Goal: Transaction & Acquisition: Download file/media

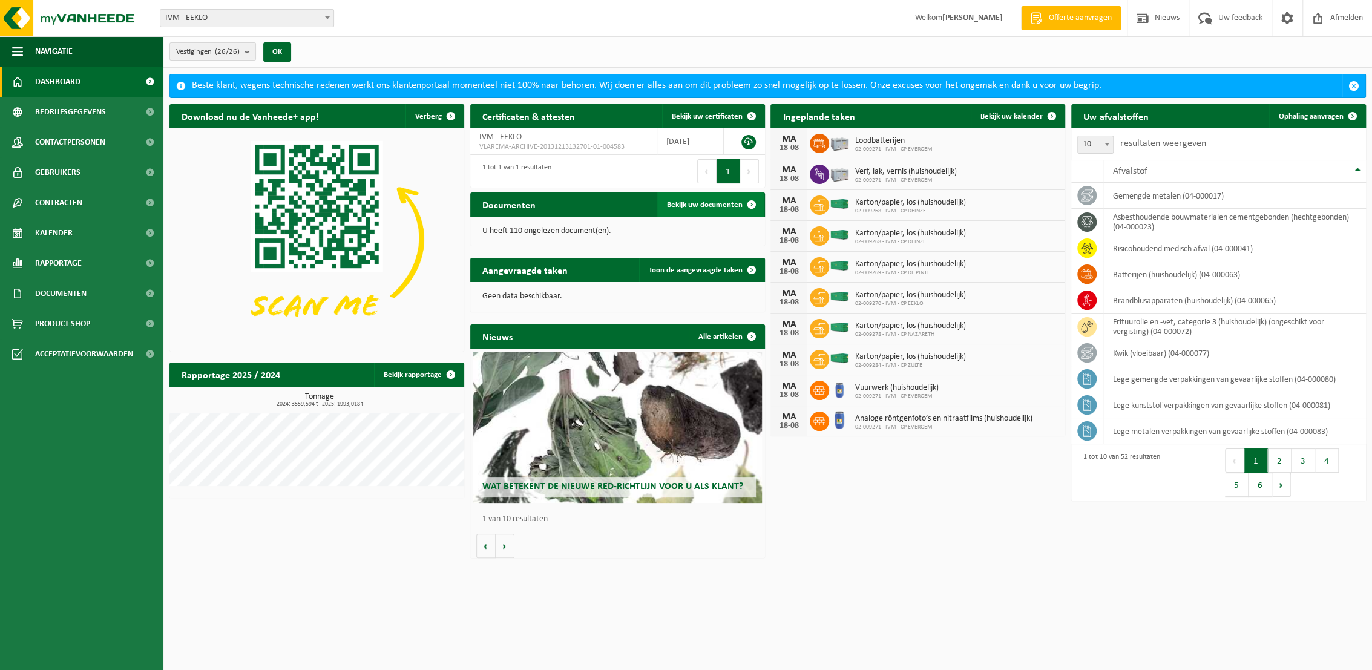
click at [679, 201] on span "Bekijk uw documenten" at bounding box center [705, 205] width 76 height 8
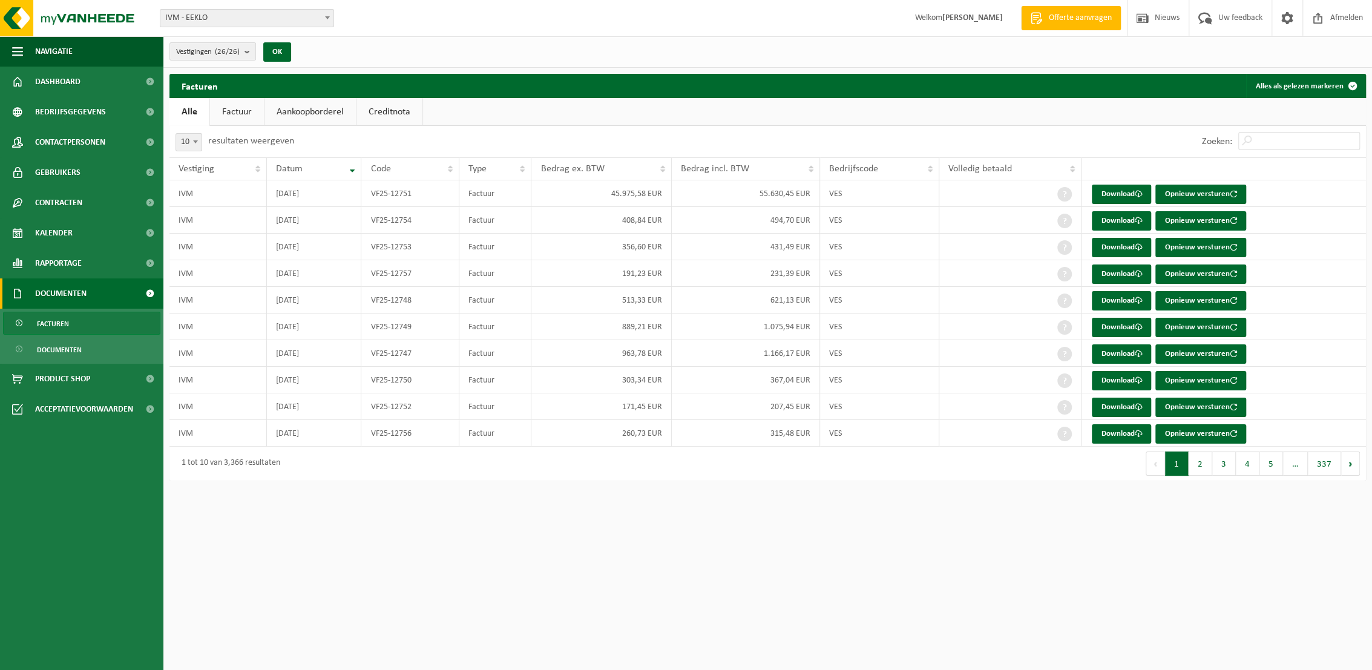
click at [242, 103] on link "Factuur" at bounding box center [237, 112] width 54 height 28
click at [193, 145] on span at bounding box center [195, 142] width 12 height 16
select select "25"
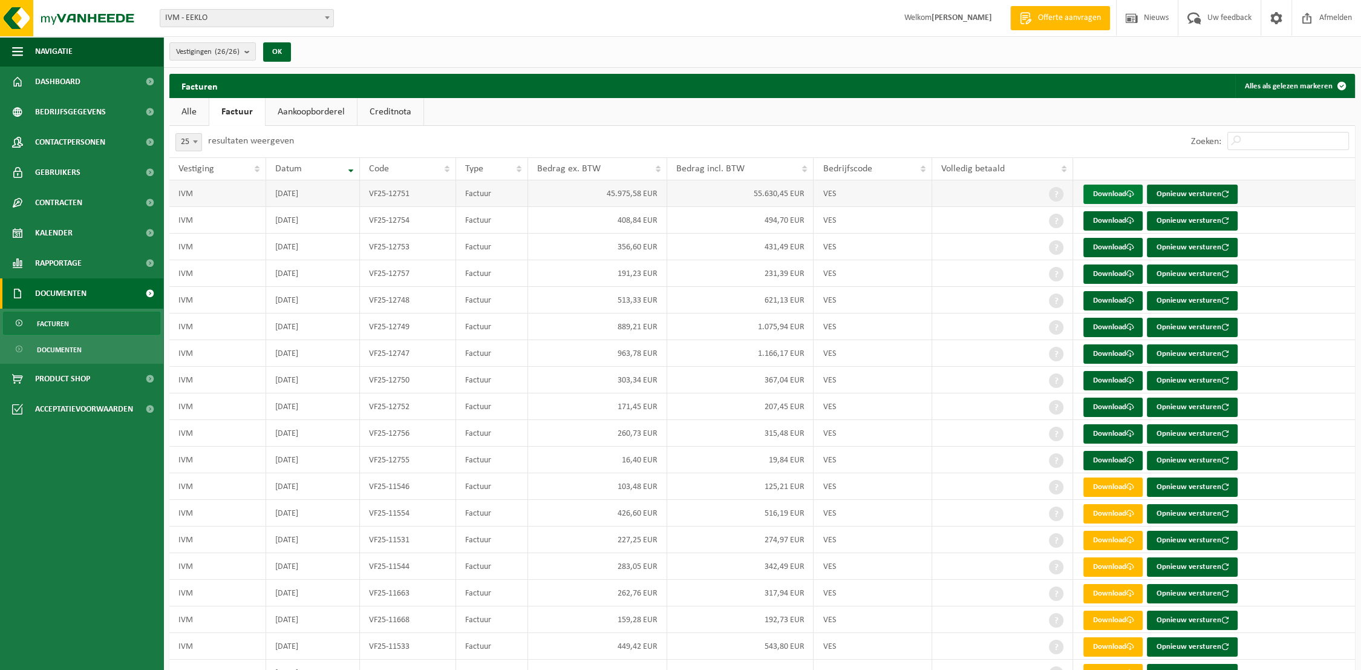
click at [1114, 194] on link "Download" at bounding box center [1113, 194] width 59 height 19
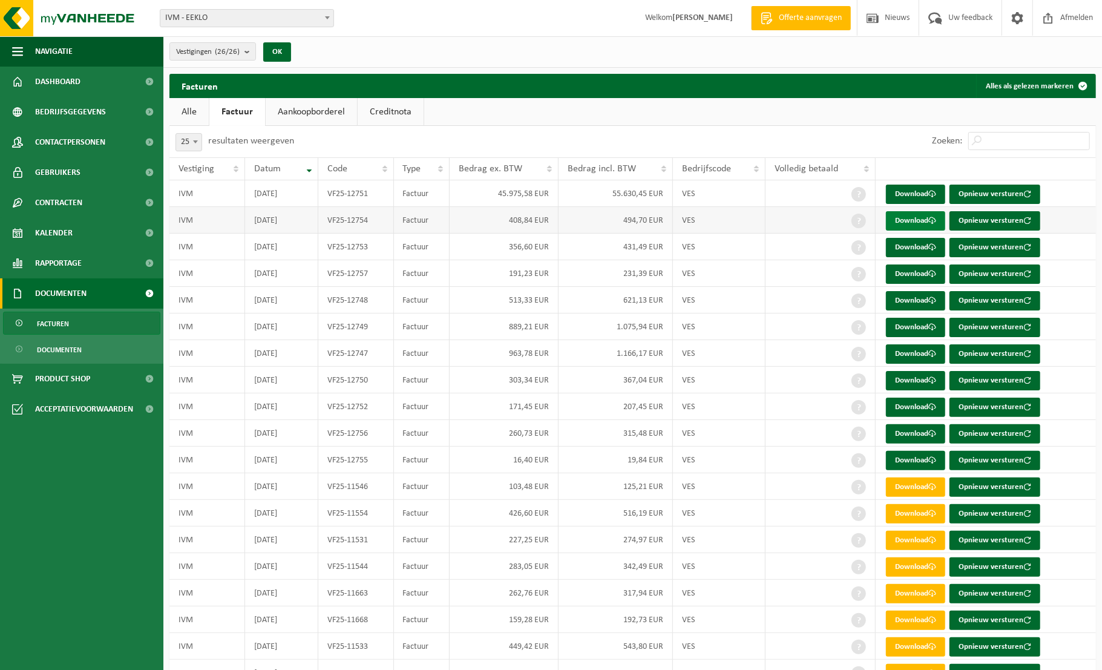
click at [910, 218] on link "Download" at bounding box center [915, 220] width 59 height 19
click at [912, 241] on link "Download" at bounding box center [915, 247] width 59 height 19
click at [914, 271] on link "Download" at bounding box center [915, 273] width 59 height 19
click at [914, 300] on link "Download" at bounding box center [915, 300] width 59 height 19
click at [918, 327] on link "Download" at bounding box center [915, 327] width 59 height 19
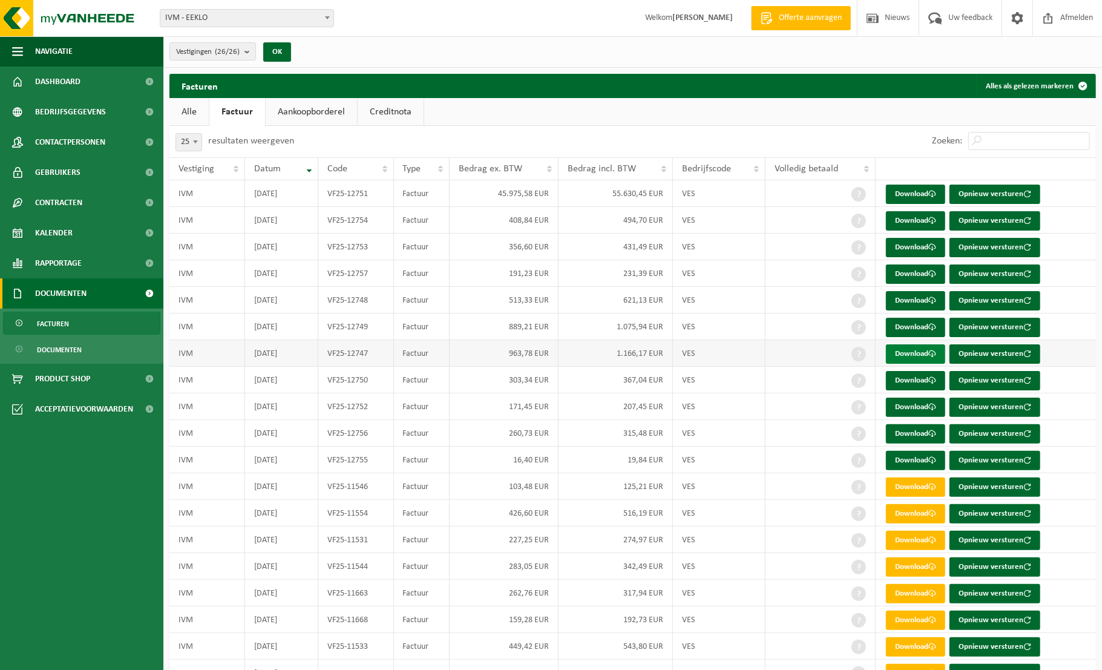
click at [918, 350] on link "Download" at bounding box center [915, 353] width 59 height 19
click at [917, 381] on link "Download" at bounding box center [915, 380] width 59 height 19
click at [918, 407] on link "Download" at bounding box center [915, 407] width 59 height 19
click at [920, 431] on link "Download" at bounding box center [915, 433] width 59 height 19
click at [921, 464] on link "Download" at bounding box center [915, 460] width 59 height 19
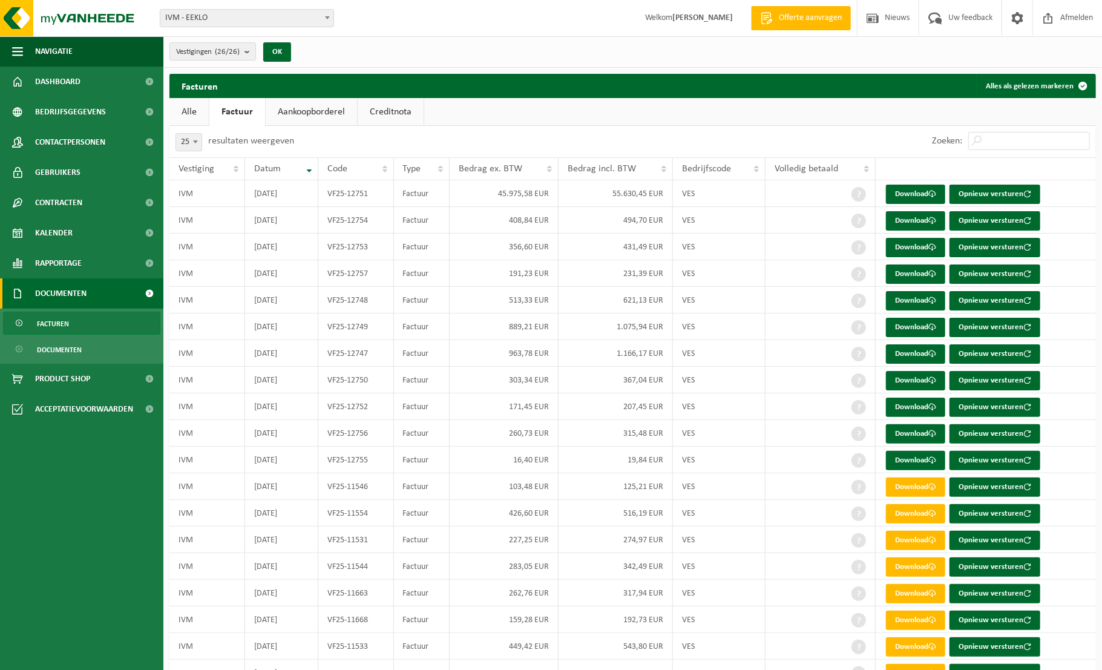
click at [332, 107] on link "Aankoopborderel" at bounding box center [311, 112] width 91 height 28
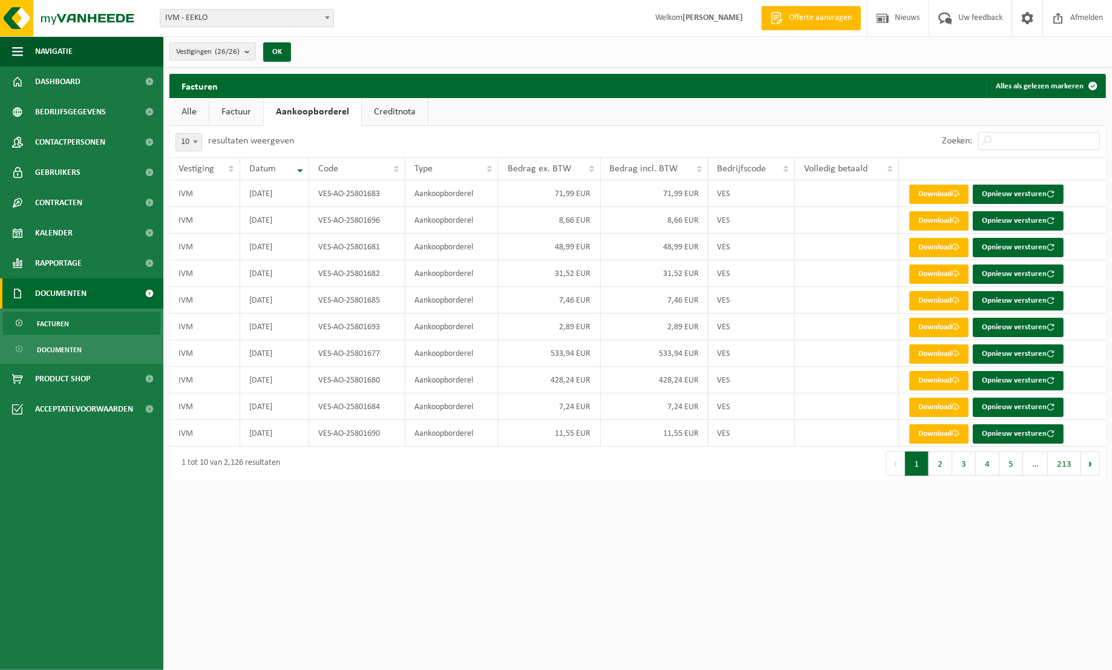
click at [399, 116] on link "Creditnota" at bounding box center [395, 112] width 66 height 28
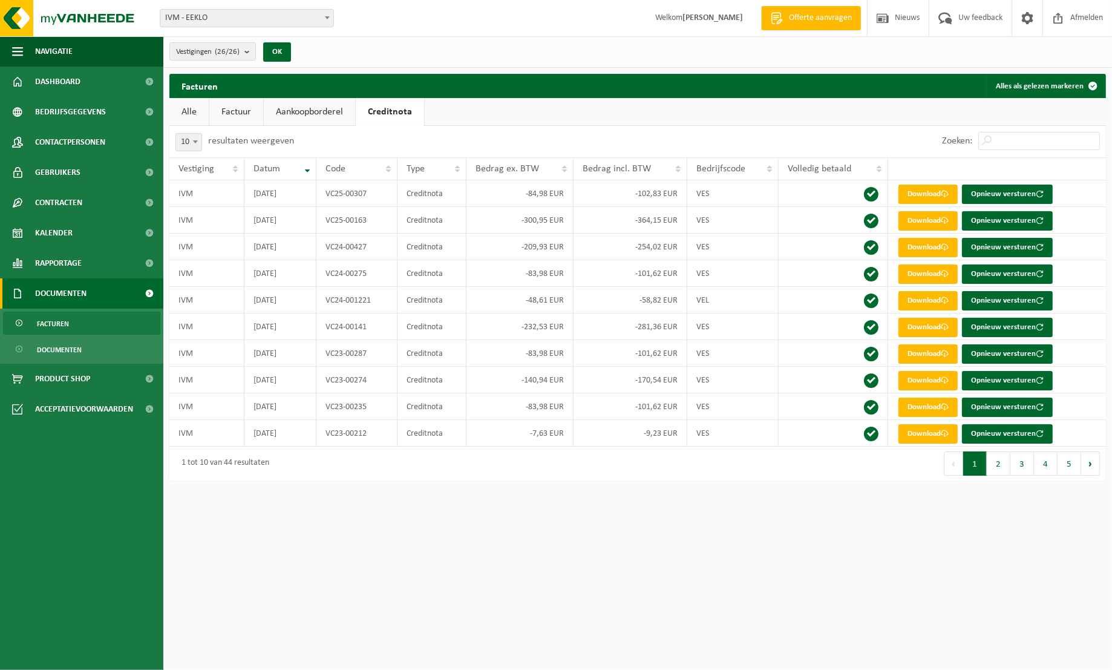
click at [234, 110] on link "Factuur" at bounding box center [236, 112] width 54 height 28
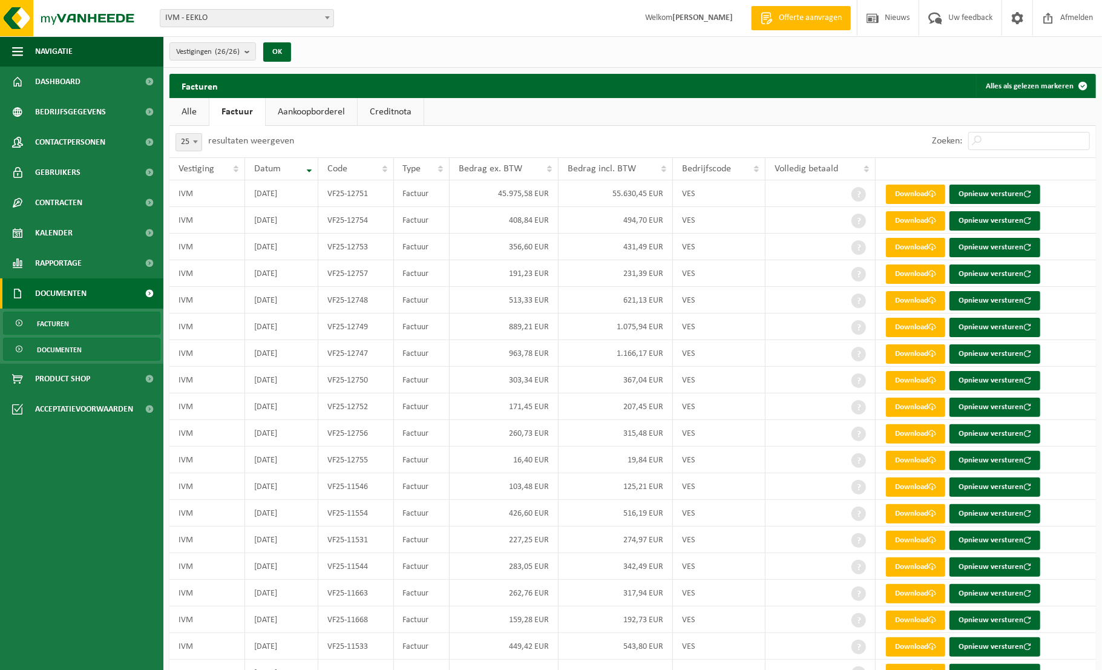
click at [73, 344] on span "Documenten" at bounding box center [59, 349] width 45 height 23
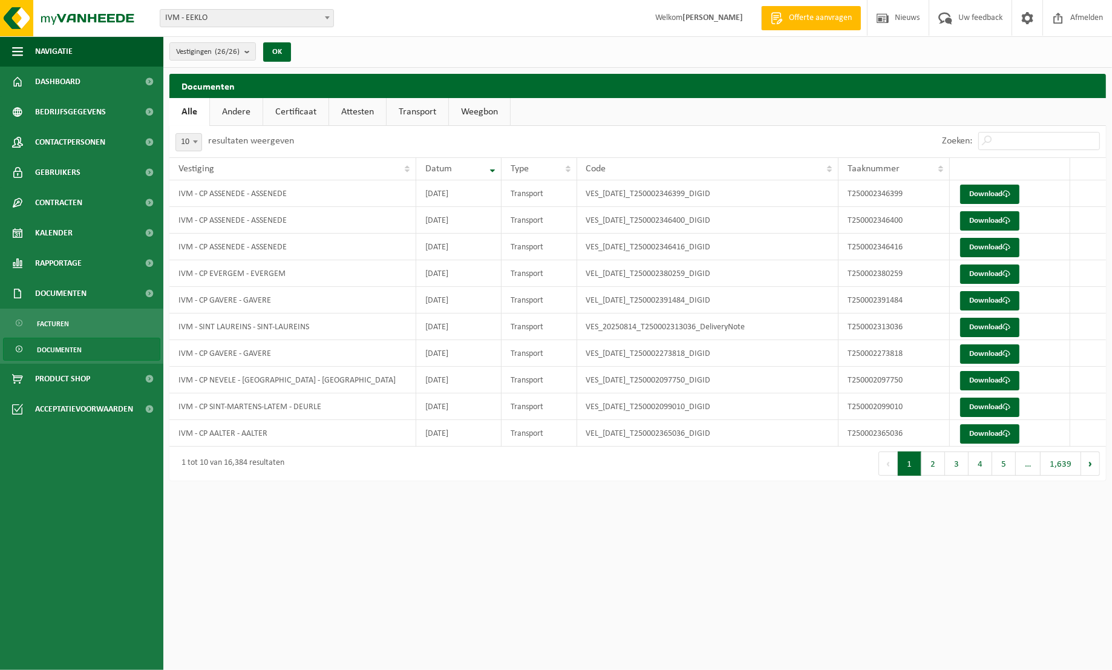
click at [349, 111] on link "Attesten" at bounding box center [357, 112] width 57 height 28
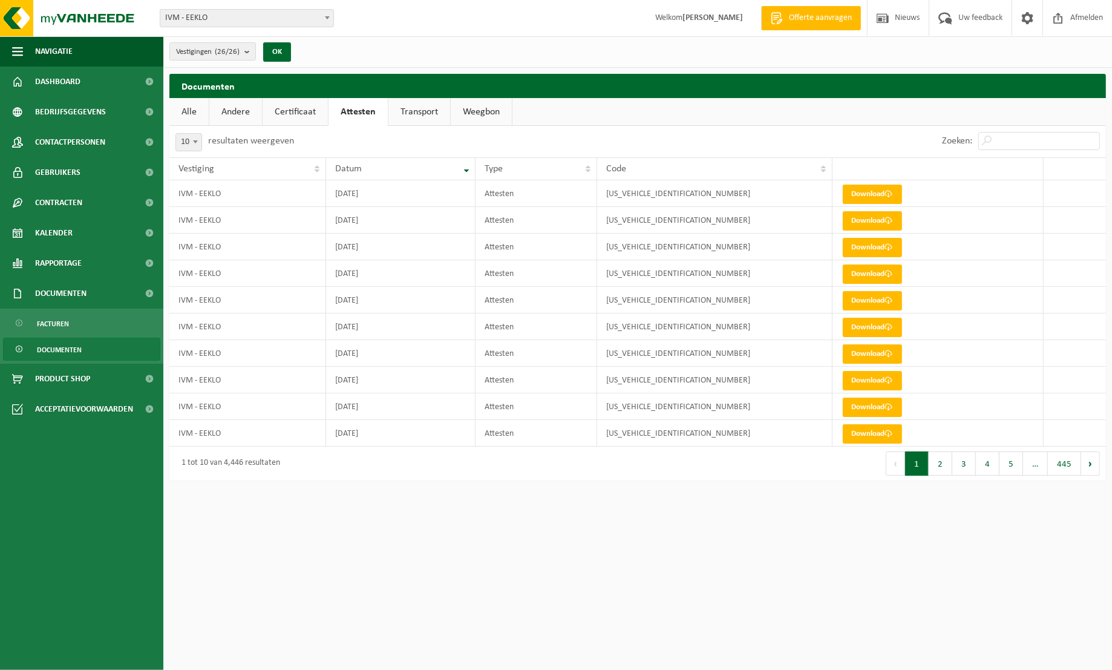
click at [431, 111] on link "Transport" at bounding box center [419, 112] width 62 height 28
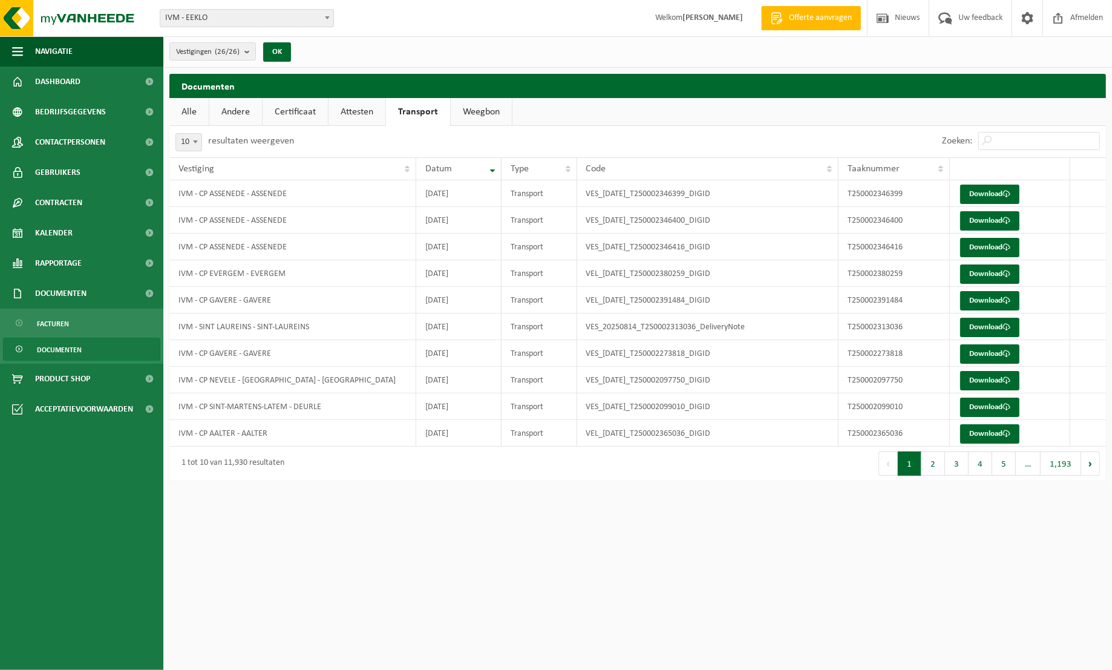
click at [198, 139] on span at bounding box center [195, 142] width 12 height 16
select select "25"
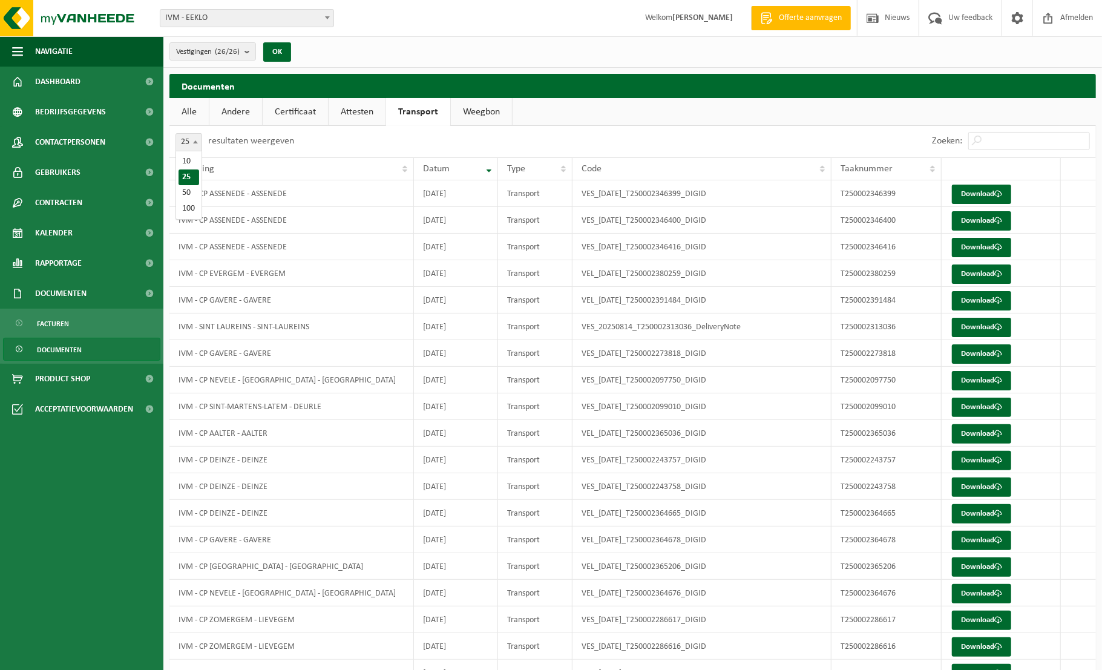
click at [198, 141] on span at bounding box center [195, 142] width 12 height 16
click at [197, 140] on span at bounding box center [195, 142] width 12 height 16
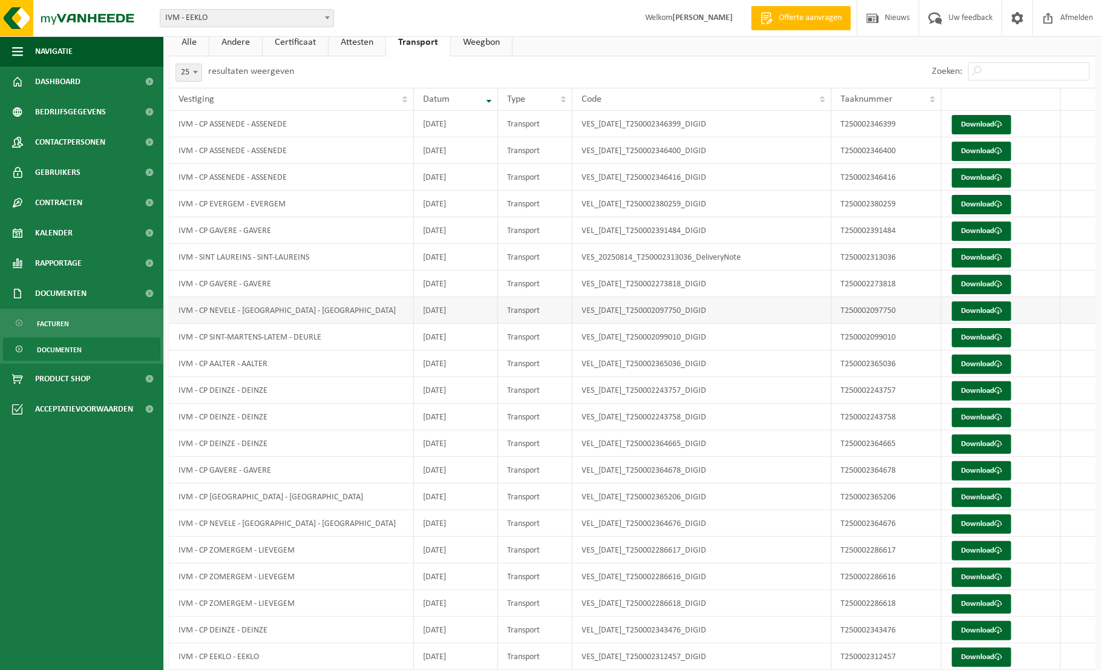
scroll to position [221, 0]
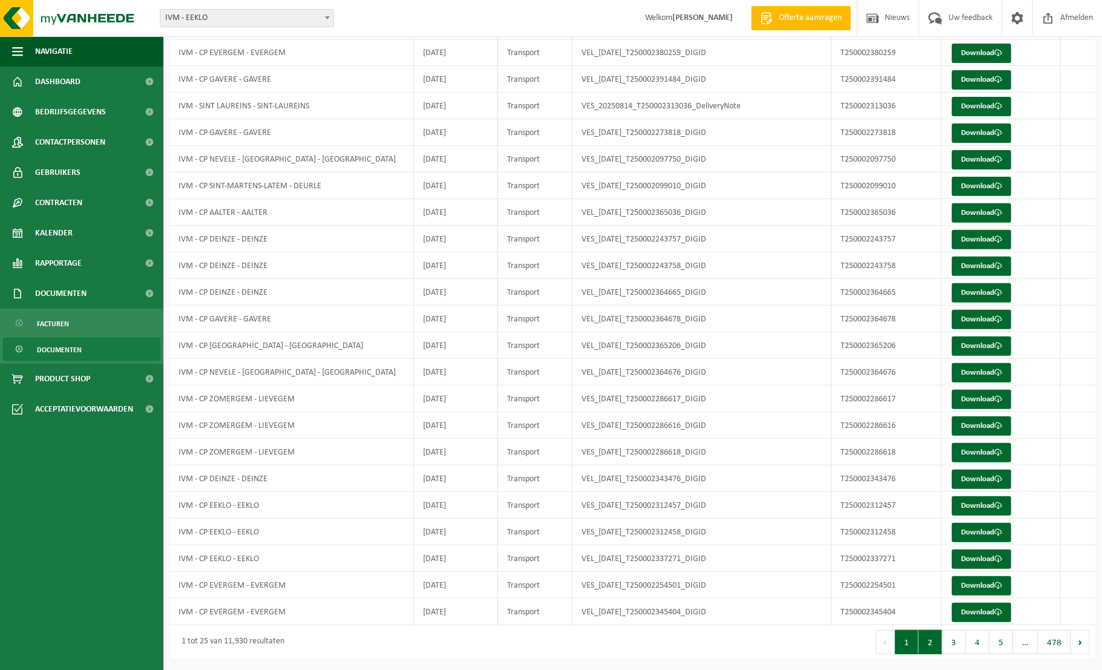
click at [934, 638] on button "2" at bounding box center [930, 642] width 24 height 24
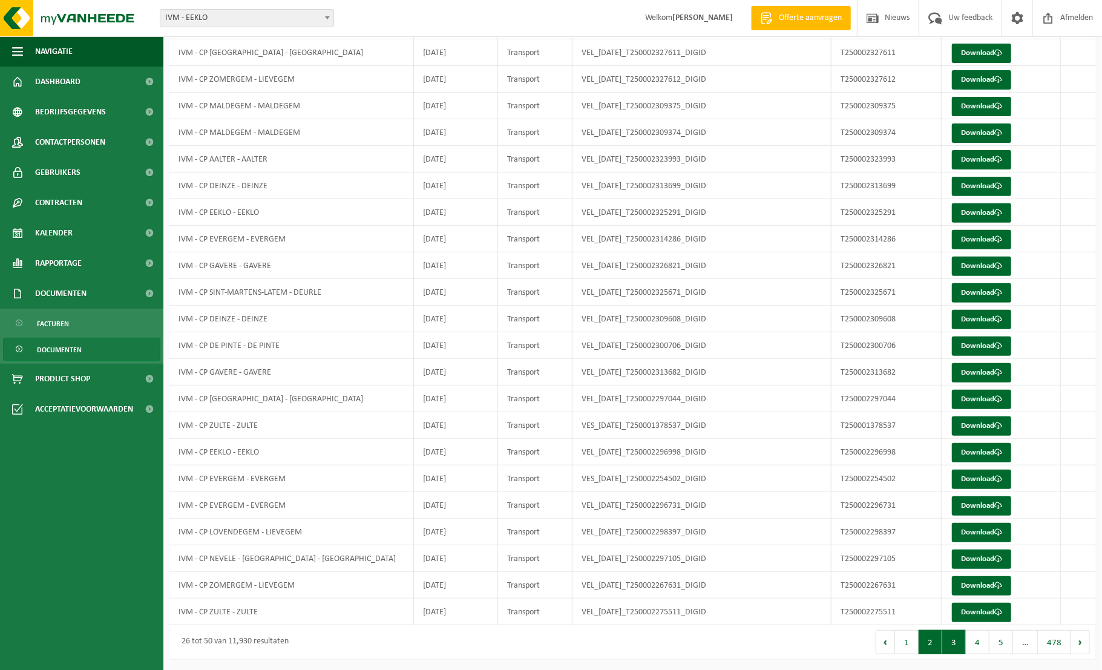
click at [949, 644] on button "3" at bounding box center [954, 642] width 24 height 24
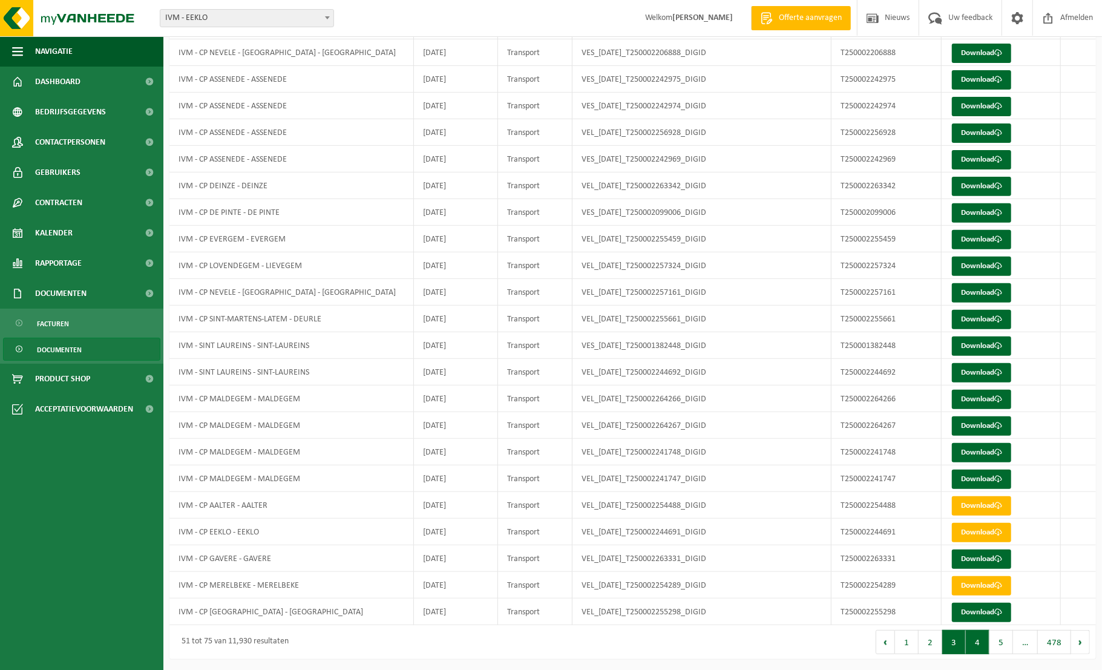
click at [981, 644] on button "4" at bounding box center [978, 642] width 24 height 24
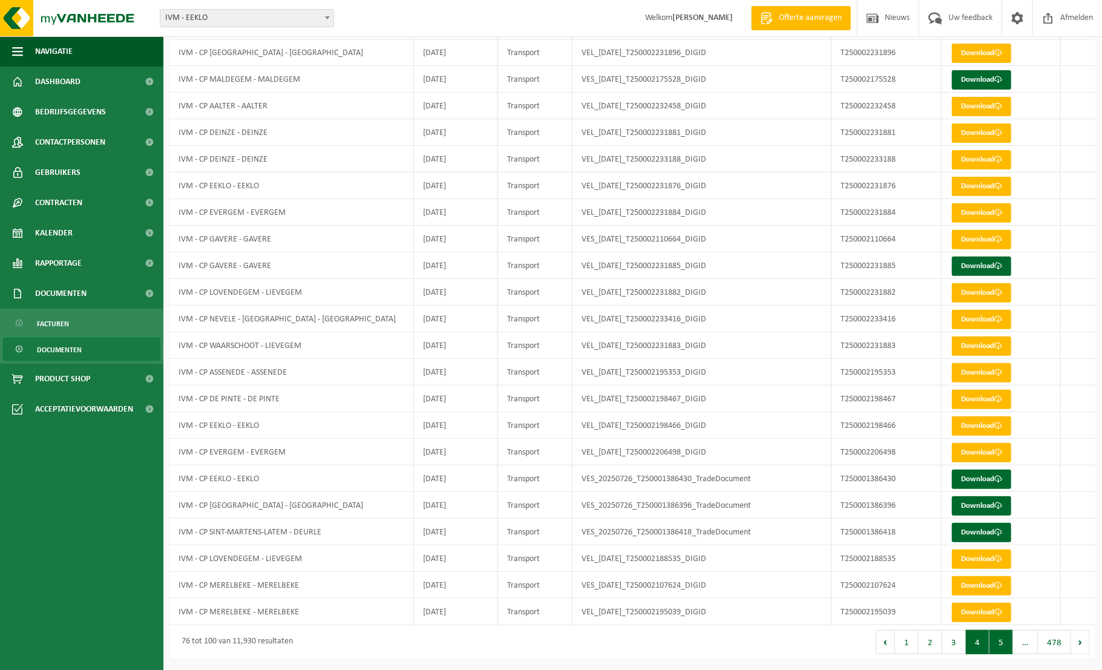
click at [998, 644] on button "5" at bounding box center [1001, 642] width 24 height 24
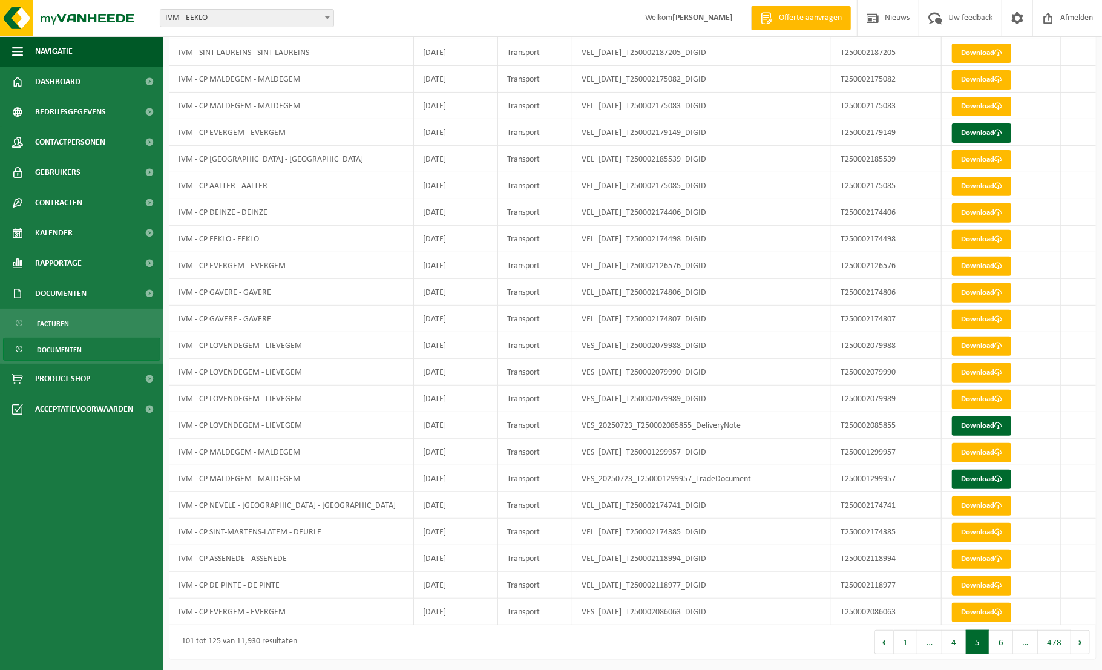
click at [998, 644] on button "6" at bounding box center [1001, 642] width 24 height 24
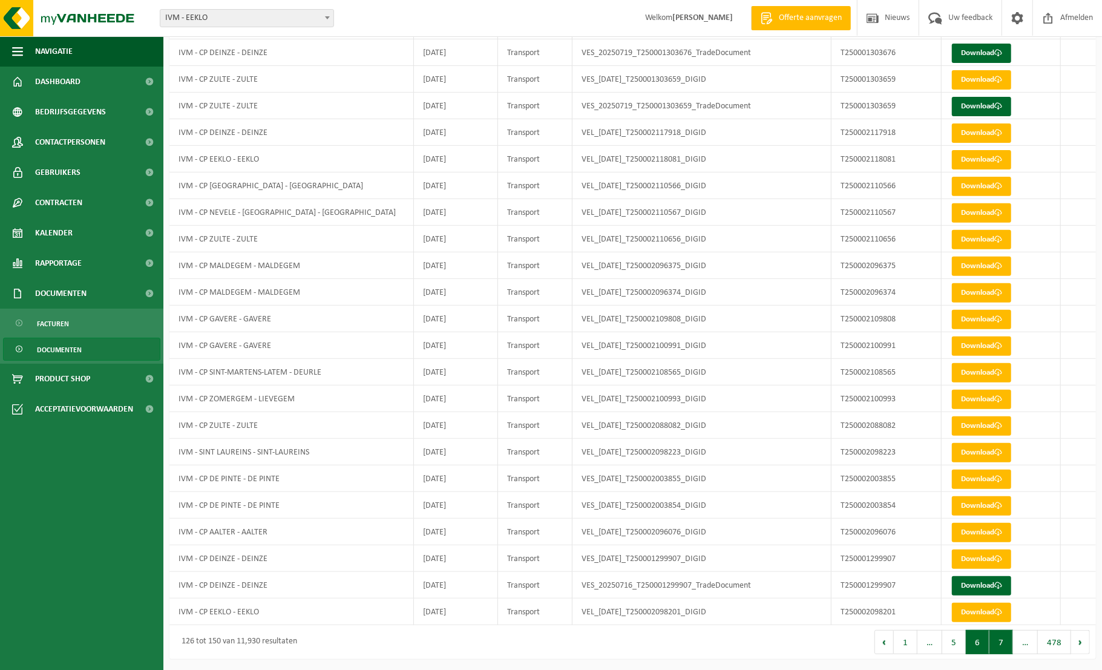
click at [1007, 643] on button "7" at bounding box center [1001, 642] width 24 height 24
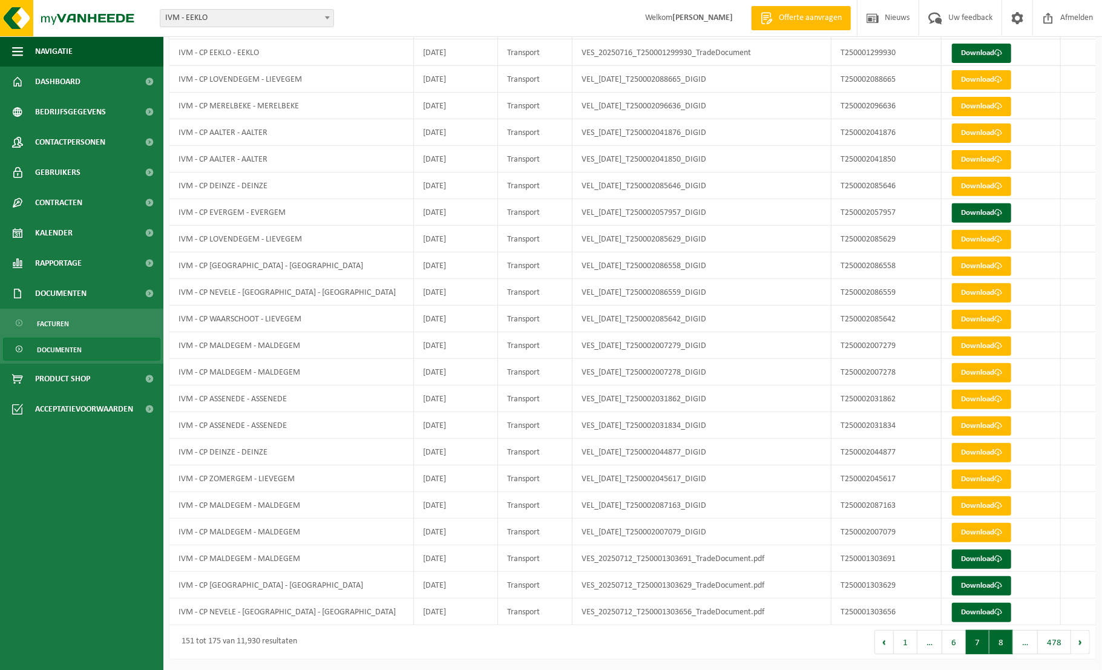
click at [1009, 642] on button "8" at bounding box center [1001, 642] width 24 height 24
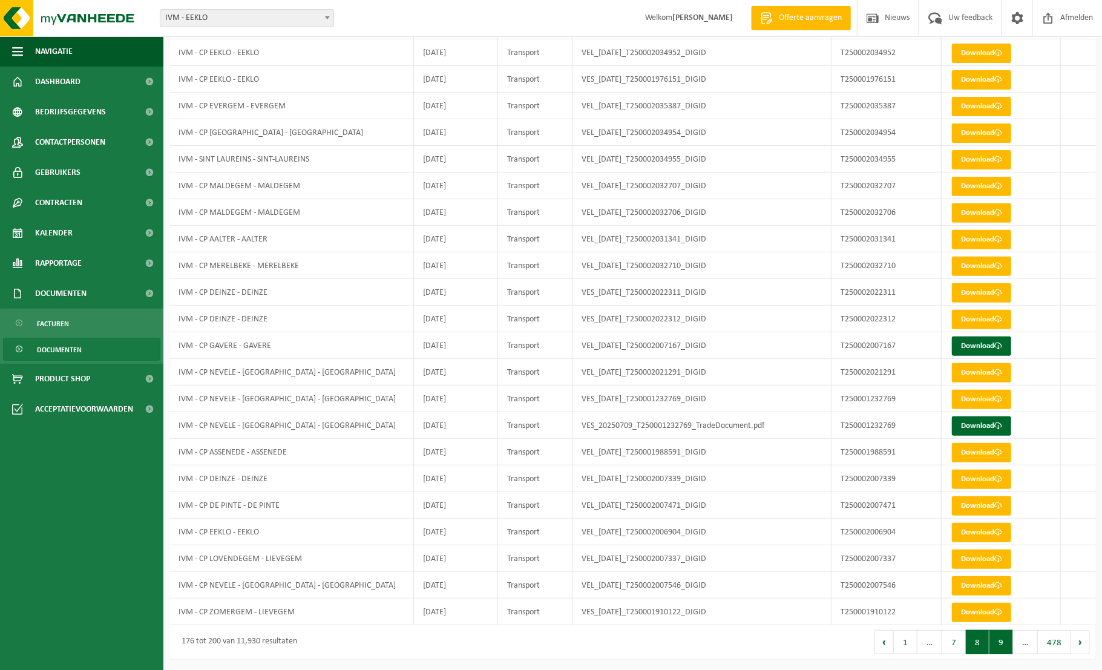
click at [1006, 646] on button "9" at bounding box center [1001, 642] width 24 height 24
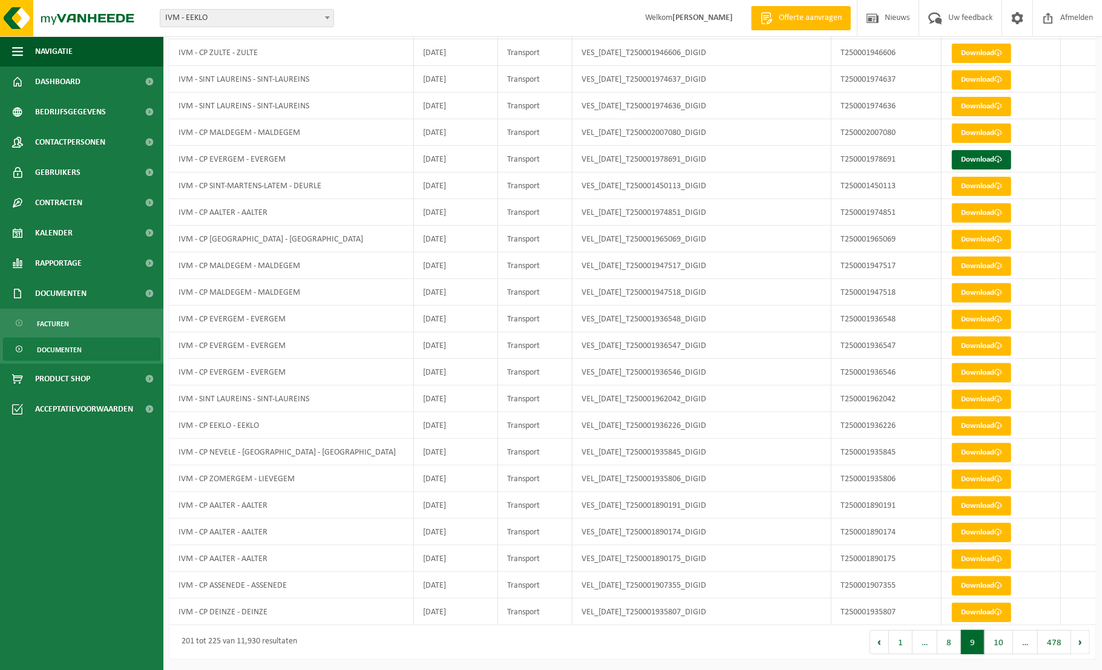
click at [1006, 646] on button "10" at bounding box center [998, 642] width 28 height 24
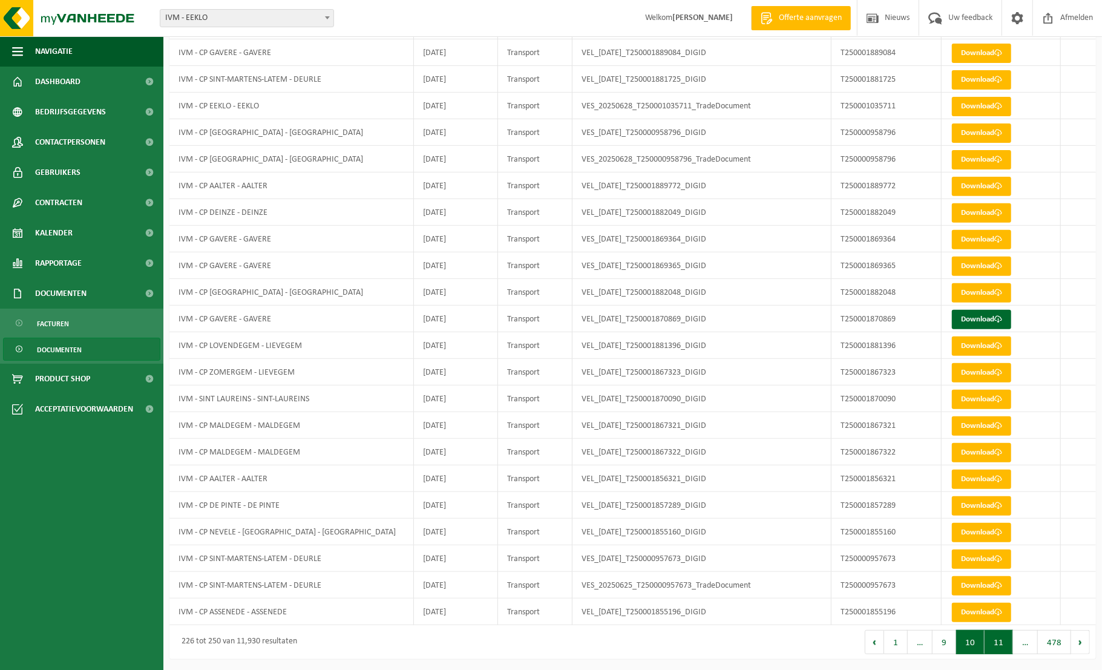
click at [998, 643] on button "11" at bounding box center [998, 642] width 28 height 24
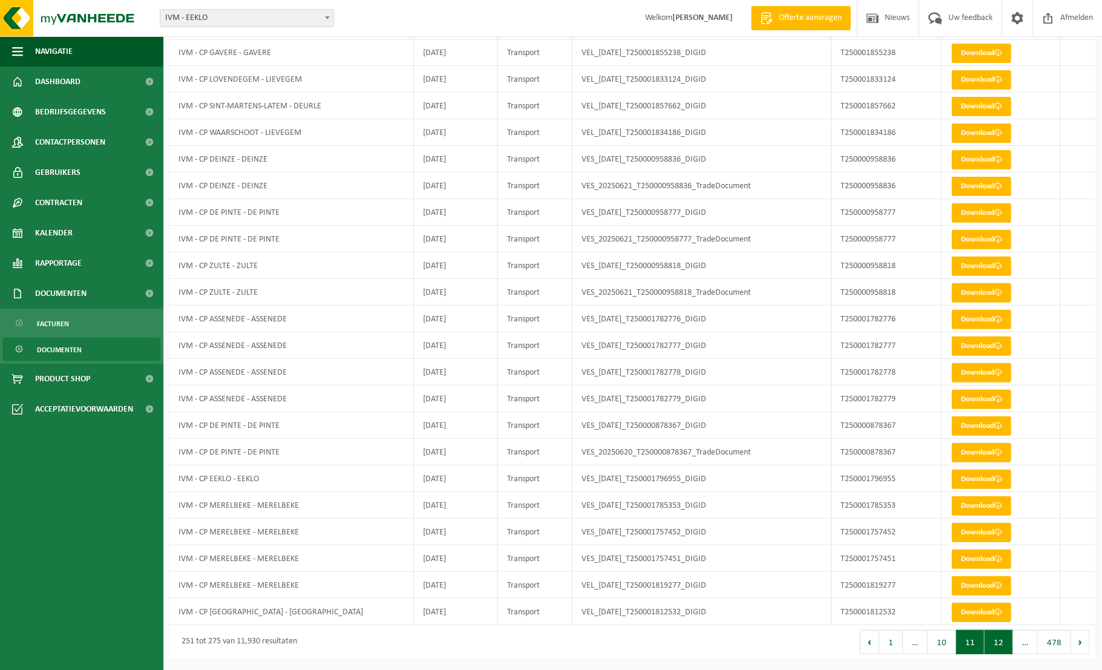
click at [1004, 640] on button "12" at bounding box center [998, 642] width 28 height 24
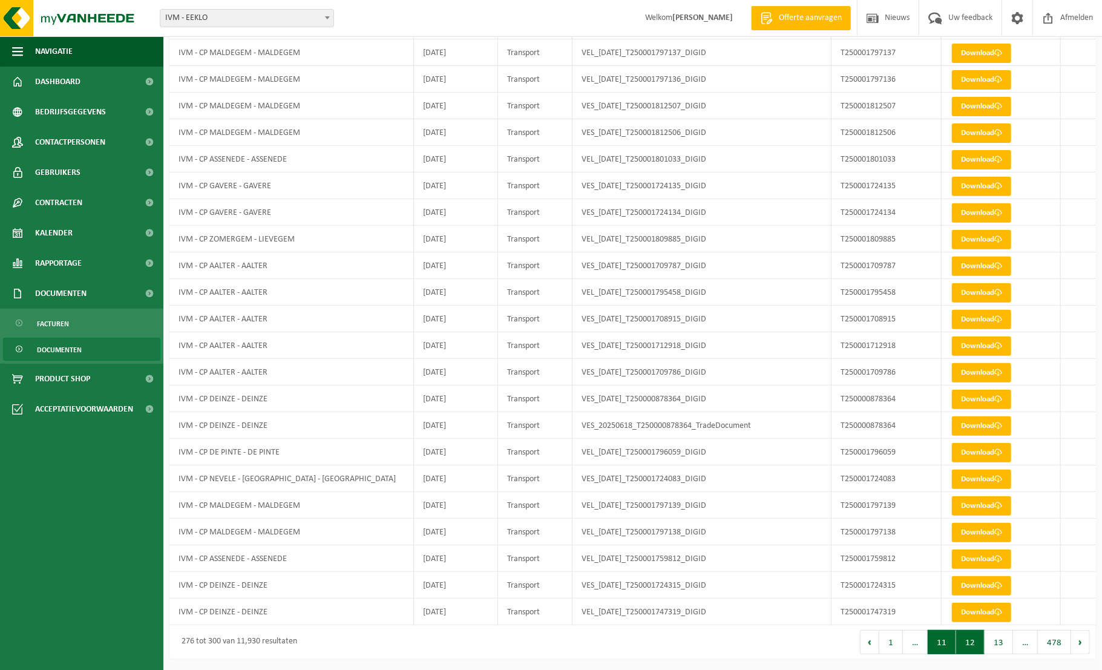
click at [940, 637] on button "11" at bounding box center [942, 642] width 28 height 24
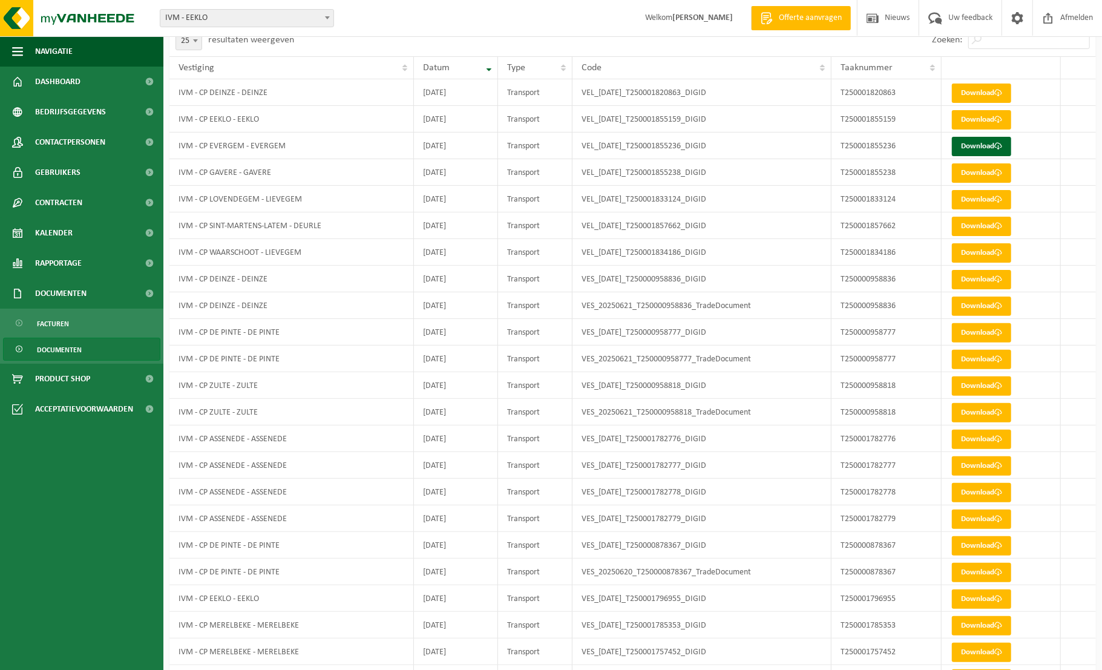
scroll to position [0, 0]
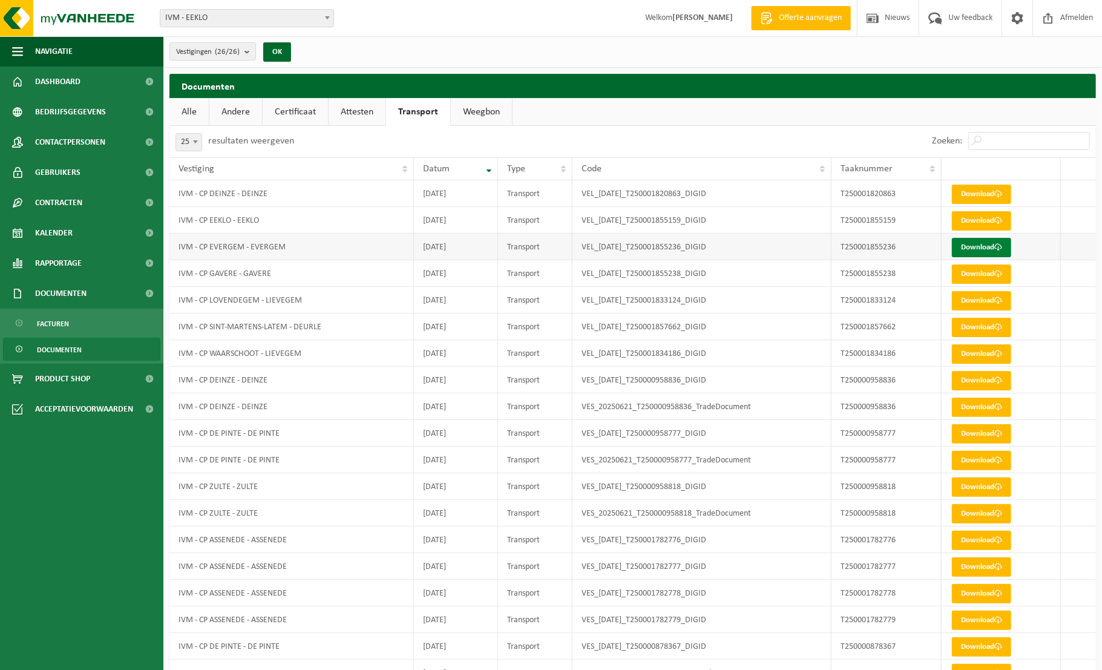
click at [972, 244] on link "Download" at bounding box center [981, 247] width 59 height 19
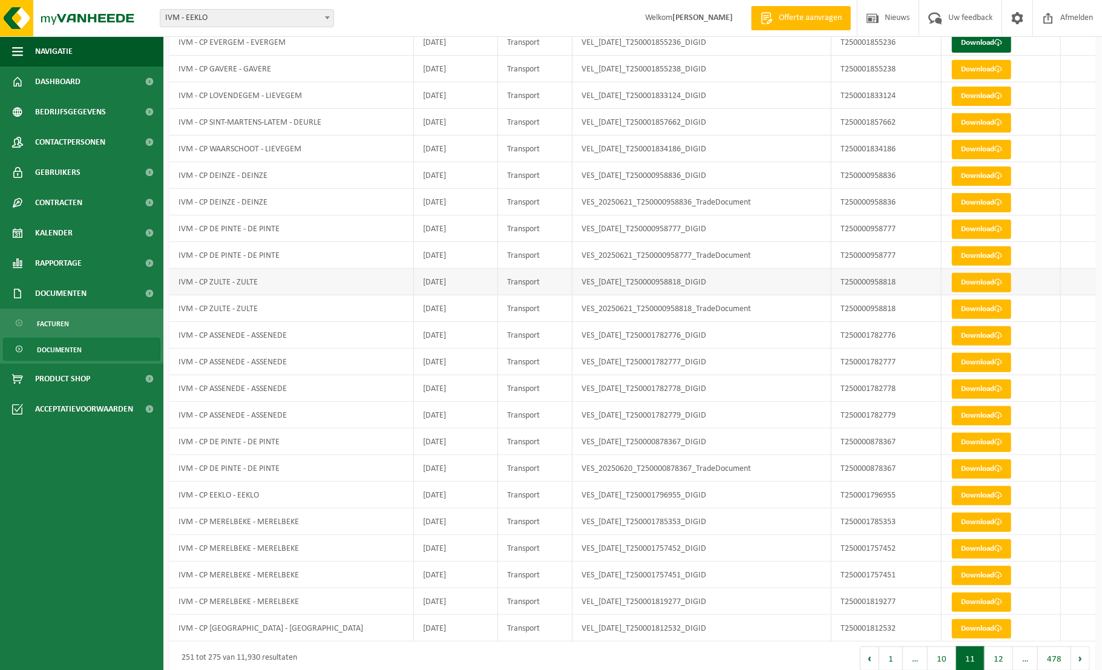
scroll to position [221, 0]
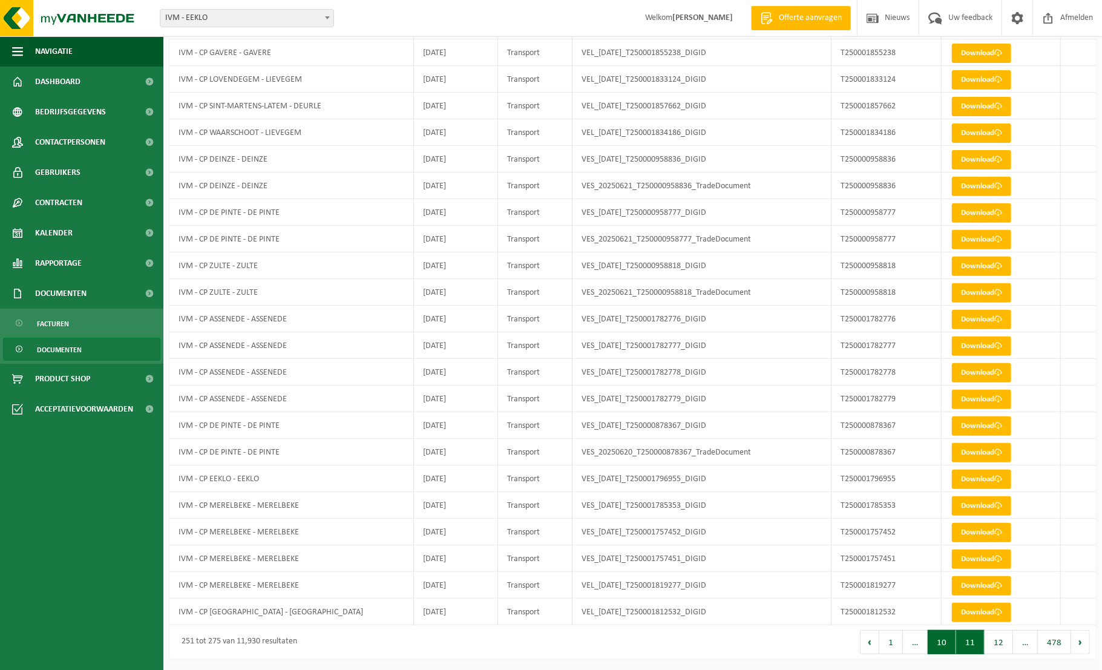
click at [945, 644] on button "10" at bounding box center [942, 642] width 28 height 24
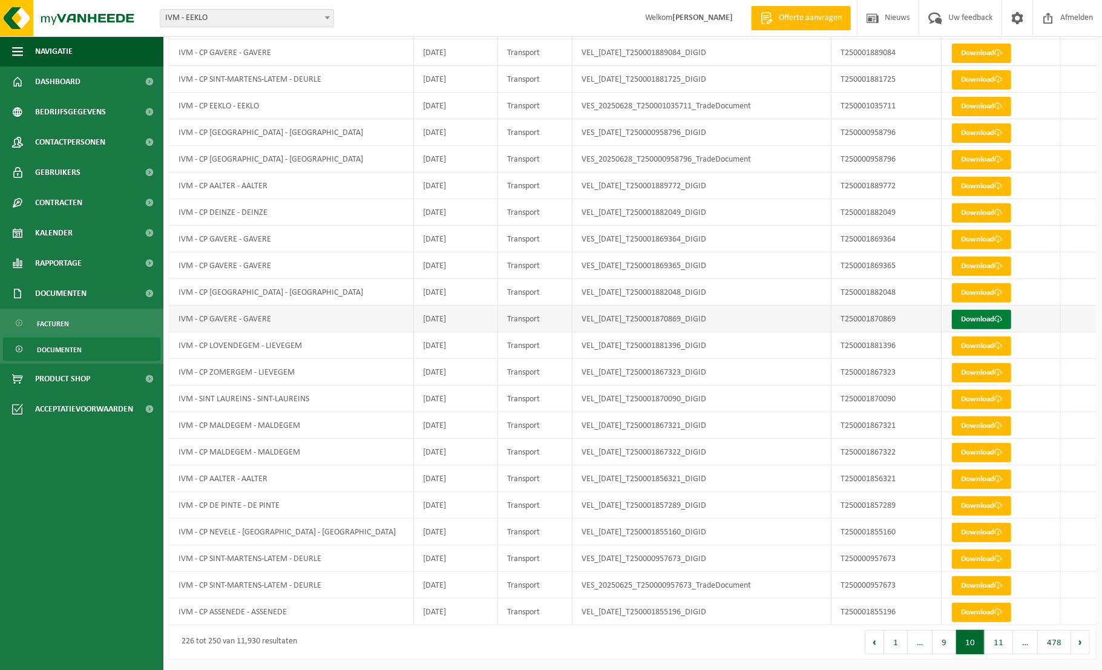
click at [978, 316] on link "Download" at bounding box center [981, 319] width 59 height 19
click at [939, 641] on button "9" at bounding box center [944, 642] width 24 height 24
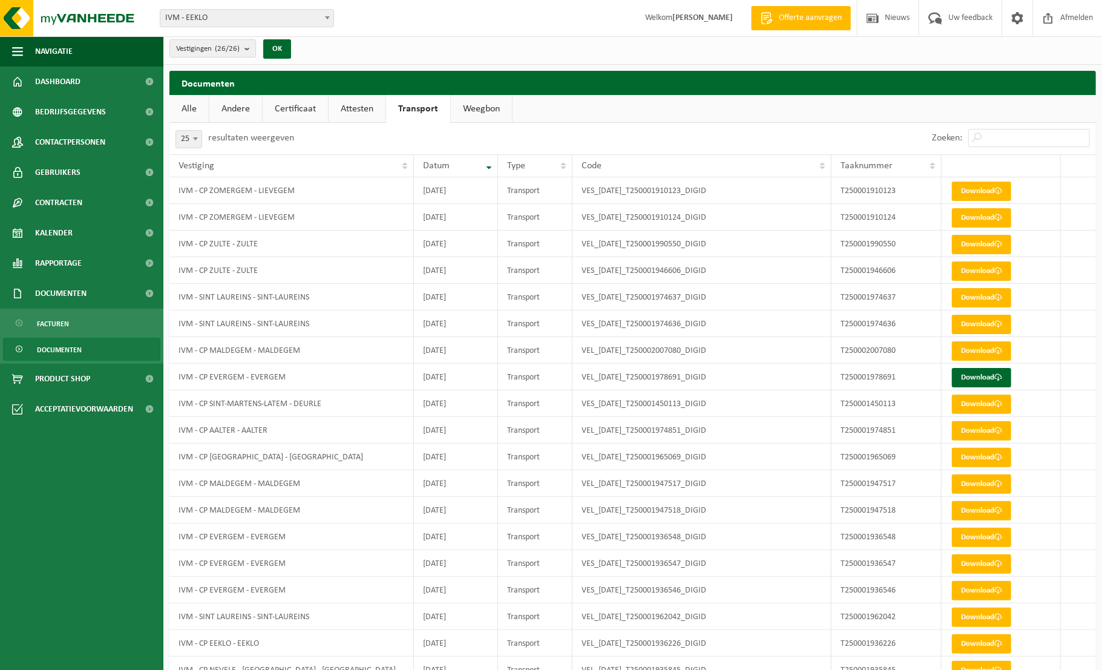
scroll to position [0, 0]
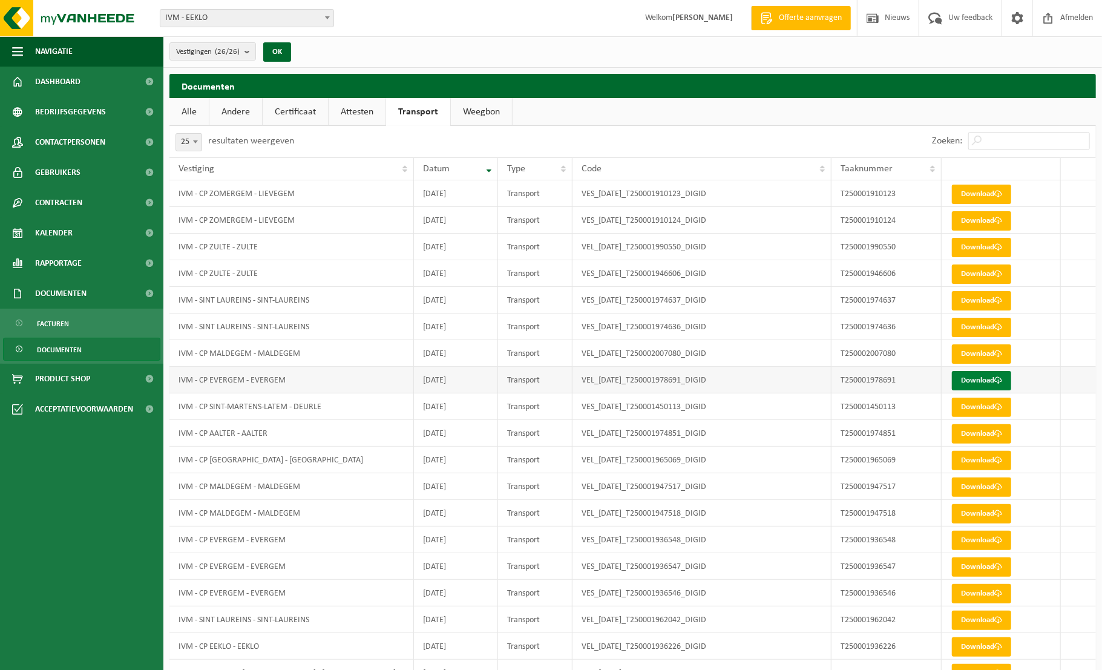
click at [981, 378] on link "Download" at bounding box center [981, 380] width 59 height 19
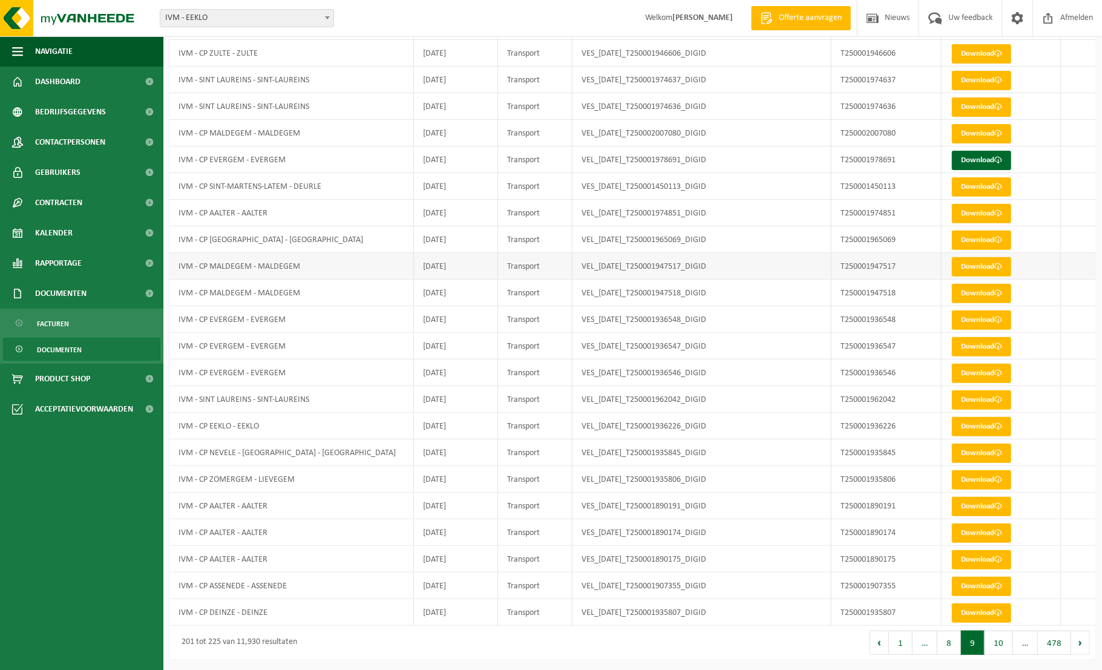
scroll to position [221, 0]
click at [949, 646] on button "8" at bounding box center [949, 642] width 24 height 24
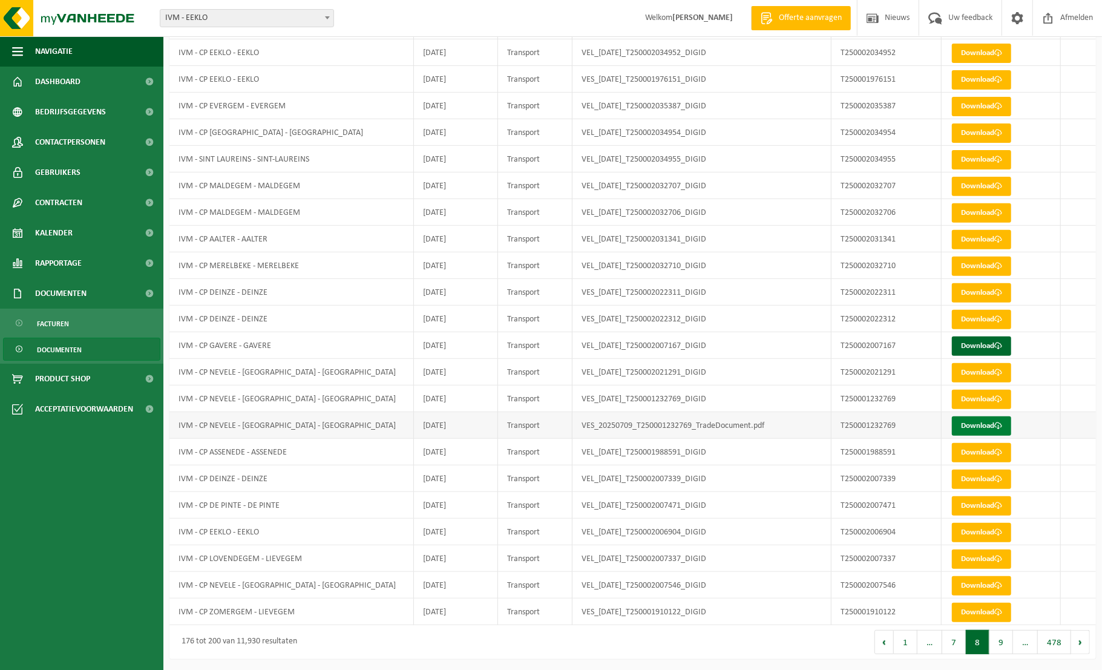
click at [987, 424] on link "Download" at bounding box center [981, 425] width 59 height 19
click at [971, 341] on link "Download" at bounding box center [981, 345] width 59 height 19
click at [955, 644] on button "7" at bounding box center [954, 642] width 24 height 24
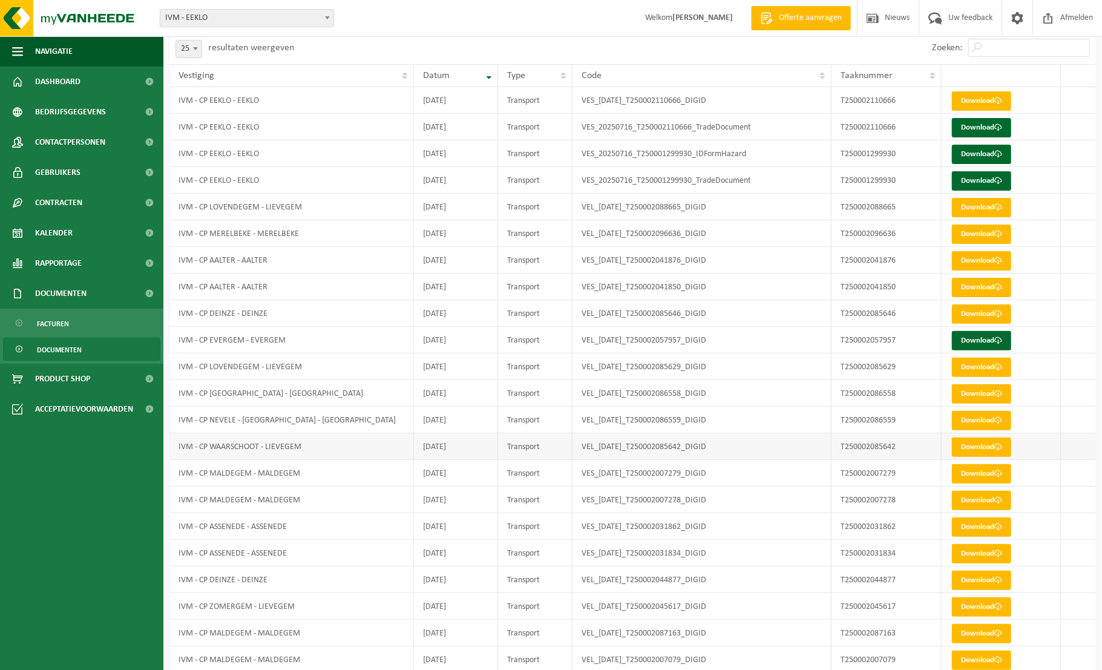
scroll to position [70, 0]
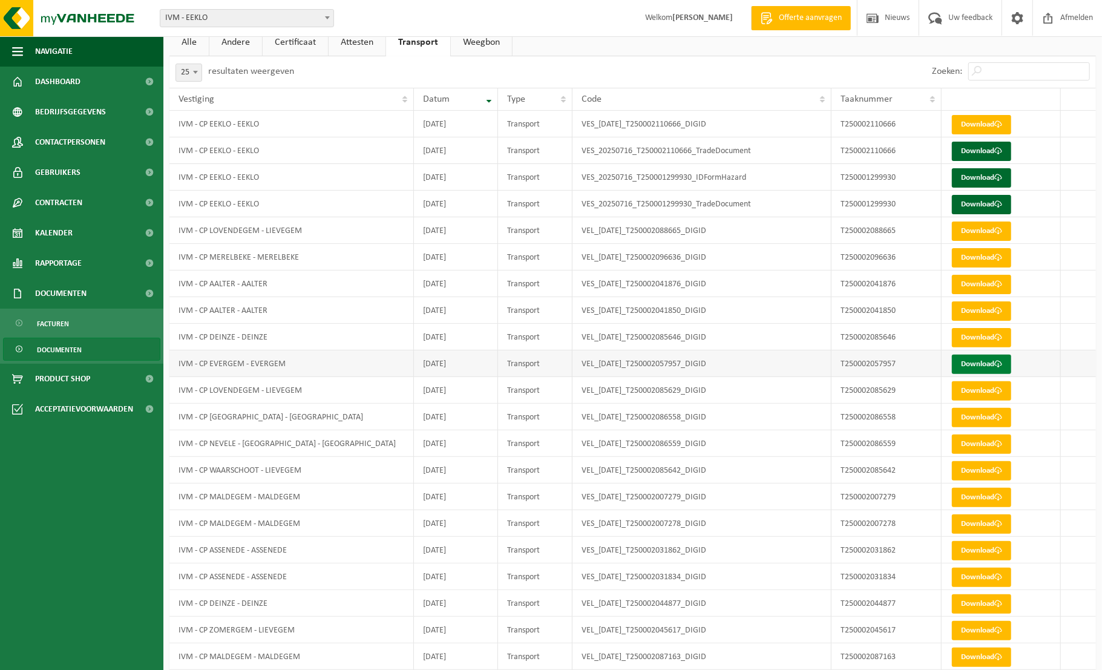
click at [983, 359] on link "Download" at bounding box center [981, 364] width 59 height 19
click at [985, 152] on link "Download" at bounding box center [981, 151] width 59 height 19
click at [995, 174] on link "Download" at bounding box center [981, 177] width 59 height 19
click at [988, 203] on link "Download" at bounding box center [981, 204] width 59 height 19
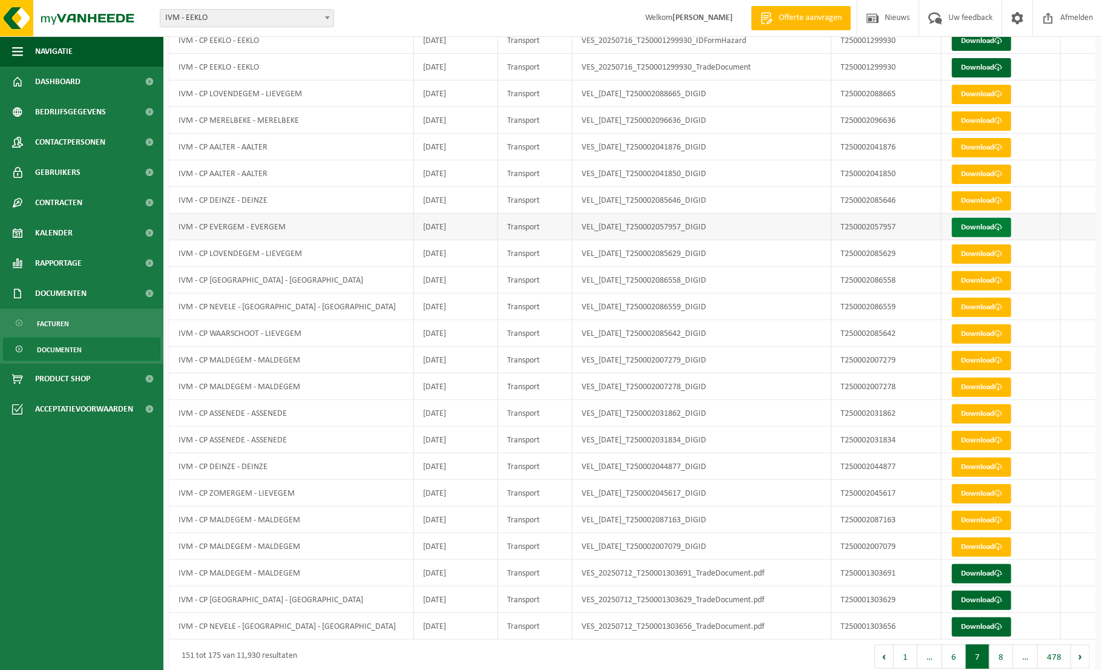
scroll to position [221, 0]
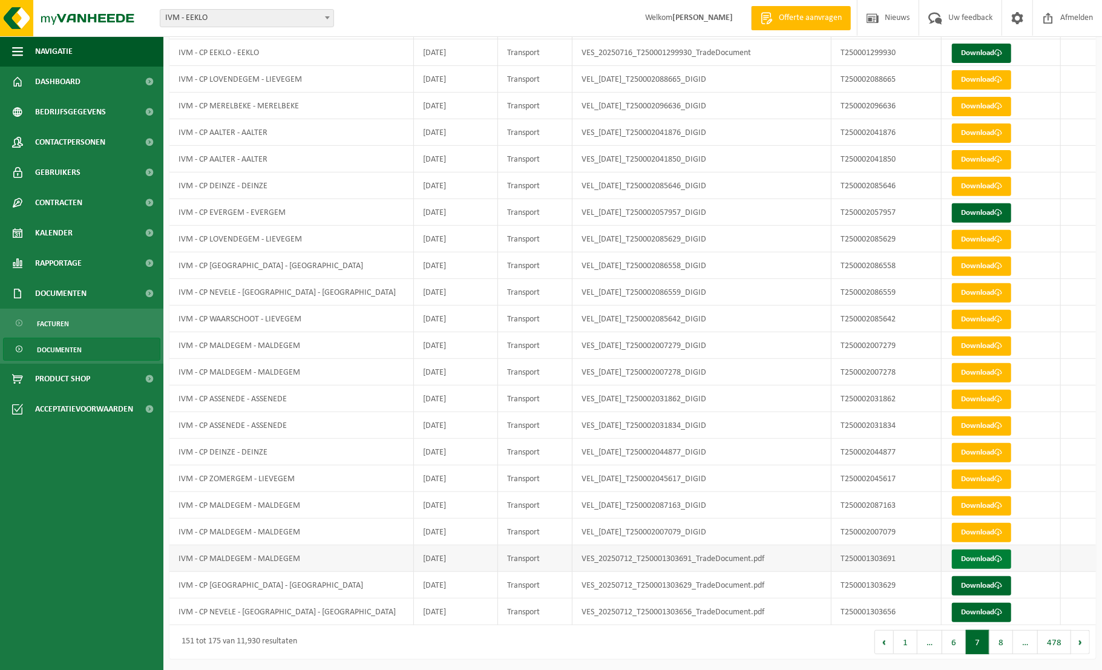
click at [1002, 555] on span at bounding box center [998, 559] width 8 height 8
click at [973, 583] on link "Download" at bounding box center [981, 585] width 59 height 19
click at [980, 613] on link "Download" at bounding box center [981, 612] width 59 height 19
click at [62, 77] on span "Dashboard" at bounding box center [57, 82] width 45 height 30
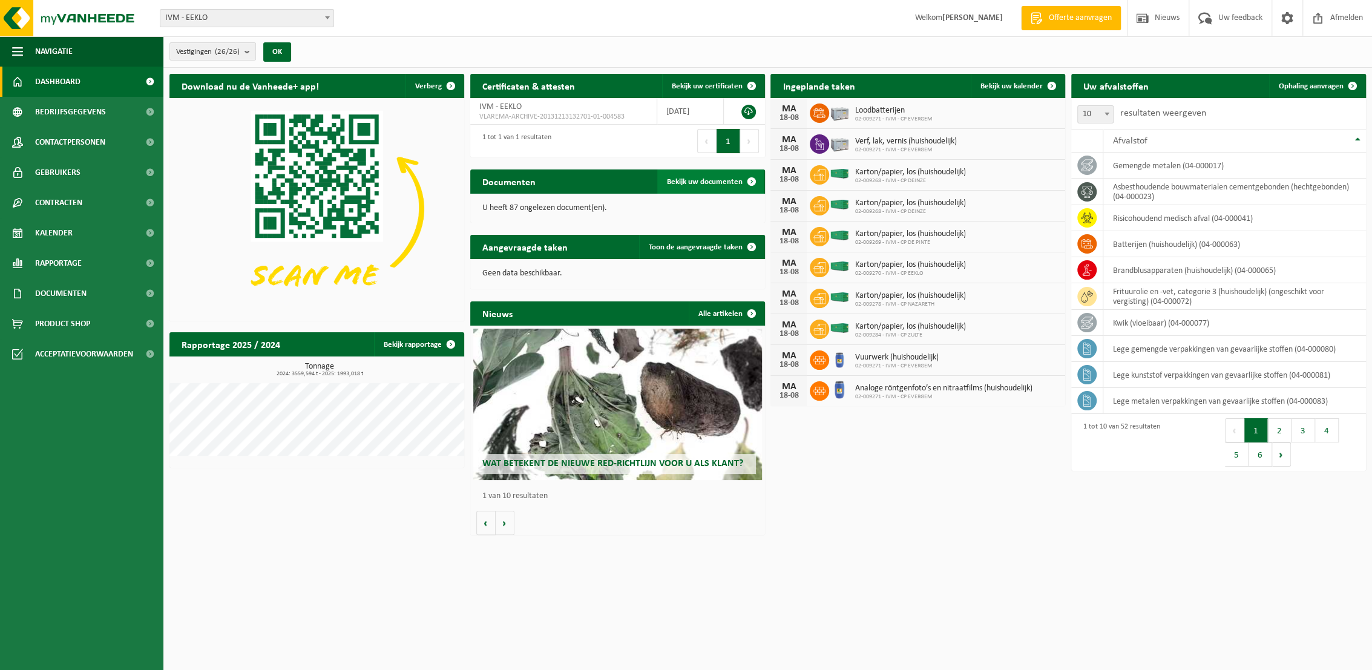
click at [702, 180] on span "Bekijk uw documenten" at bounding box center [705, 182] width 76 height 8
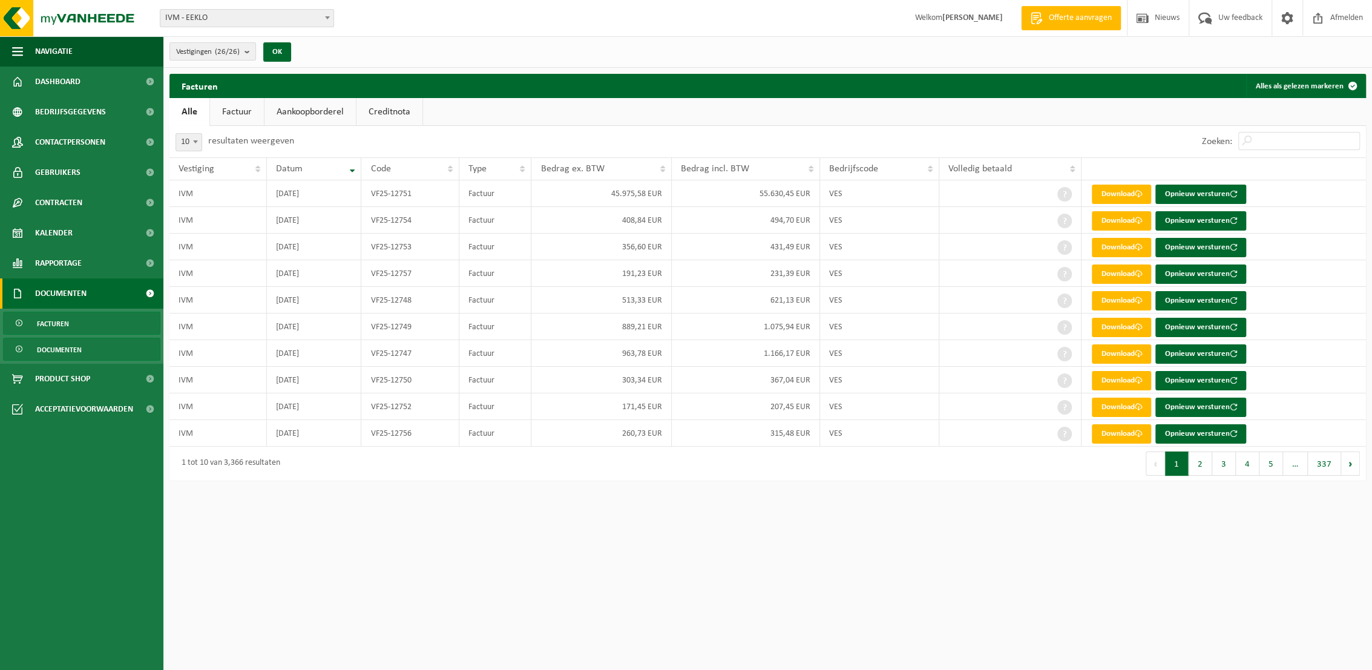
click at [70, 347] on span "Documenten" at bounding box center [59, 349] width 45 height 23
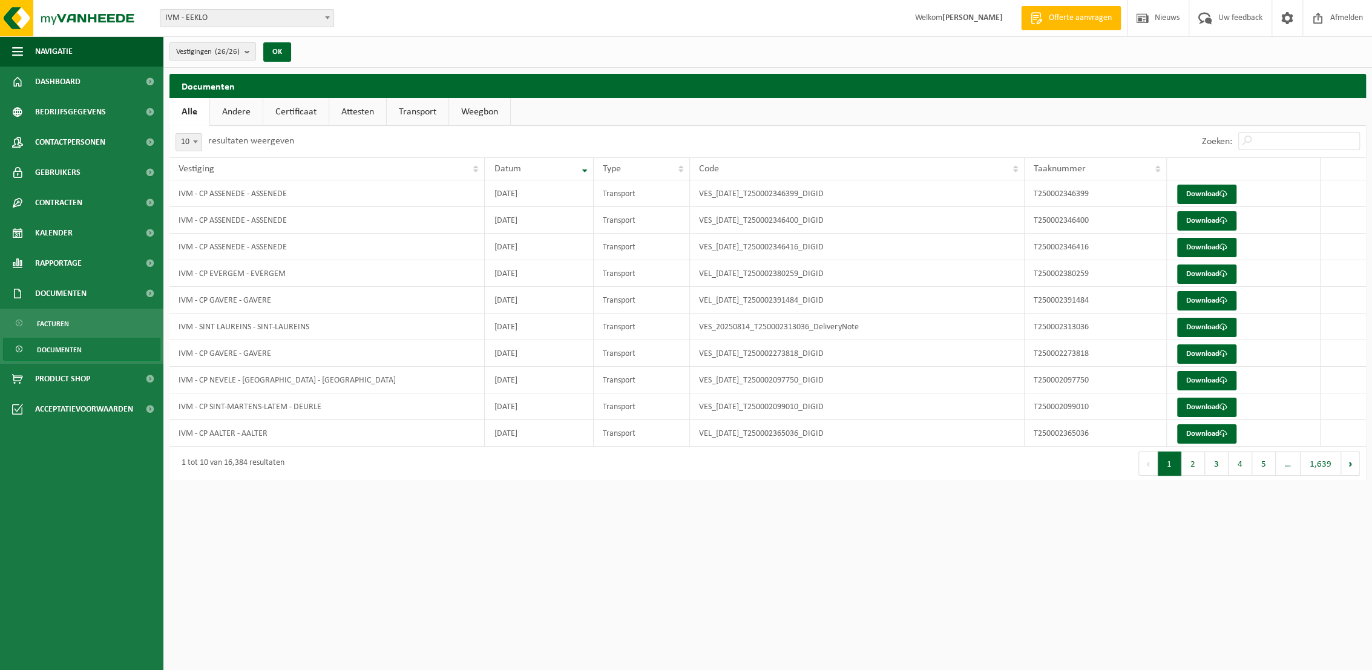
click at [196, 143] on b at bounding box center [195, 141] width 5 height 3
select select "50"
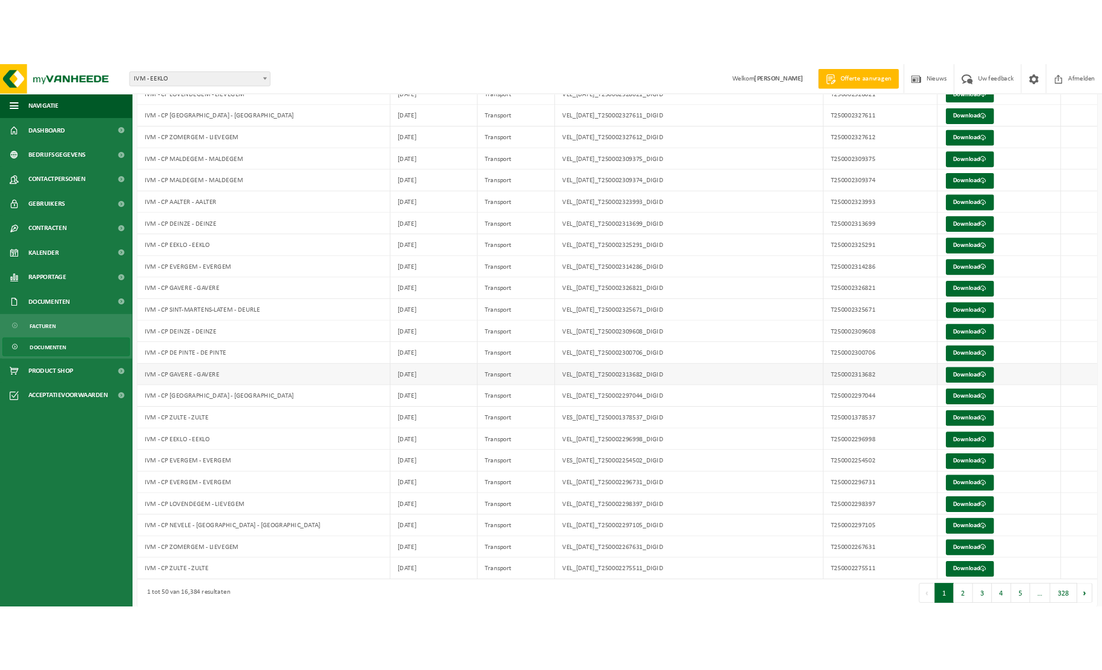
scroll to position [885, 0]
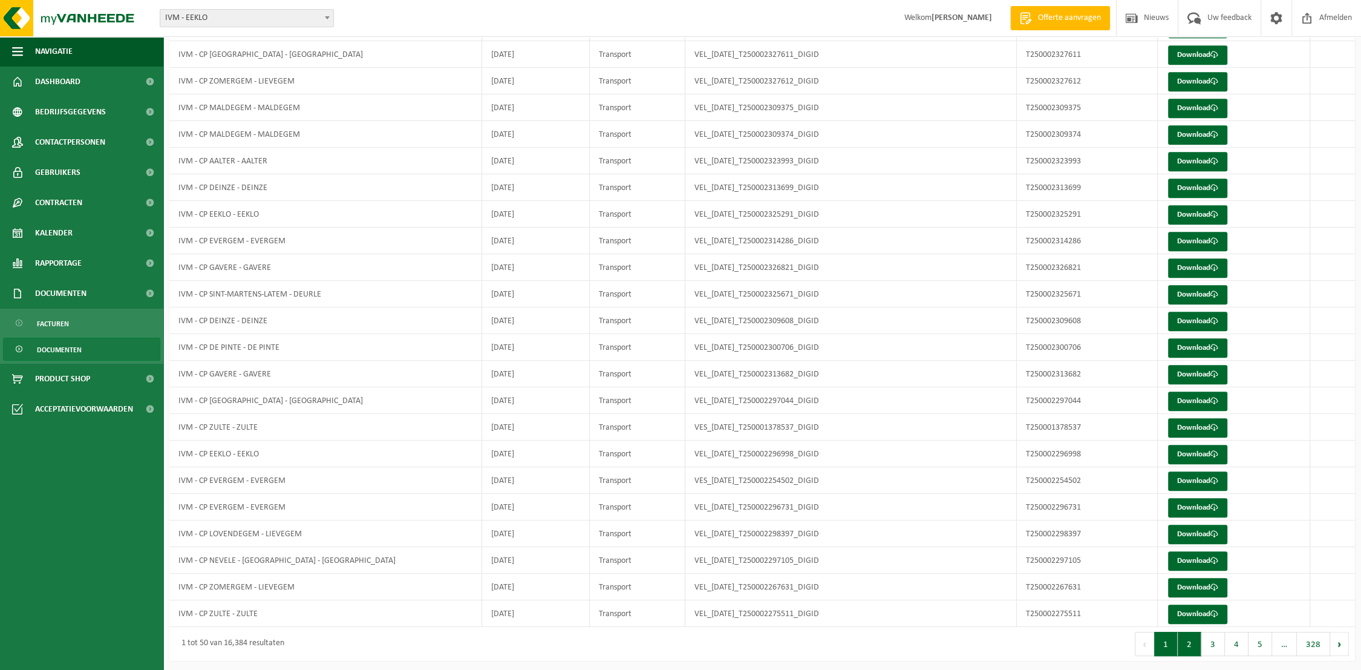
click at [1196, 641] on button "2" at bounding box center [1190, 644] width 24 height 24
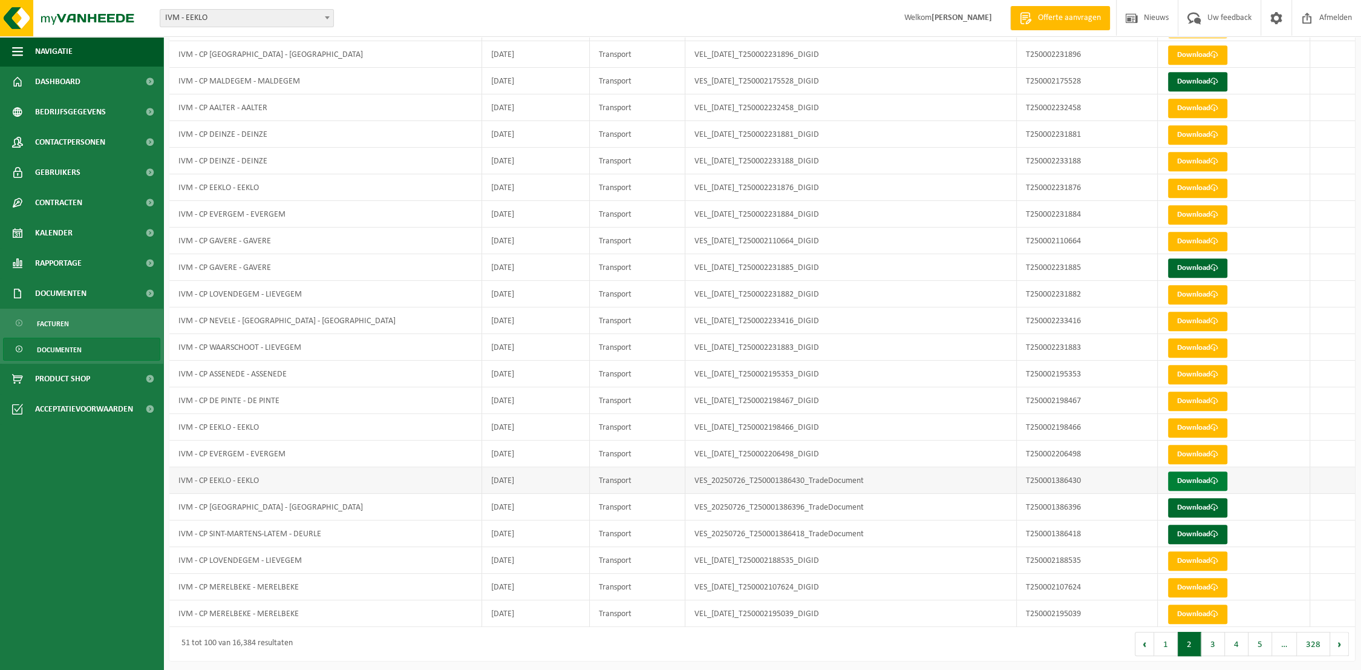
click at [1197, 479] on link "Download" at bounding box center [1197, 480] width 59 height 19
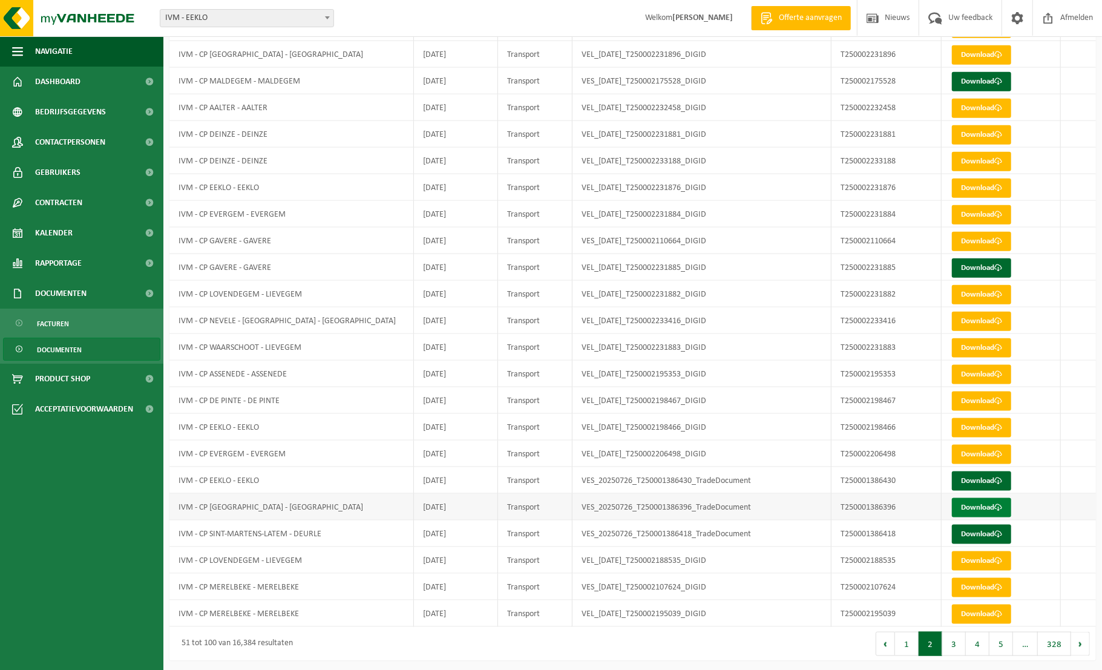
click at [992, 500] on link "Download" at bounding box center [981, 507] width 59 height 19
click at [994, 530] on link "Download" at bounding box center [981, 534] width 59 height 19
click at [958, 641] on button "3" at bounding box center [954, 644] width 24 height 24
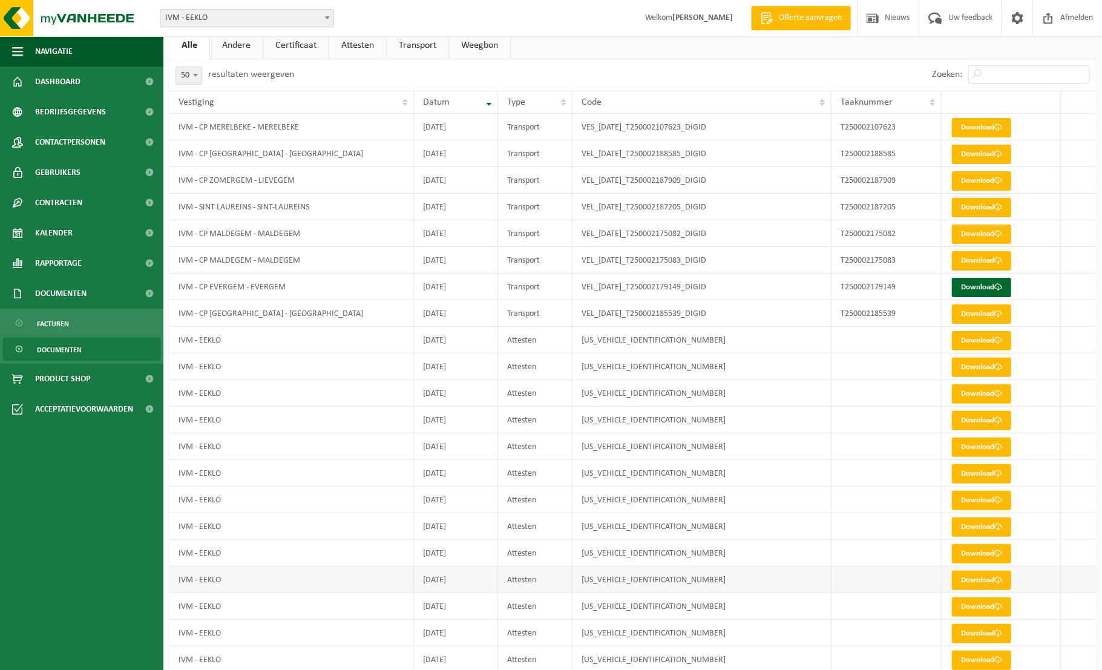
scroll to position [0, 0]
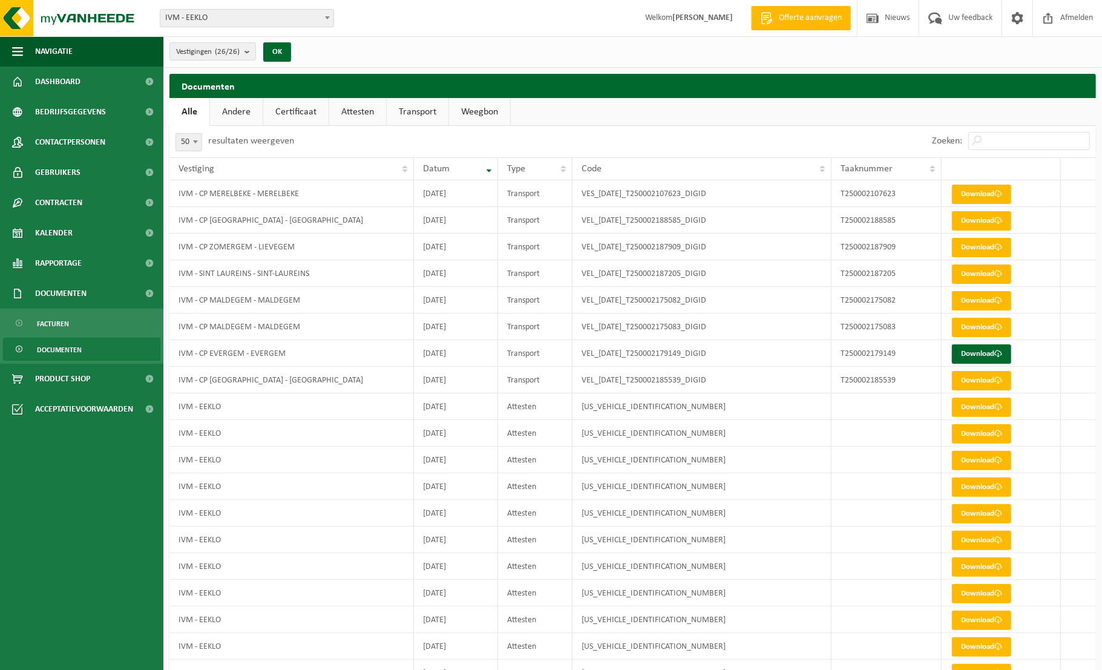
click at [415, 108] on link "Transport" at bounding box center [418, 112] width 62 height 28
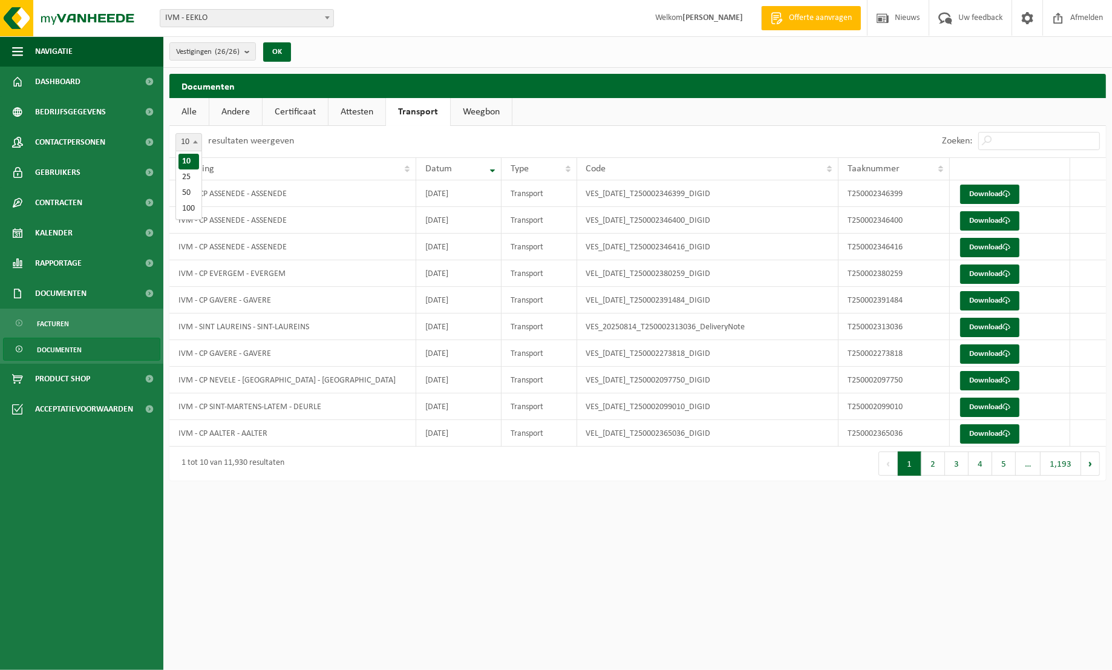
click at [198, 140] on span at bounding box center [195, 142] width 12 height 16
select select "50"
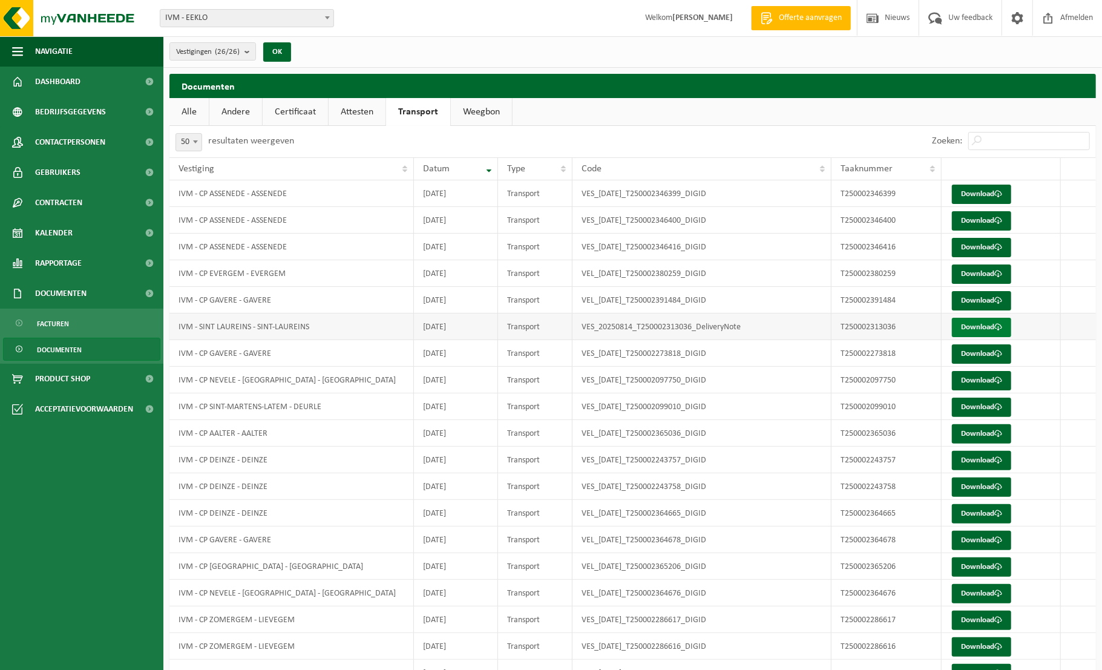
click at [993, 325] on link "Download" at bounding box center [981, 327] width 59 height 19
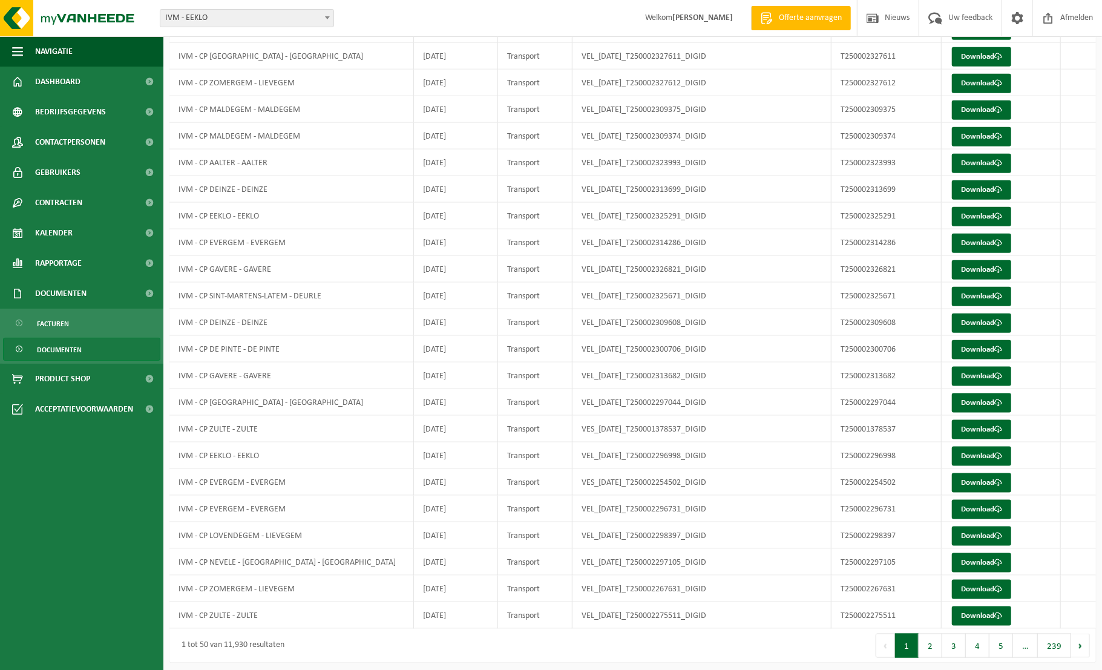
scroll to position [885, 0]
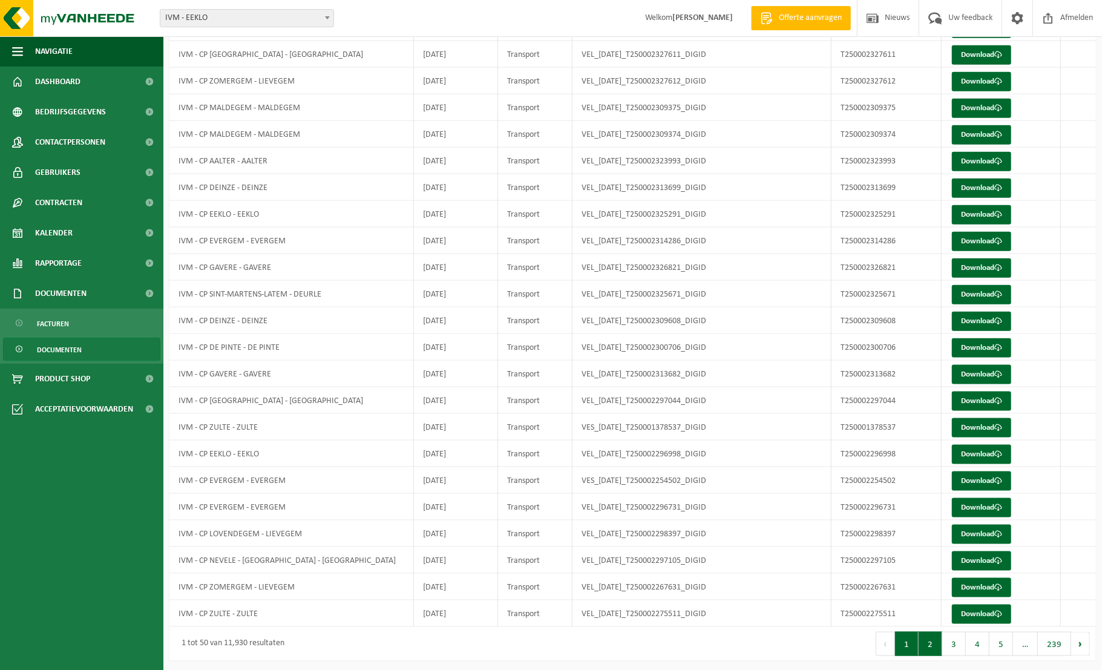
click at [932, 641] on button "2" at bounding box center [930, 644] width 24 height 24
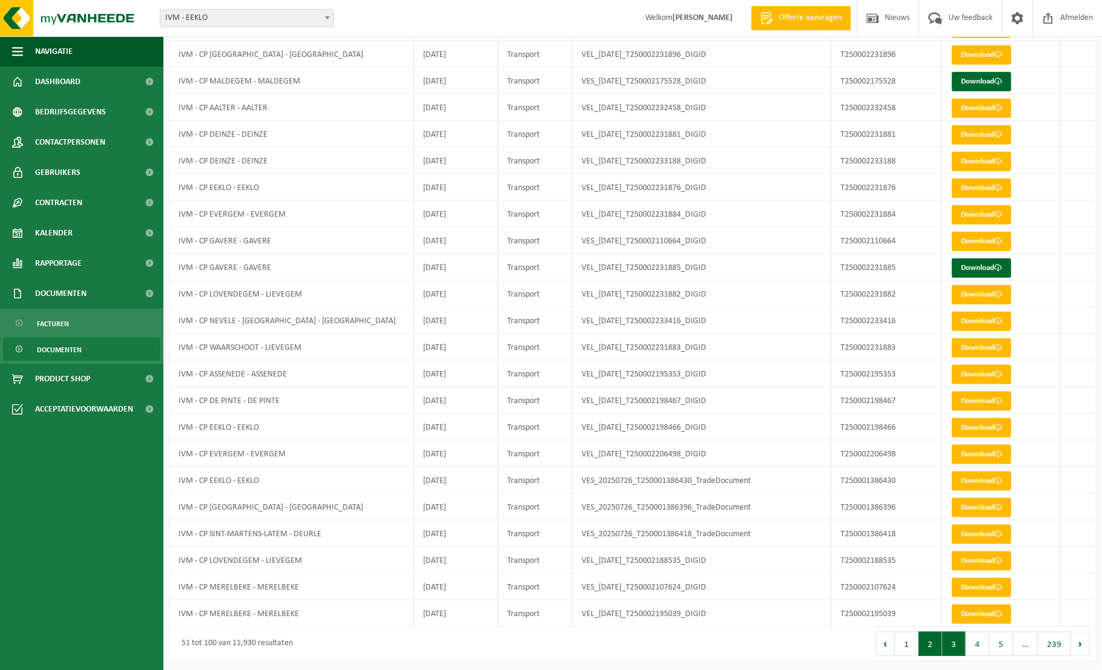
click at [957, 644] on button "3" at bounding box center [954, 644] width 24 height 24
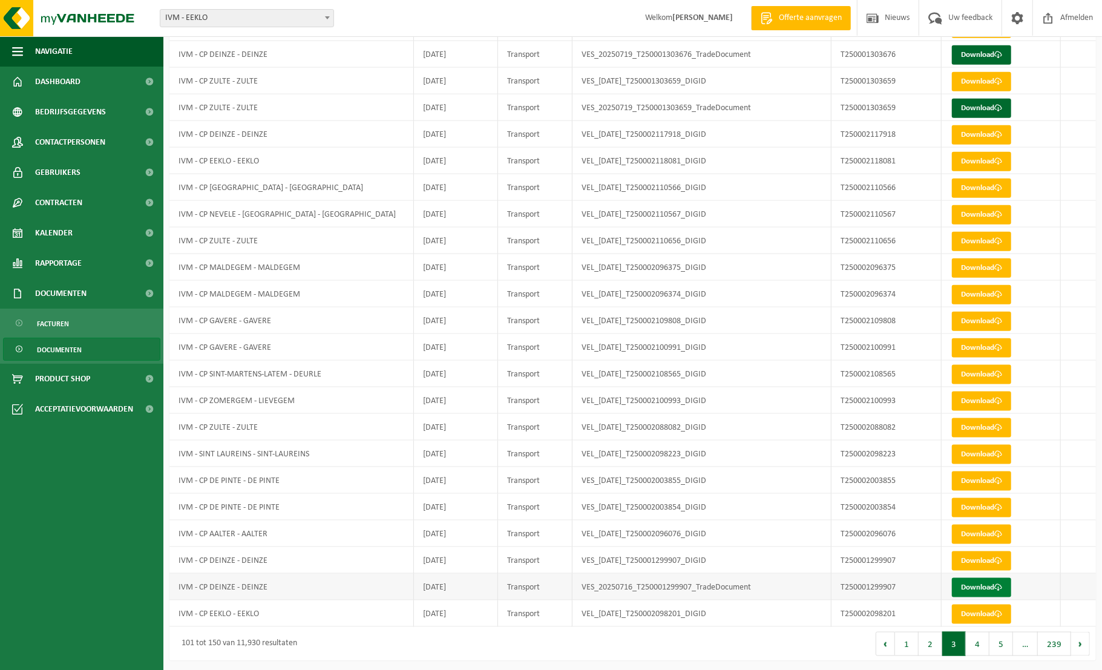
click at [993, 588] on link "Download" at bounding box center [981, 587] width 59 height 19
click at [992, 109] on link "Download" at bounding box center [981, 108] width 59 height 19
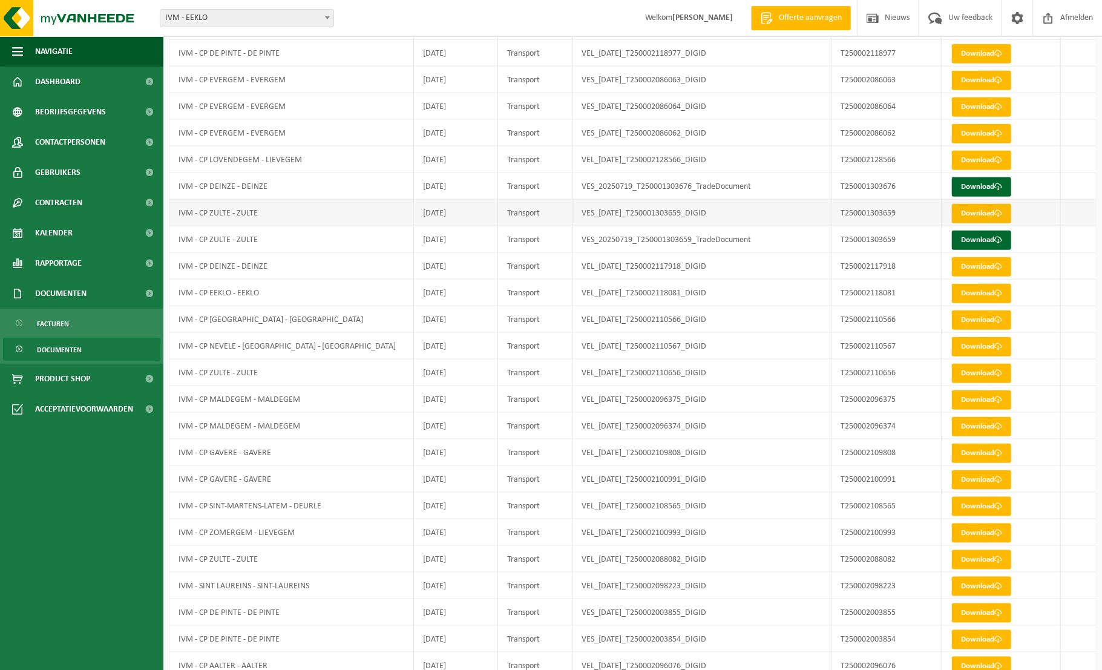
scroll to position [750, 0]
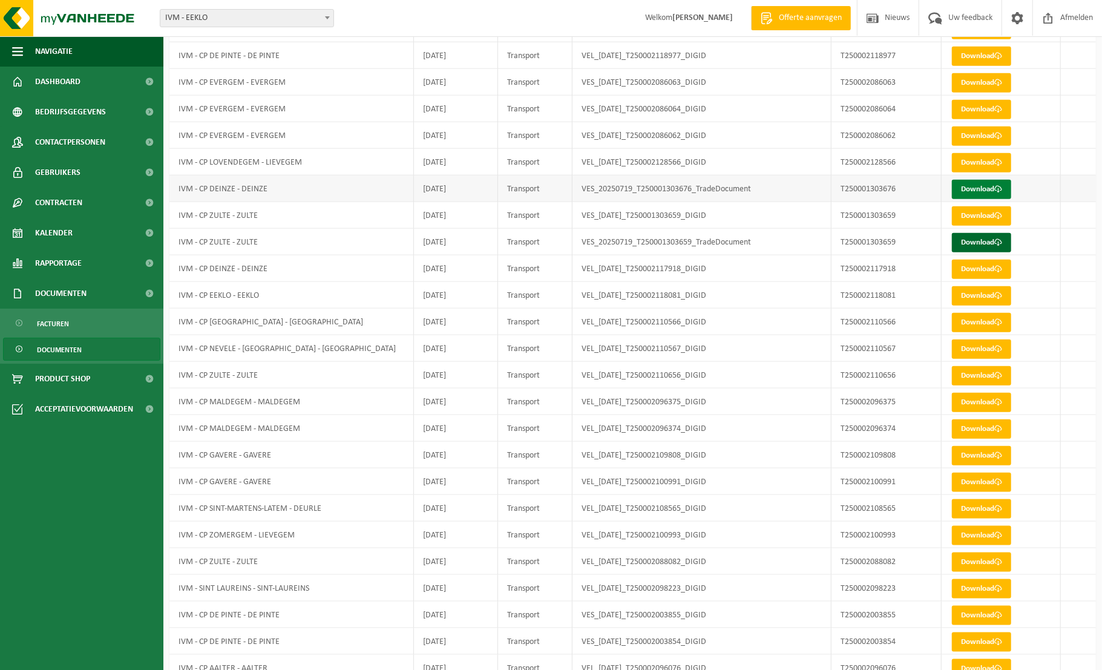
click at [992, 184] on link "Download" at bounding box center [981, 189] width 59 height 19
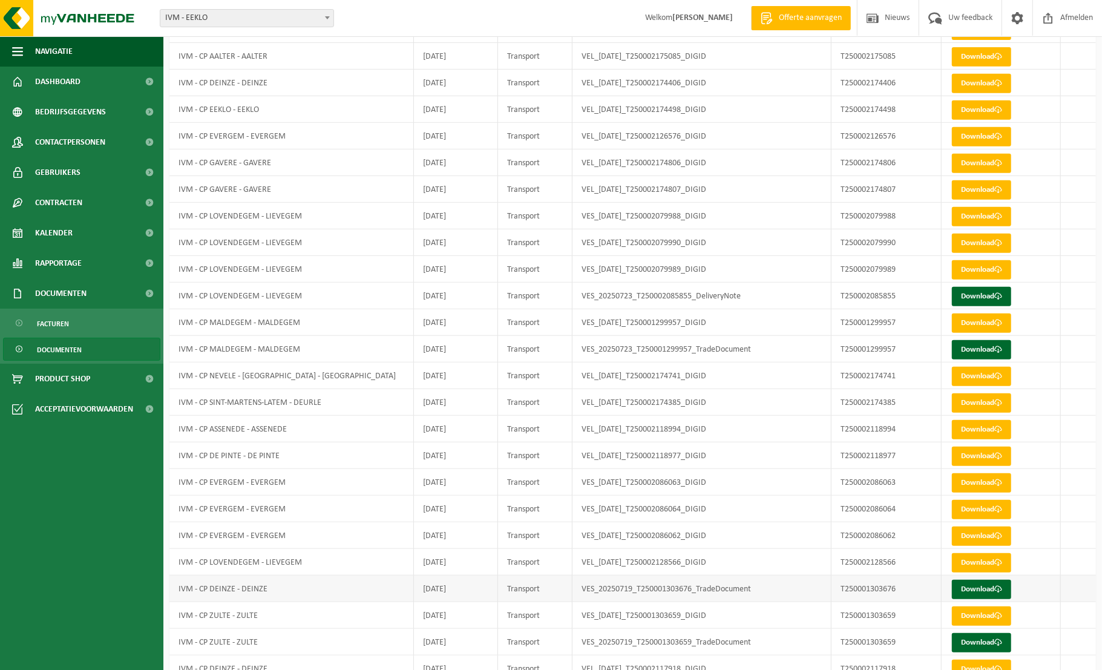
scroll to position [330, 0]
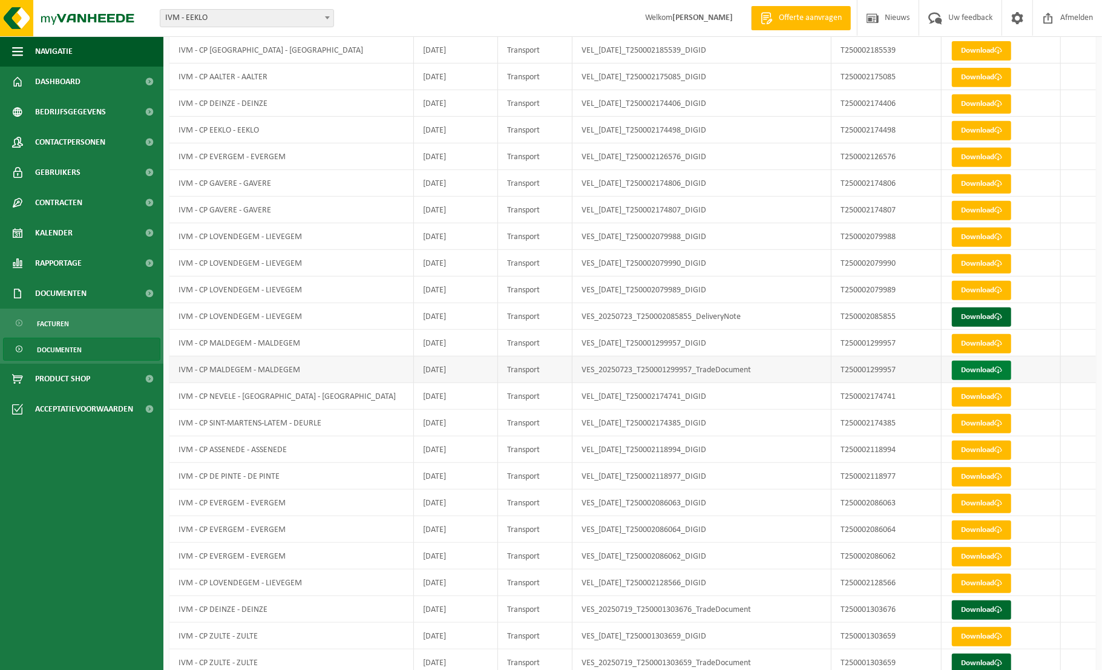
click at [998, 371] on span at bounding box center [998, 370] width 8 height 8
click at [986, 316] on link "Download" at bounding box center [981, 316] width 59 height 19
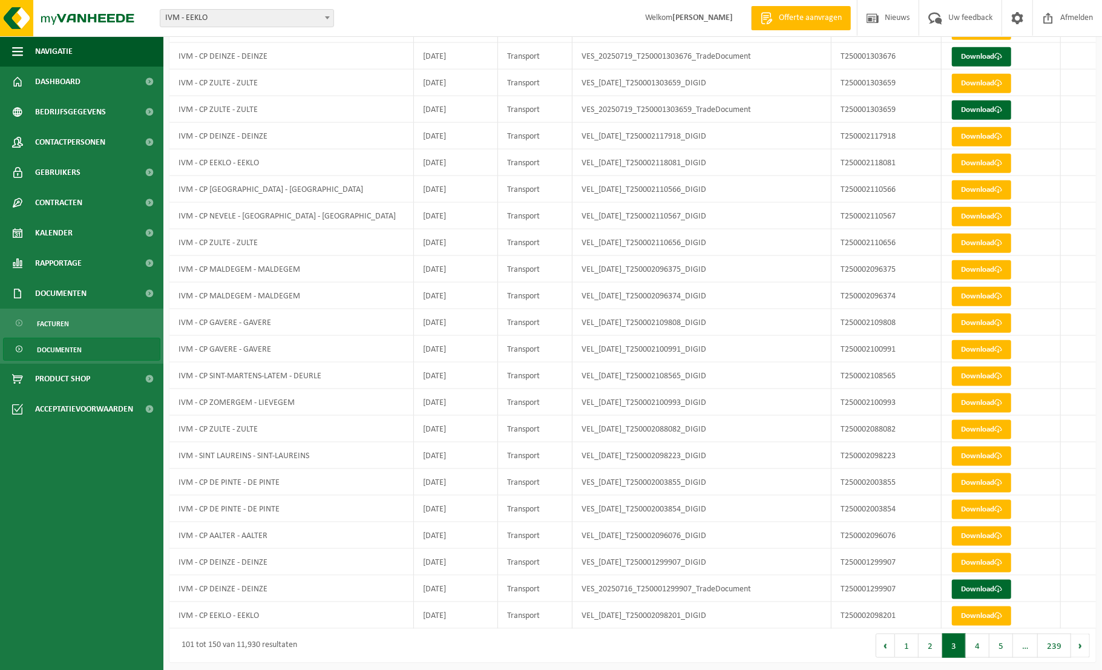
scroll to position [885, 0]
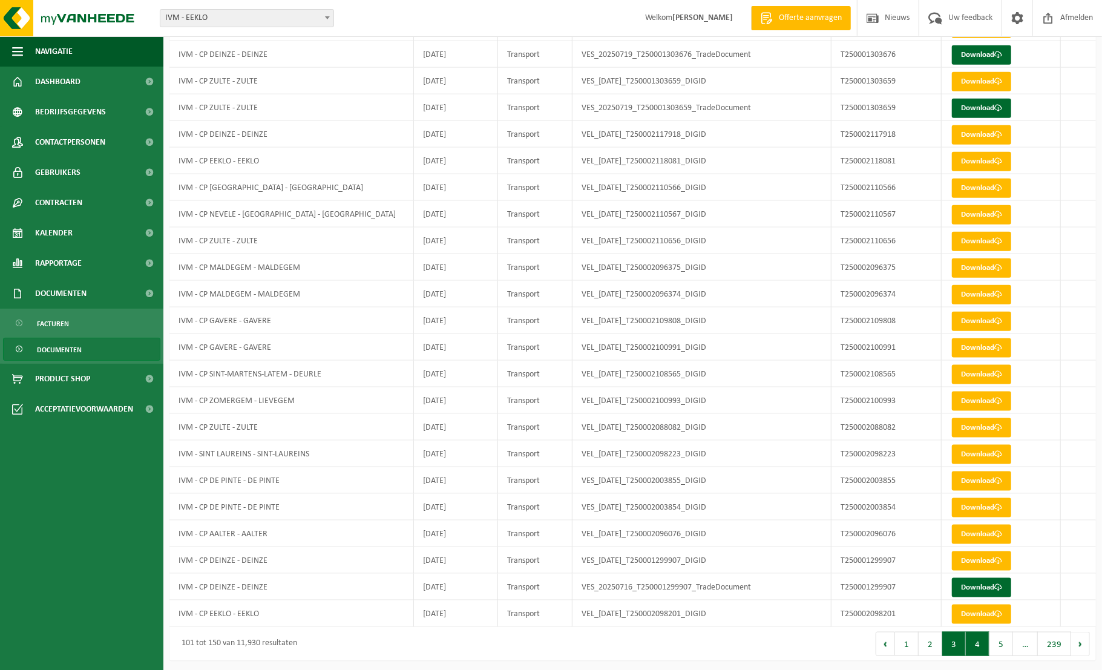
click at [978, 643] on button "4" at bounding box center [978, 644] width 24 height 24
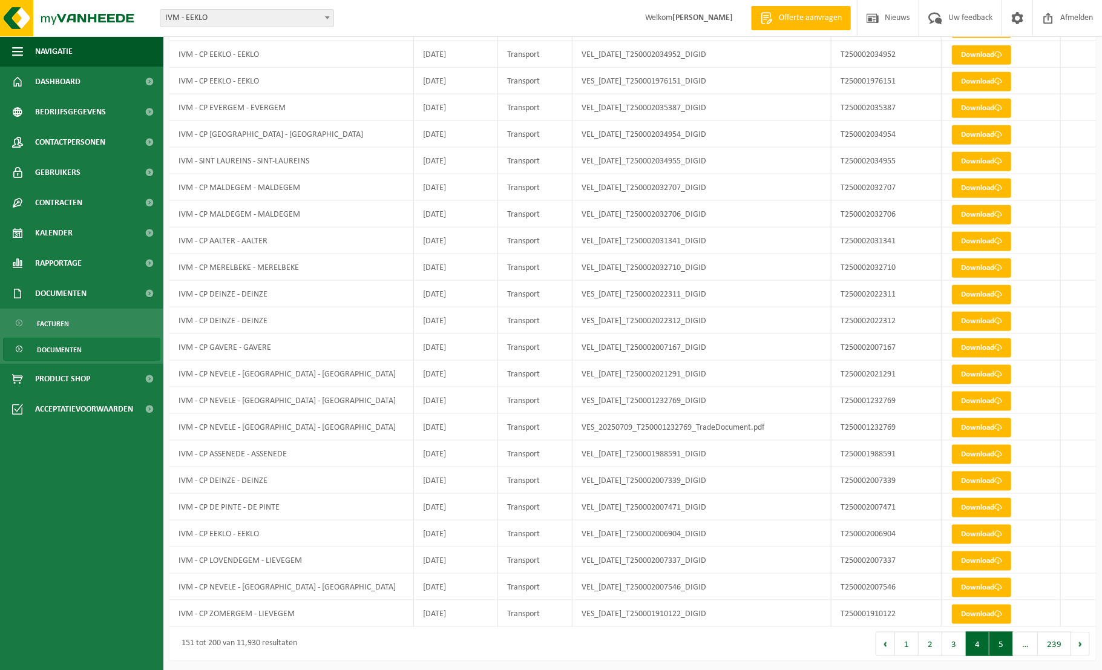
click at [998, 646] on button "5" at bounding box center [1001, 644] width 24 height 24
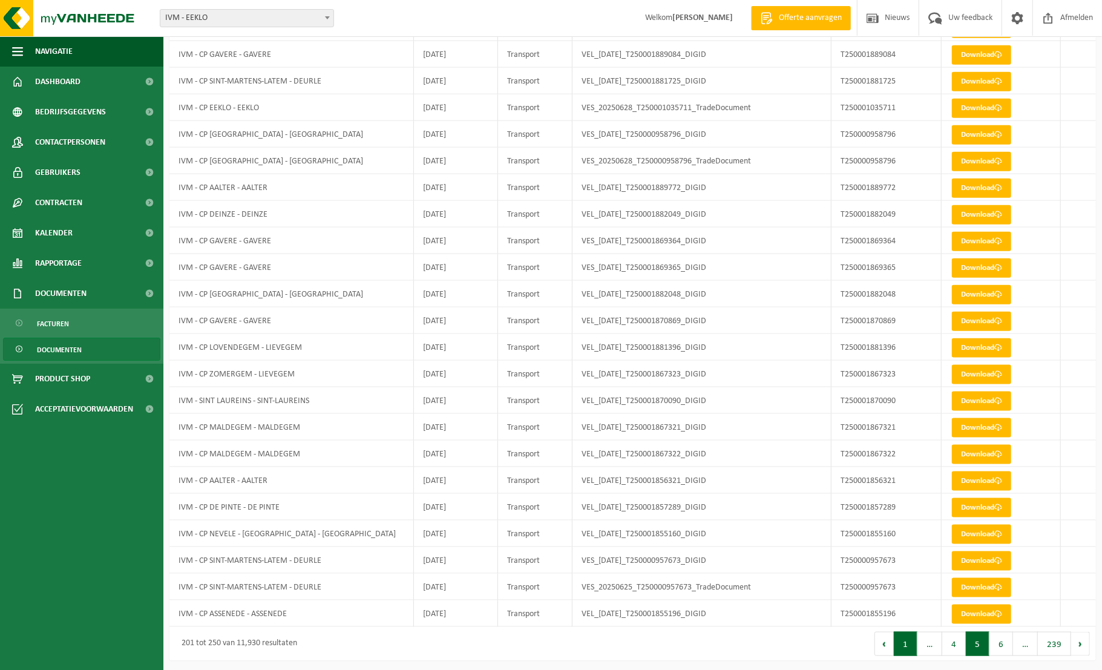
click at [909, 645] on button "1" at bounding box center [906, 644] width 24 height 24
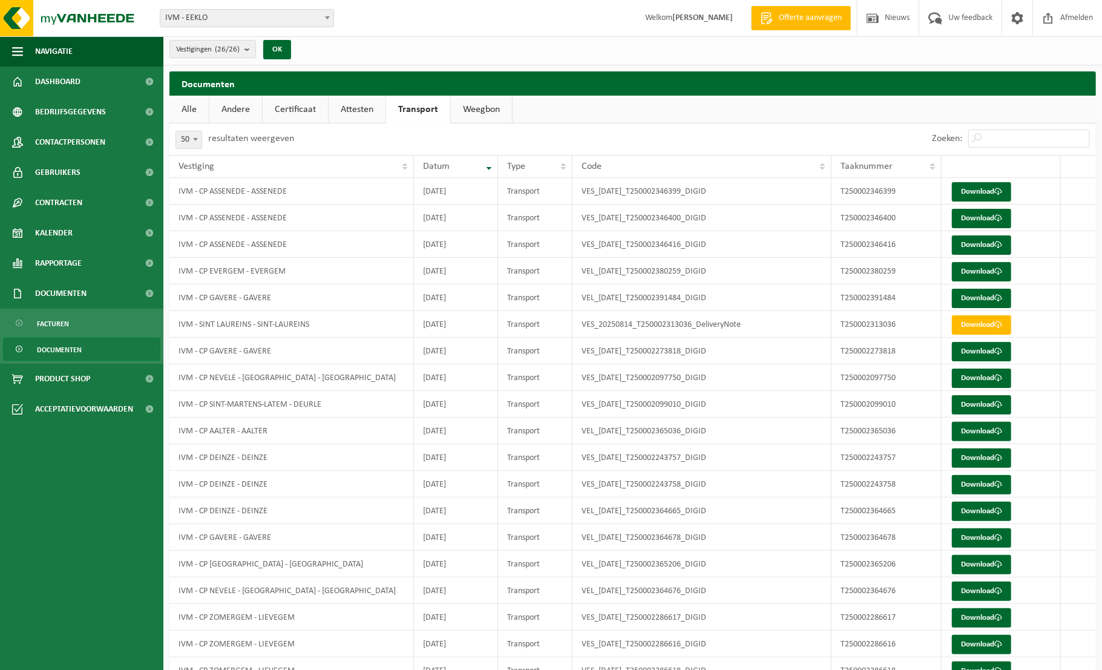
scroll to position [0, 0]
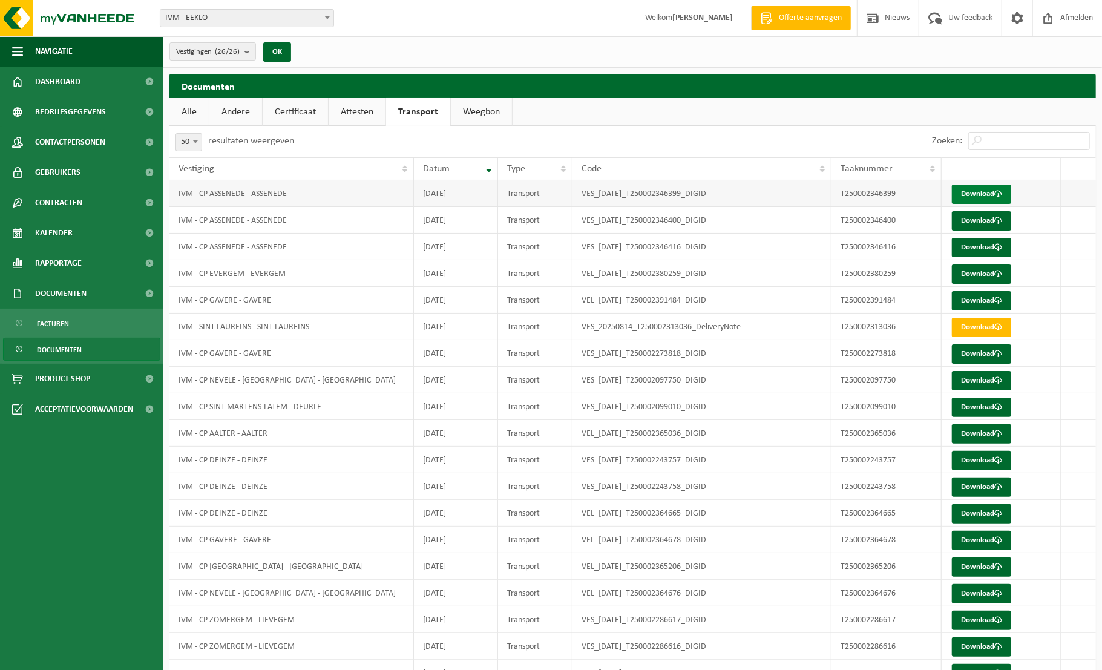
click at [990, 195] on link "Download" at bounding box center [981, 194] width 59 height 19
click at [987, 223] on link "Download" at bounding box center [981, 220] width 59 height 19
click at [986, 252] on link "Download" at bounding box center [981, 247] width 59 height 19
click at [992, 273] on link "Download" at bounding box center [981, 273] width 59 height 19
click at [982, 298] on link "Download" at bounding box center [981, 300] width 59 height 19
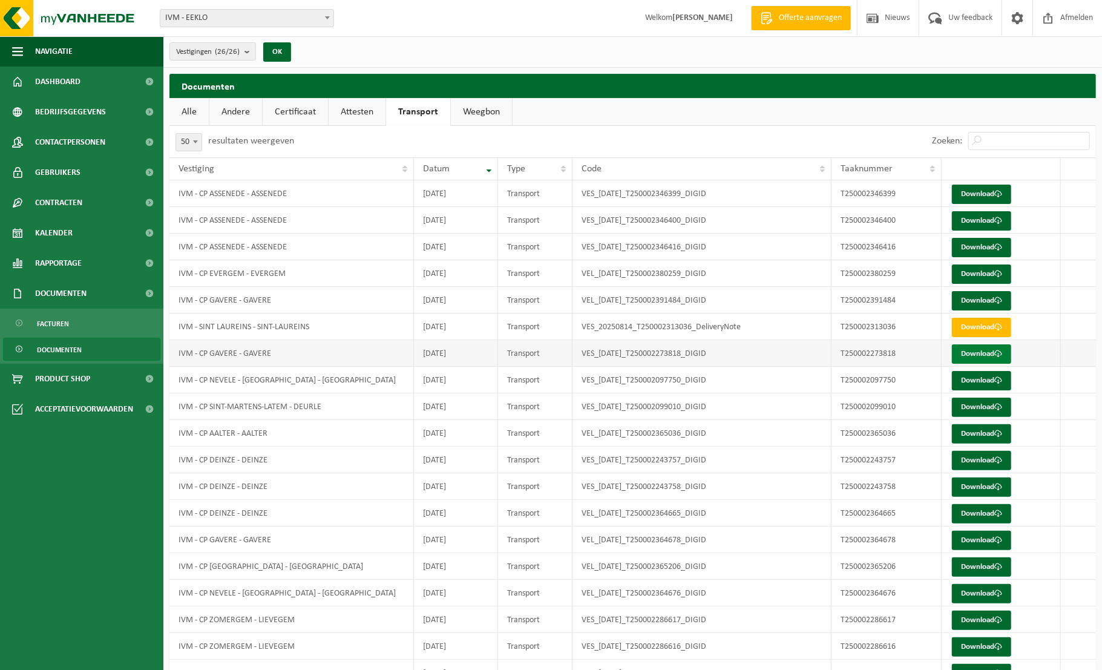
click at [981, 352] on link "Download" at bounding box center [981, 353] width 59 height 19
click at [983, 376] on link "Download" at bounding box center [981, 380] width 59 height 19
click at [987, 404] on link "Download" at bounding box center [981, 407] width 59 height 19
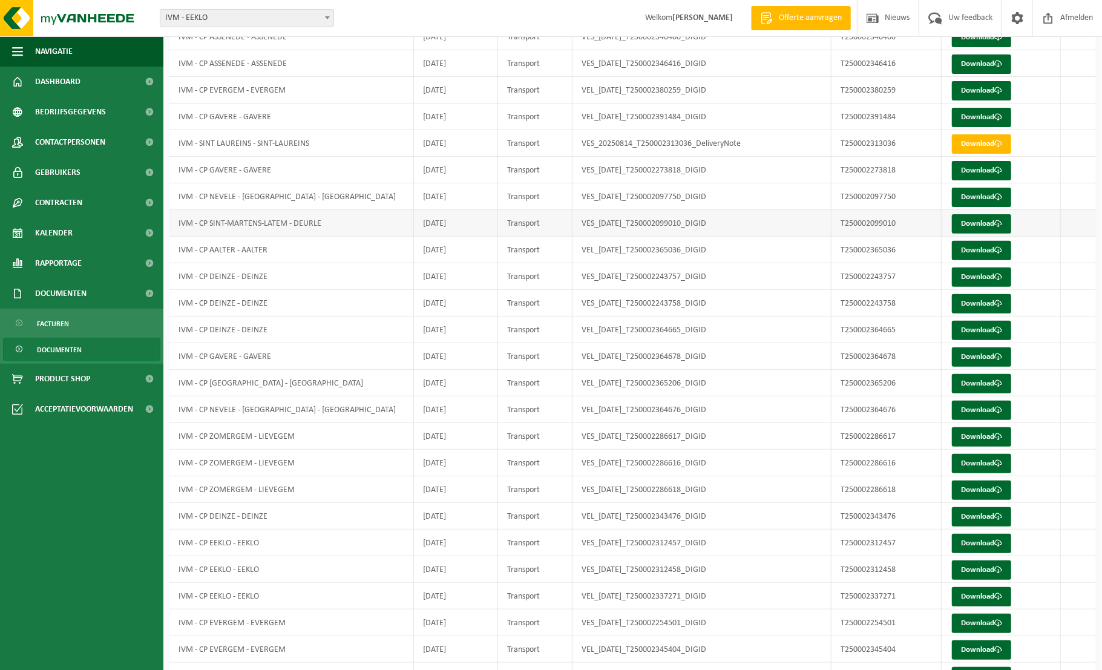
scroll to position [185, 0]
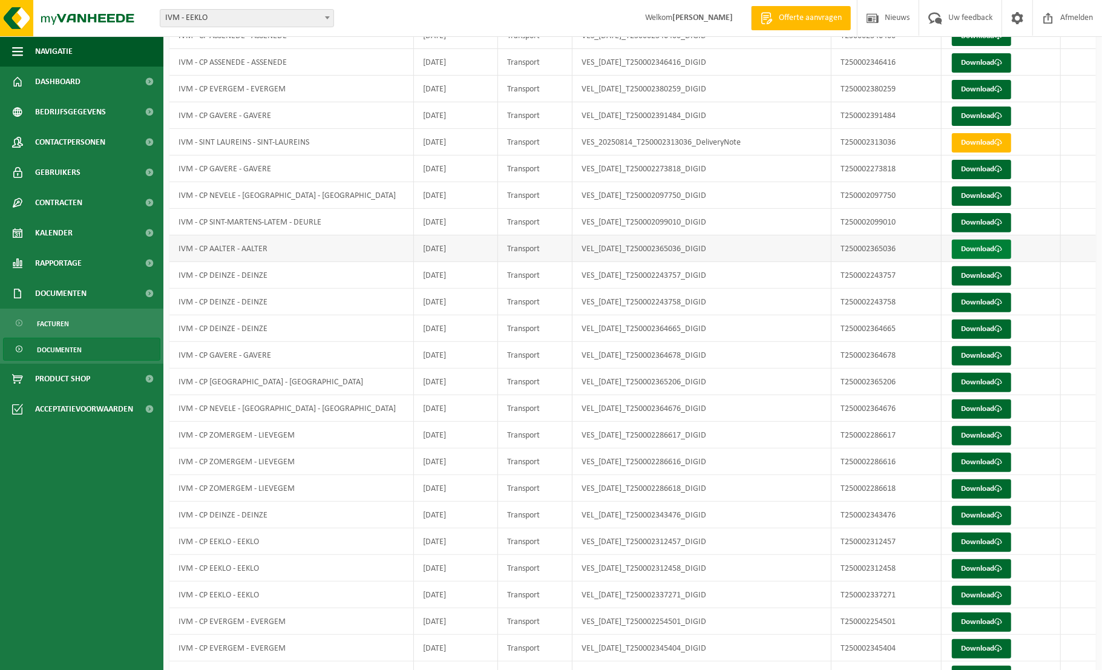
click at [998, 251] on span at bounding box center [998, 249] width 8 height 8
click at [985, 276] on link "Download" at bounding box center [981, 275] width 59 height 19
click at [983, 300] on link "Download" at bounding box center [981, 302] width 59 height 19
click at [983, 327] on link "Download" at bounding box center [981, 328] width 59 height 19
click at [987, 352] on link "Download" at bounding box center [981, 355] width 59 height 19
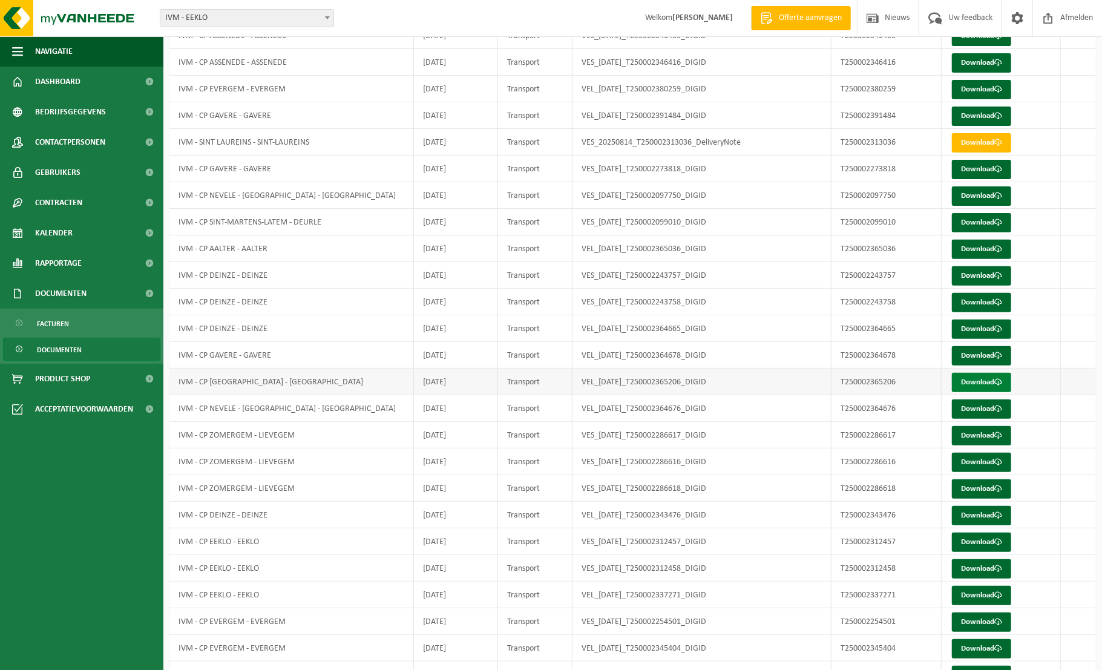
click at [986, 378] on link "Download" at bounding box center [981, 382] width 59 height 19
click at [987, 410] on link "Download" at bounding box center [981, 408] width 59 height 19
click at [984, 436] on link "Download" at bounding box center [981, 435] width 59 height 19
click at [986, 461] on link "Download" at bounding box center [981, 462] width 59 height 19
click at [983, 487] on link "Download" at bounding box center [981, 488] width 59 height 19
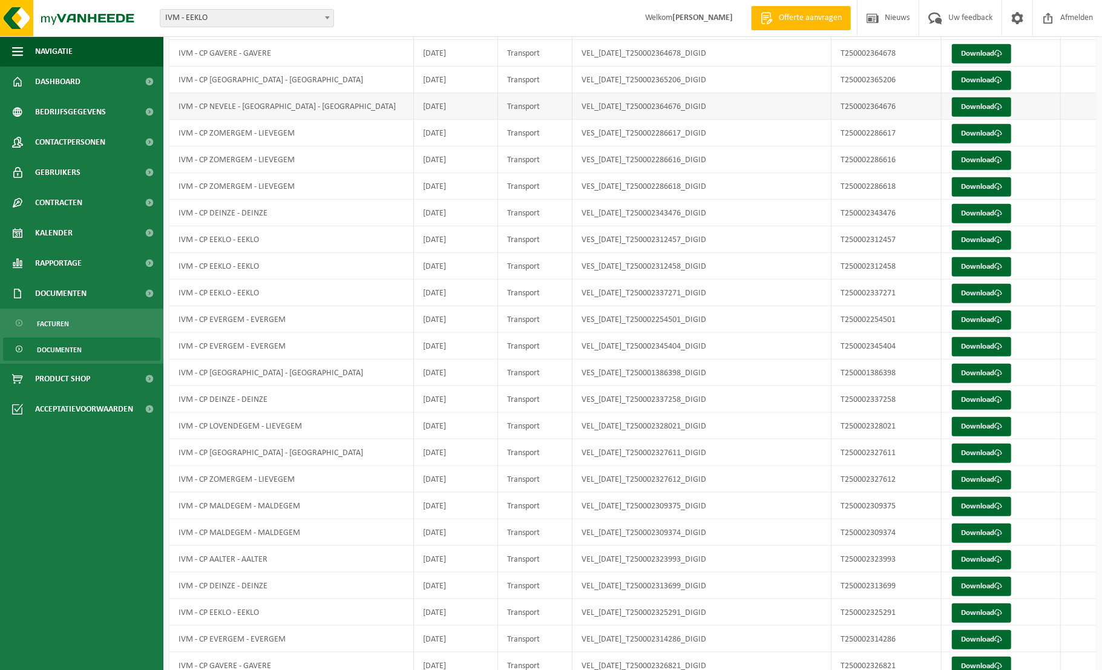
scroll to position [487, 0]
click at [977, 212] on link "Download" at bounding box center [981, 212] width 59 height 19
click at [974, 234] on link "Download" at bounding box center [981, 239] width 59 height 19
click at [977, 264] on link "Download" at bounding box center [981, 266] width 59 height 19
click at [978, 290] on link "Download" at bounding box center [981, 292] width 59 height 19
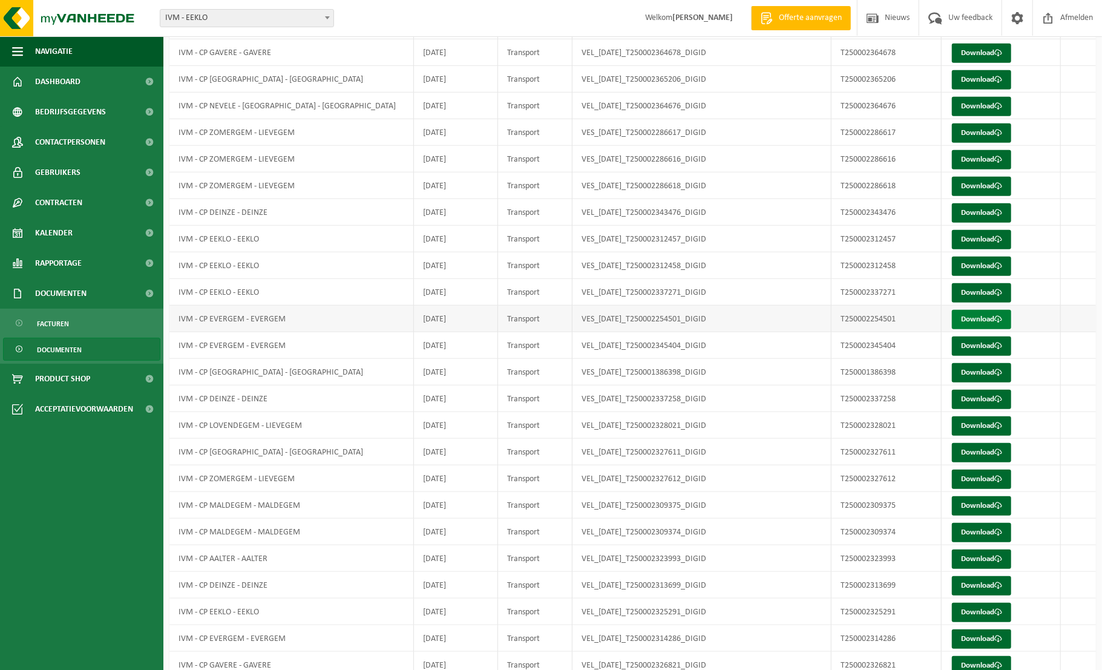
click at [978, 313] on link "Download" at bounding box center [981, 319] width 59 height 19
click at [983, 344] on link "Download" at bounding box center [981, 345] width 59 height 19
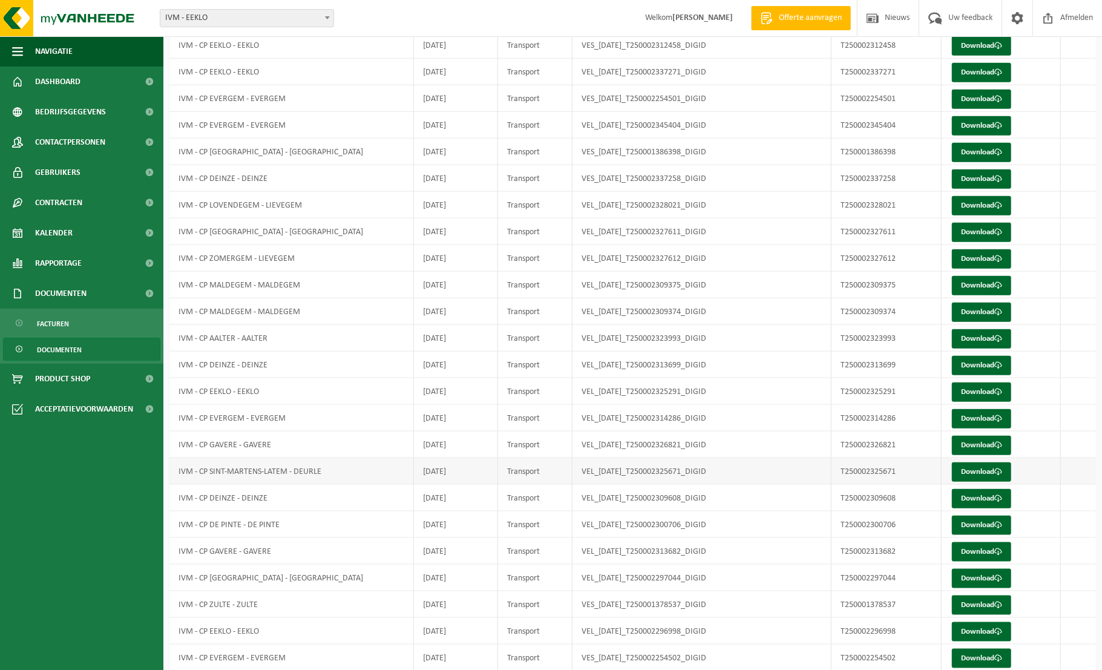
scroll to position [885, 0]
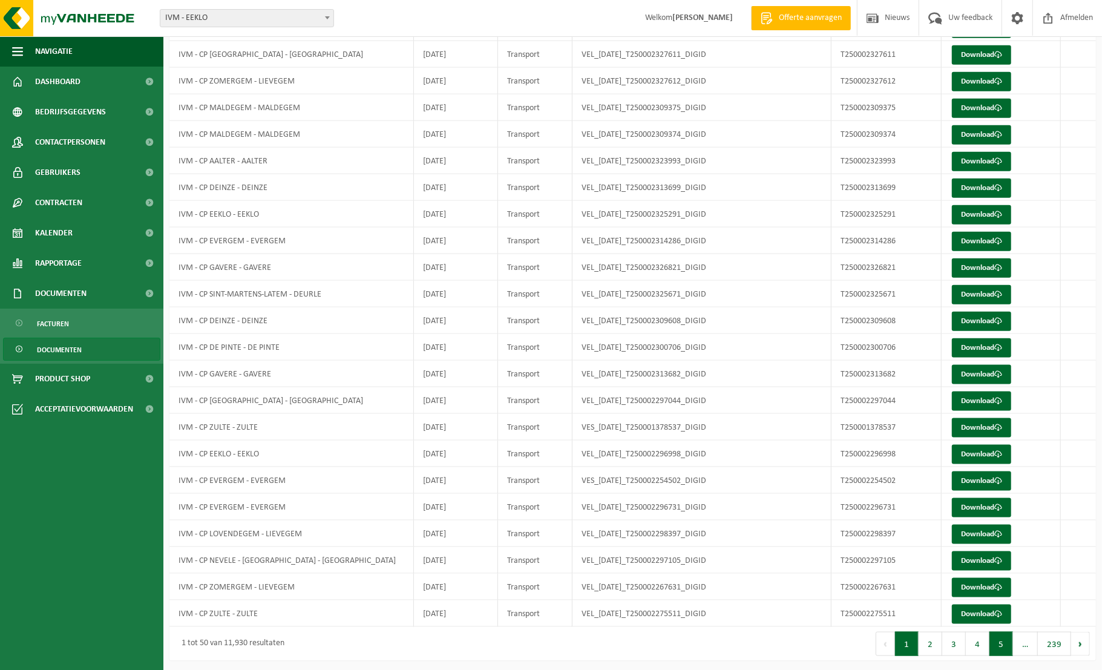
click at [995, 635] on button "5" at bounding box center [1001, 644] width 24 height 24
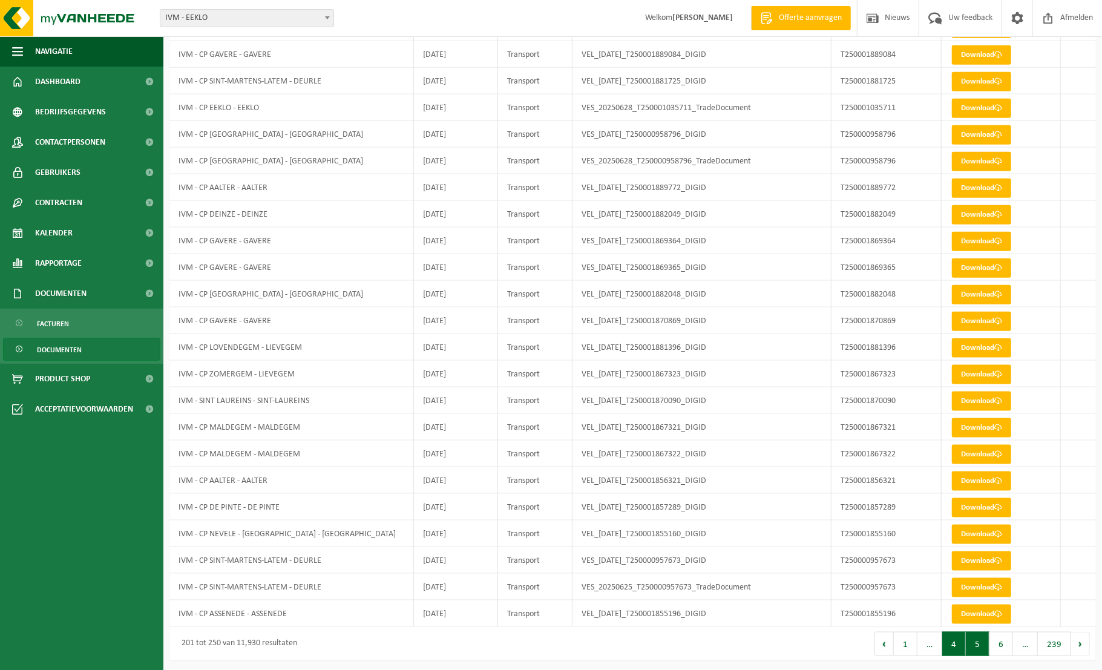
click at [954, 642] on button "4" at bounding box center [954, 644] width 24 height 24
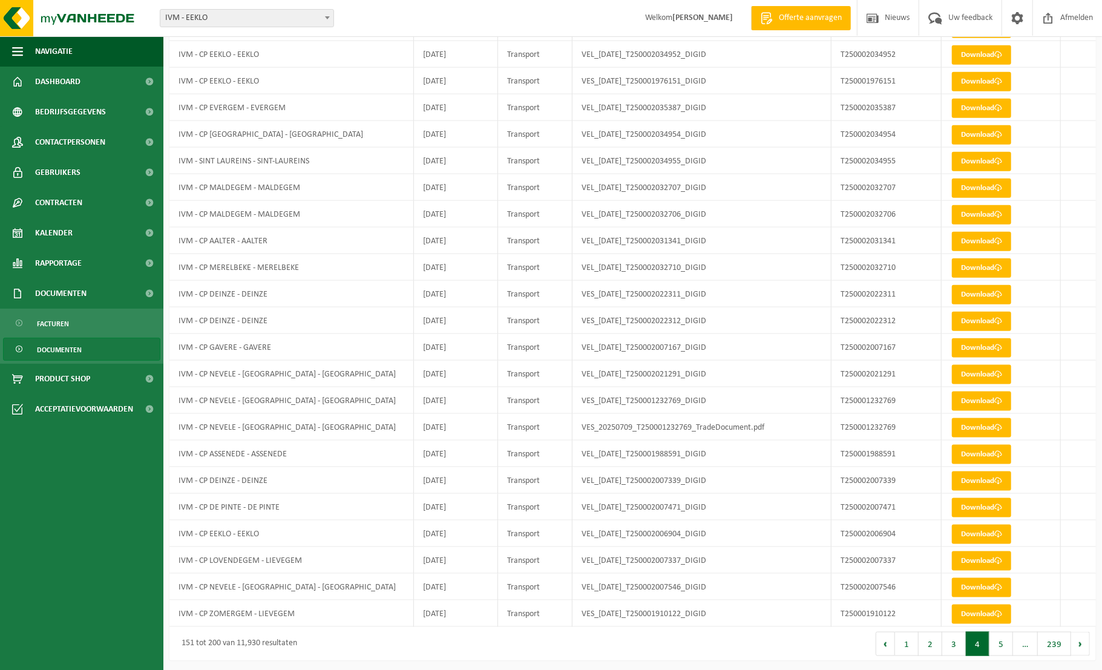
click at [954, 641] on button "3" at bounding box center [954, 644] width 24 height 24
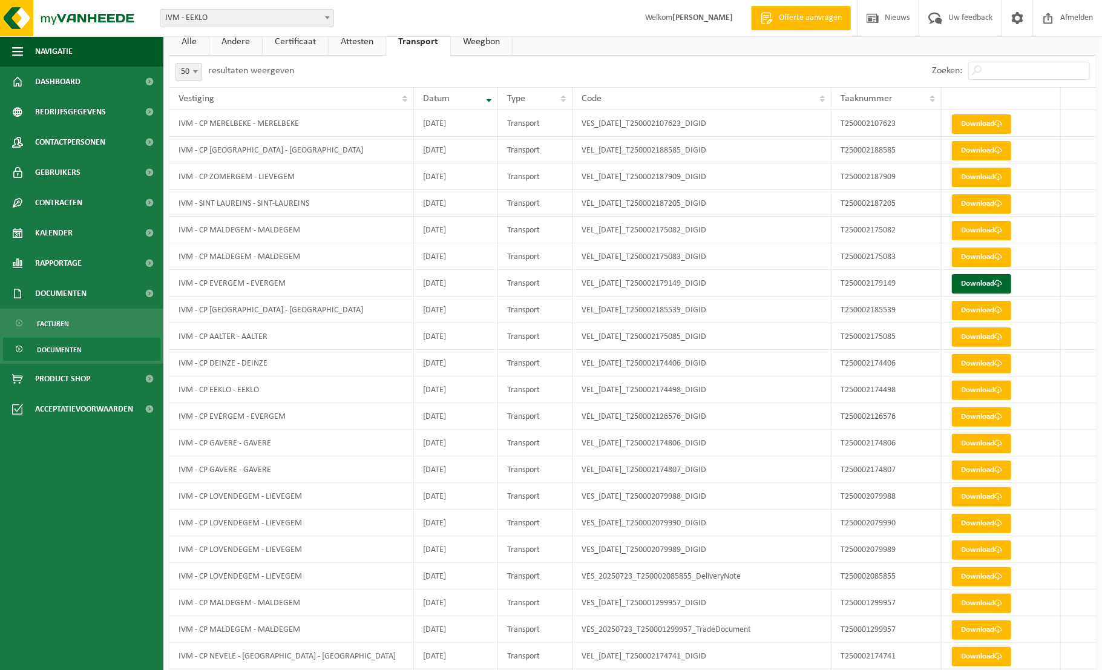
scroll to position [0, 0]
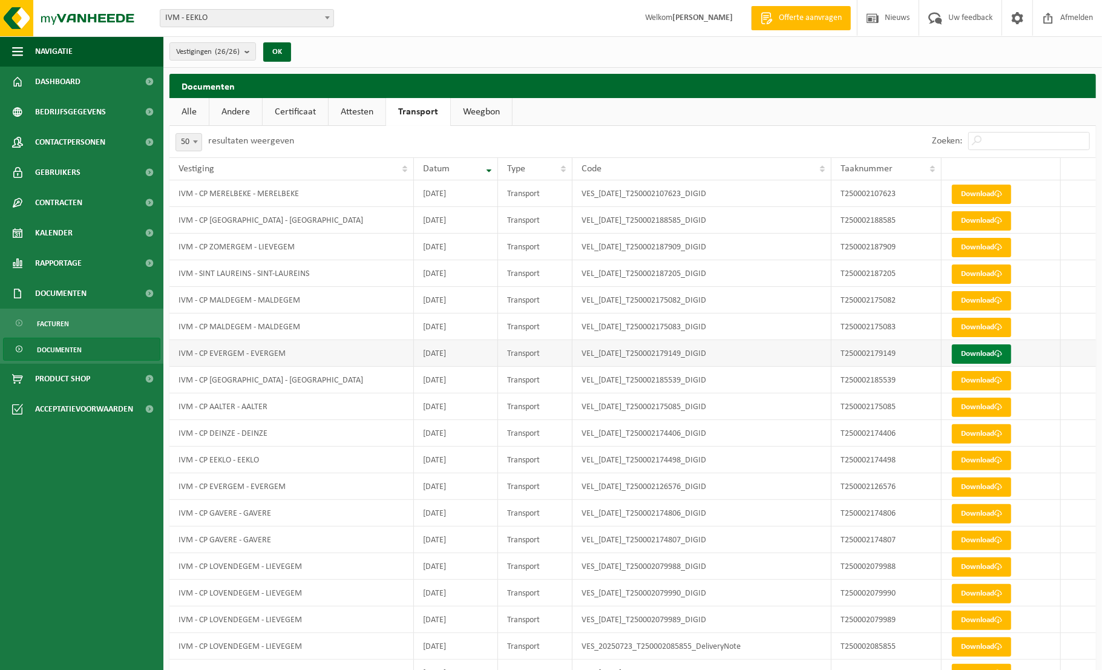
click at [984, 353] on link "Download" at bounding box center [981, 353] width 59 height 19
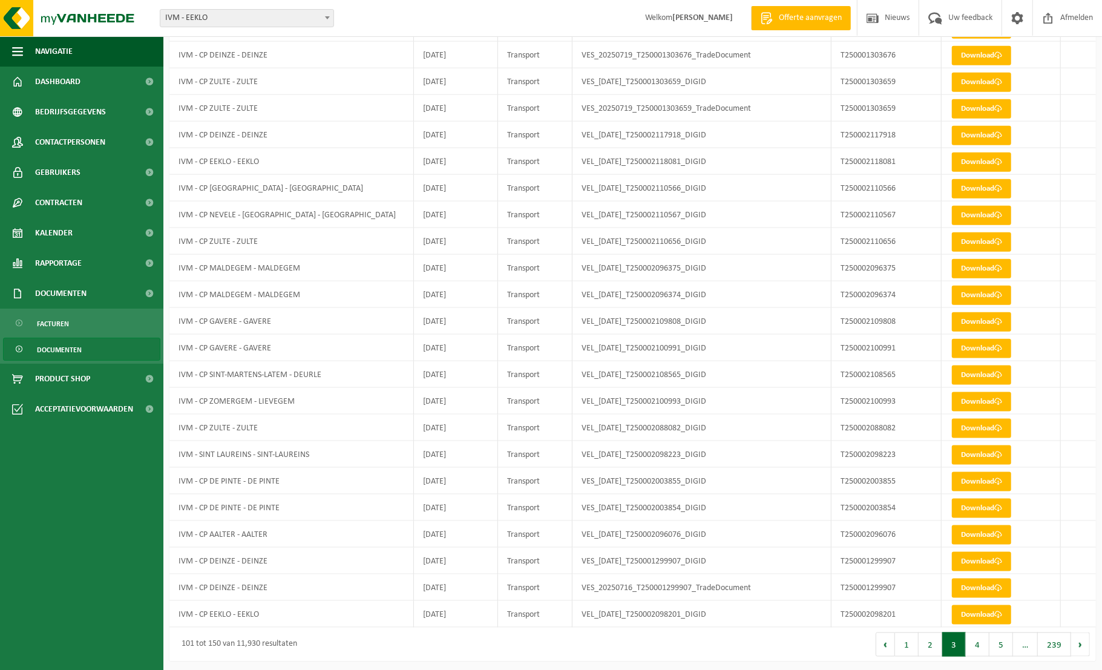
scroll to position [885, 0]
click at [932, 637] on button "2" at bounding box center [930, 644] width 24 height 24
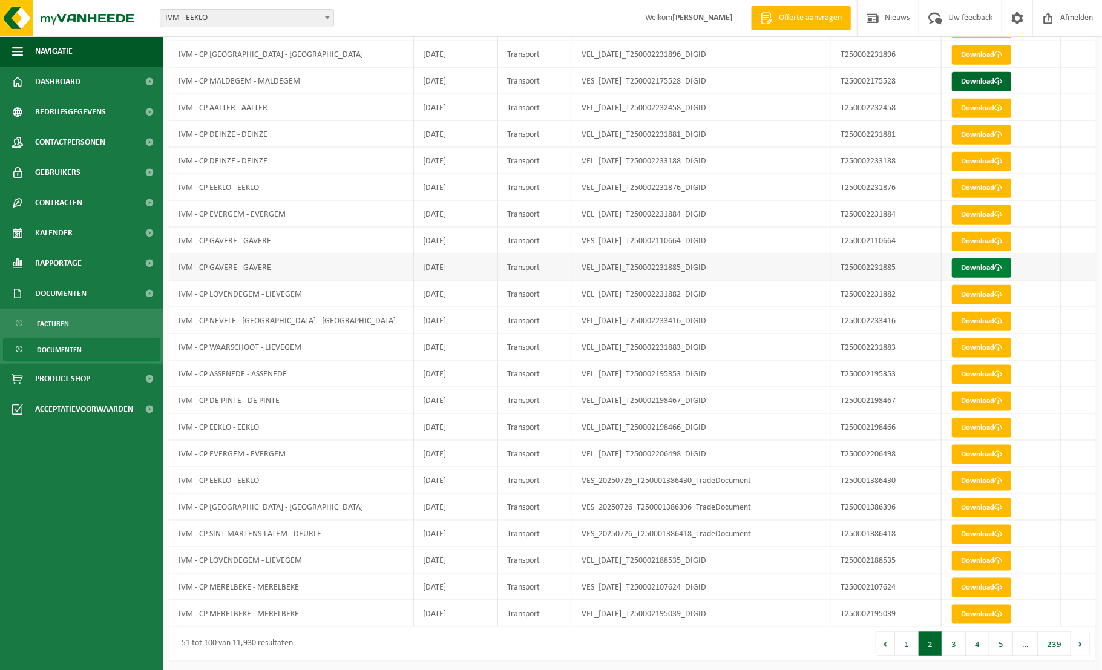
click at [977, 262] on link "Download" at bounding box center [981, 267] width 59 height 19
click at [983, 79] on link "Download" at bounding box center [981, 81] width 59 height 19
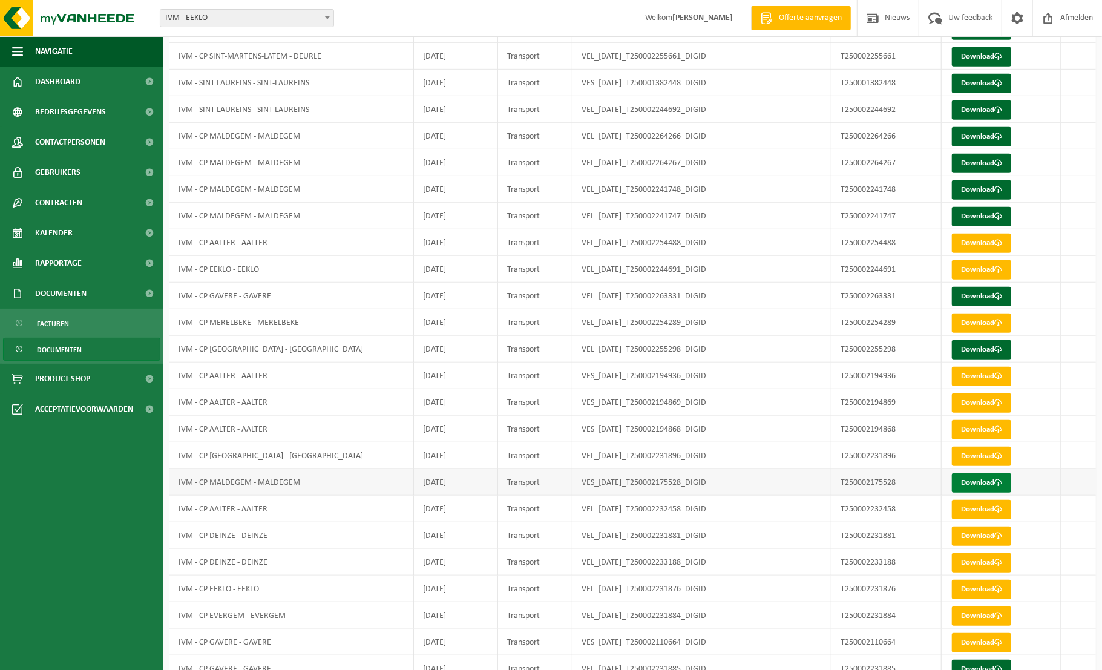
scroll to position [465, 0]
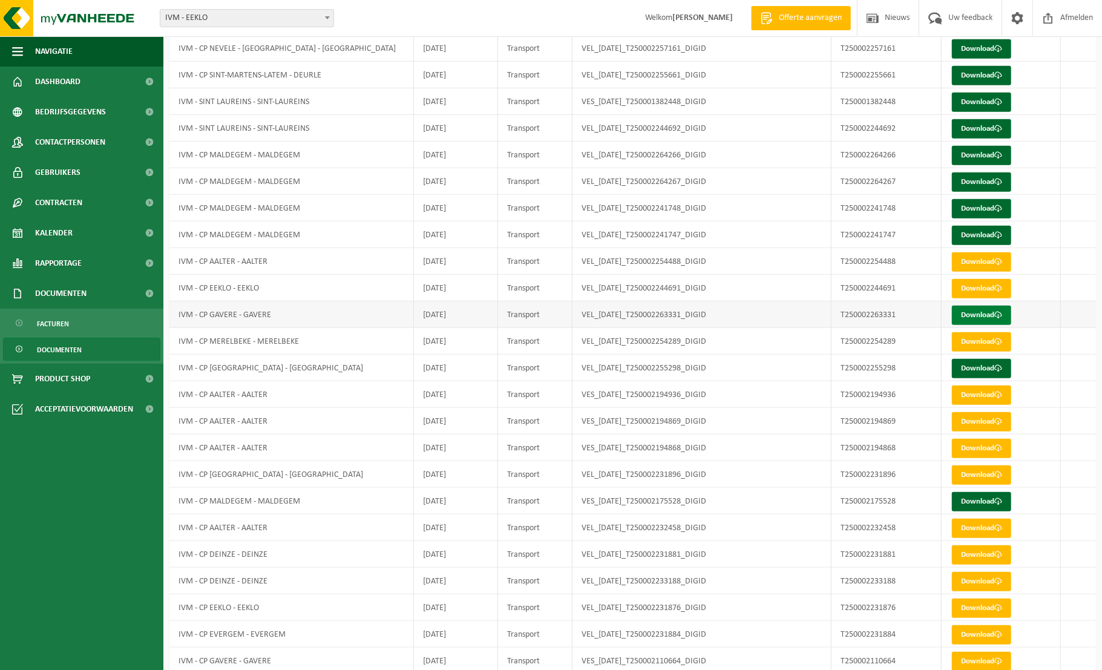
click at [984, 312] on link "Download" at bounding box center [981, 315] width 59 height 19
click at [990, 365] on link "Download" at bounding box center [981, 368] width 59 height 19
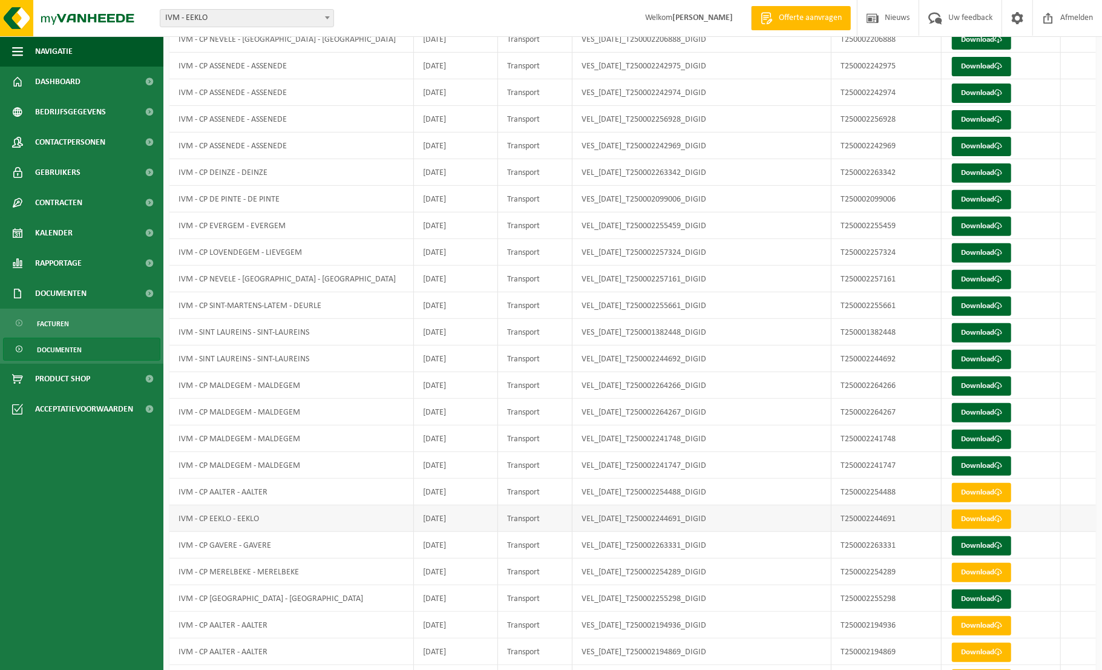
scroll to position [229, 0]
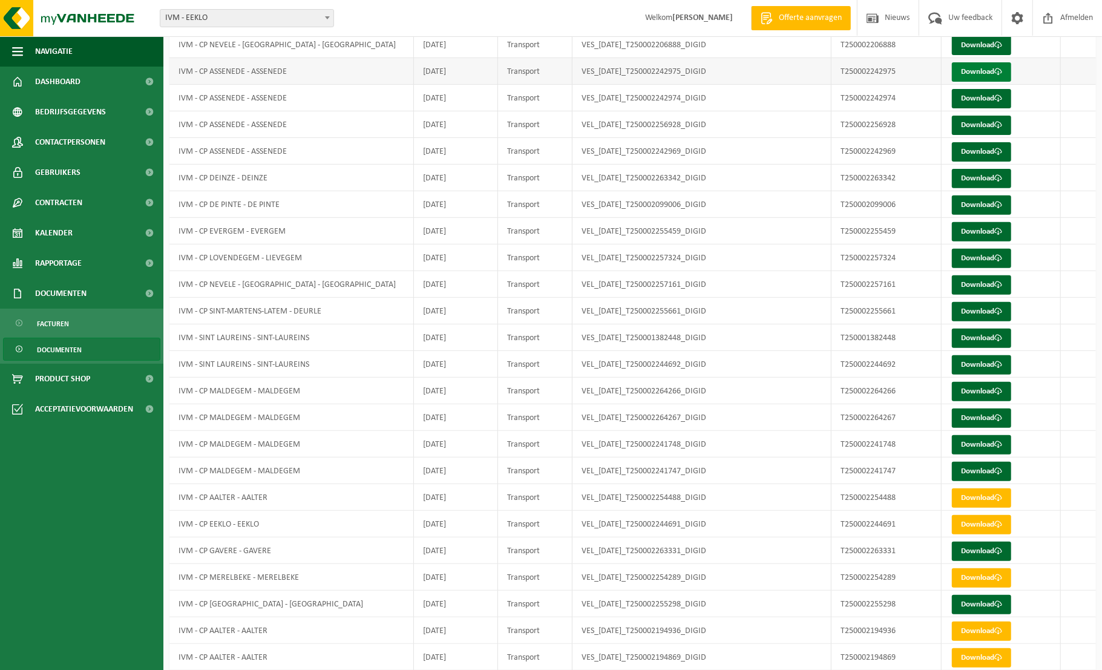
click at [978, 68] on link "Download" at bounding box center [981, 71] width 59 height 19
click at [978, 96] on link "Download" at bounding box center [981, 98] width 59 height 19
click at [977, 126] on link "Download" at bounding box center [981, 125] width 59 height 19
click at [981, 151] on link "Download" at bounding box center [981, 151] width 59 height 19
click at [985, 175] on link "Download" at bounding box center [981, 178] width 59 height 19
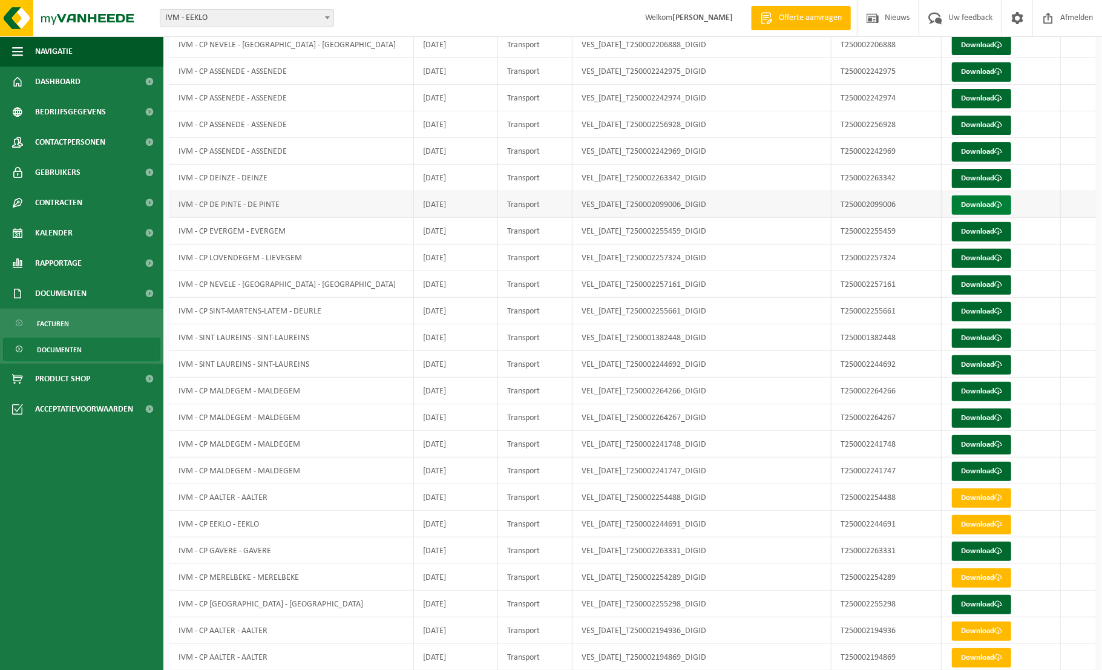
click at [984, 203] on link "Download" at bounding box center [981, 204] width 59 height 19
click at [982, 228] on link "Download" at bounding box center [981, 231] width 59 height 19
click at [982, 257] on link "Download" at bounding box center [981, 258] width 59 height 19
click at [983, 283] on link "Download" at bounding box center [981, 284] width 59 height 19
click at [984, 310] on link "Download" at bounding box center [981, 311] width 59 height 19
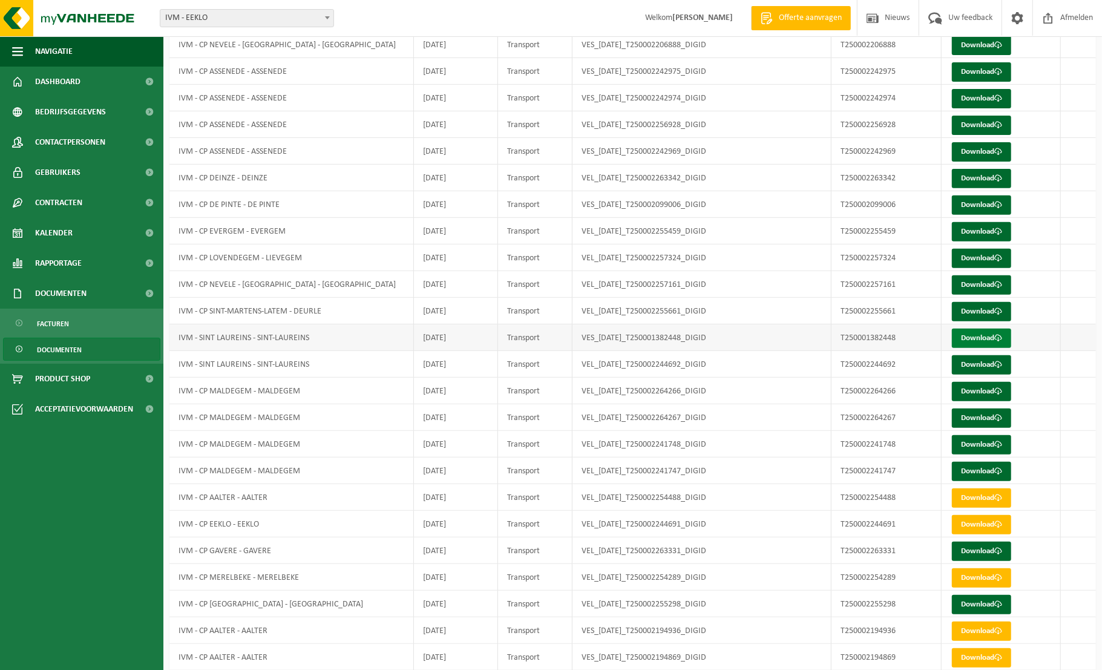
click at [982, 336] on link "Download" at bounding box center [981, 338] width 59 height 19
click at [984, 364] on link "Download" at bounding box center [981, 364] width 59 height 19
click at [984, 387] on link "Download" at bounding box center [981, 391] width 59 height 19
click at [983, 419] on link "Download" at bounding box center [981, 417] width 59 height 19
click at [982, 443] on link "Download" at bounding box center [981, 444] width 59 height 19
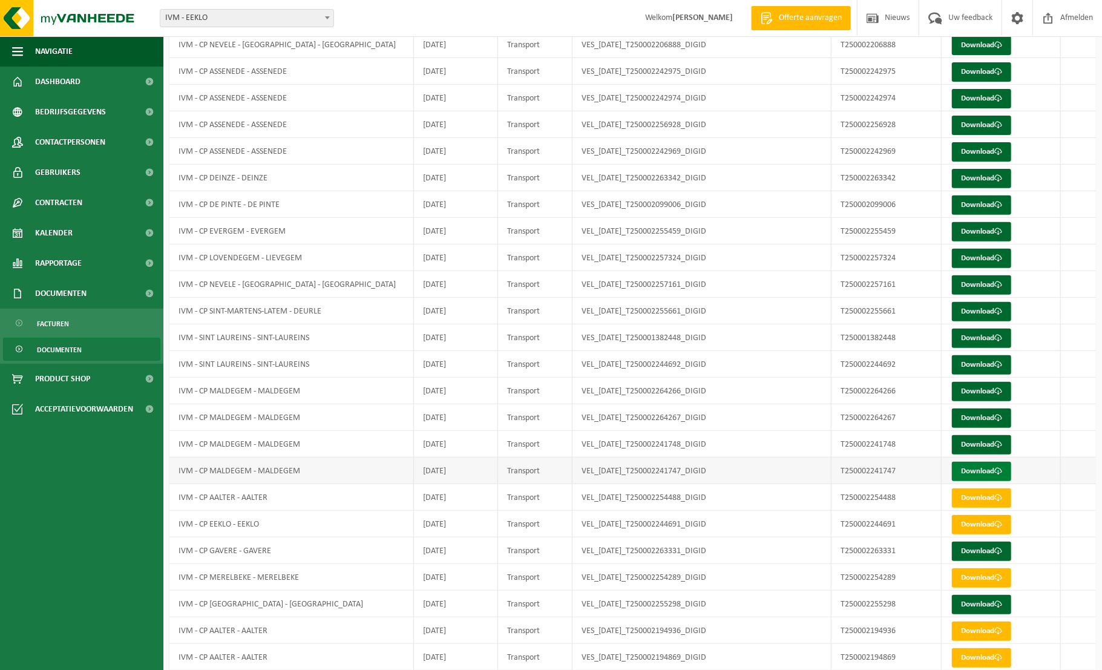
click at [981, 470] on link "Download" at bounding box center [981, 471] width 59 height 19
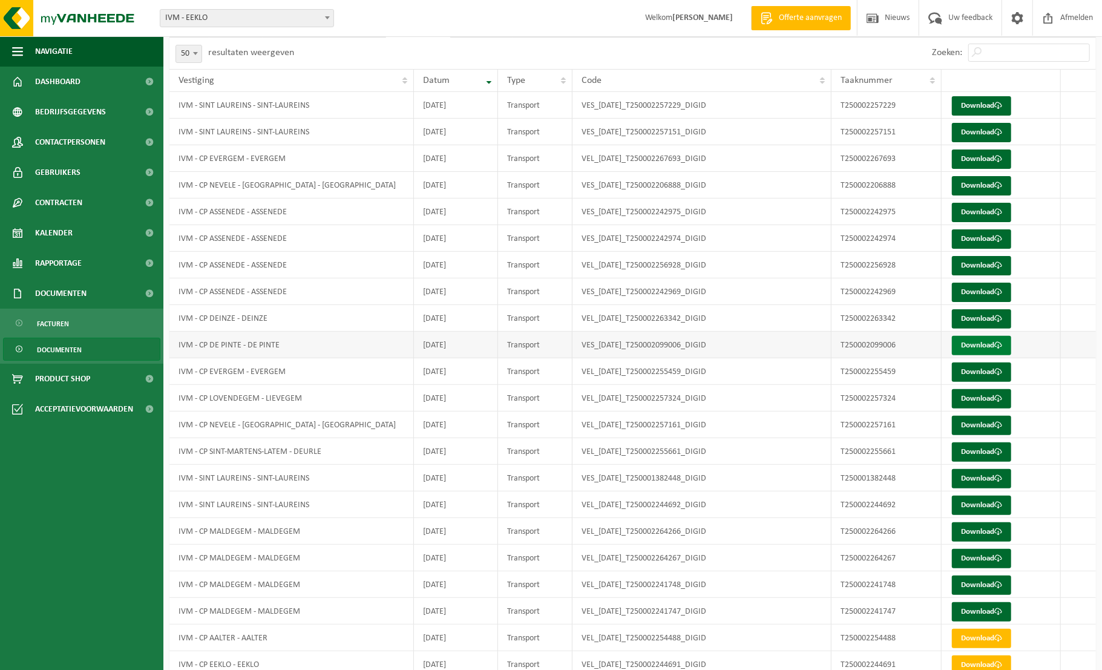
scroll to position [77, 0]
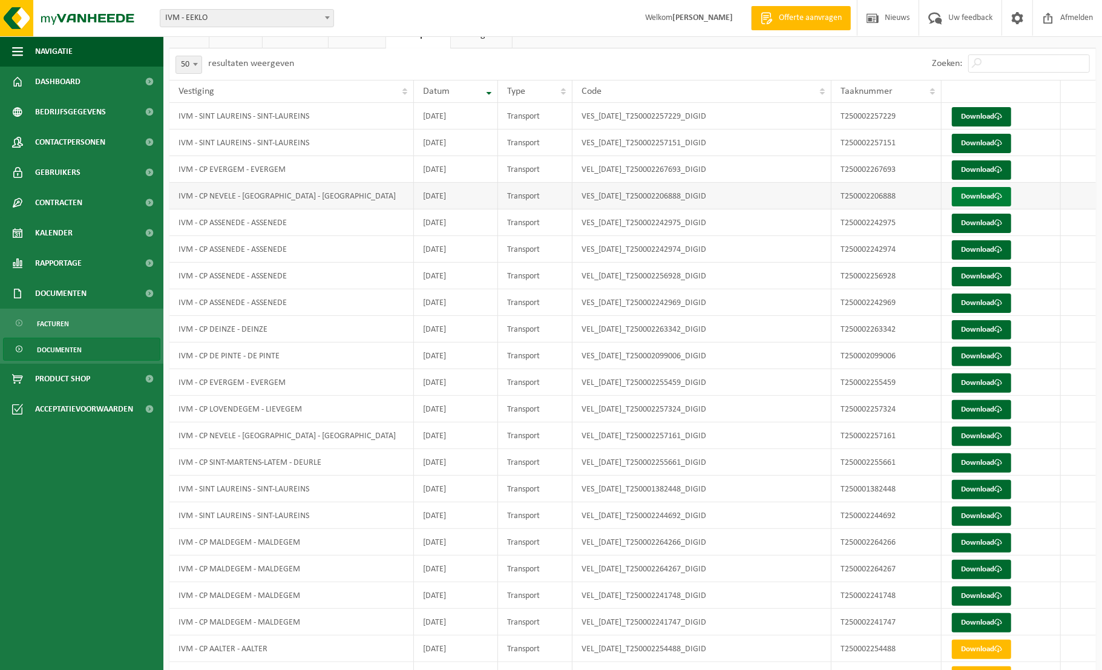
click at [976, 195] on link "Download" at bounding box center [981, 196] width 59 height 19
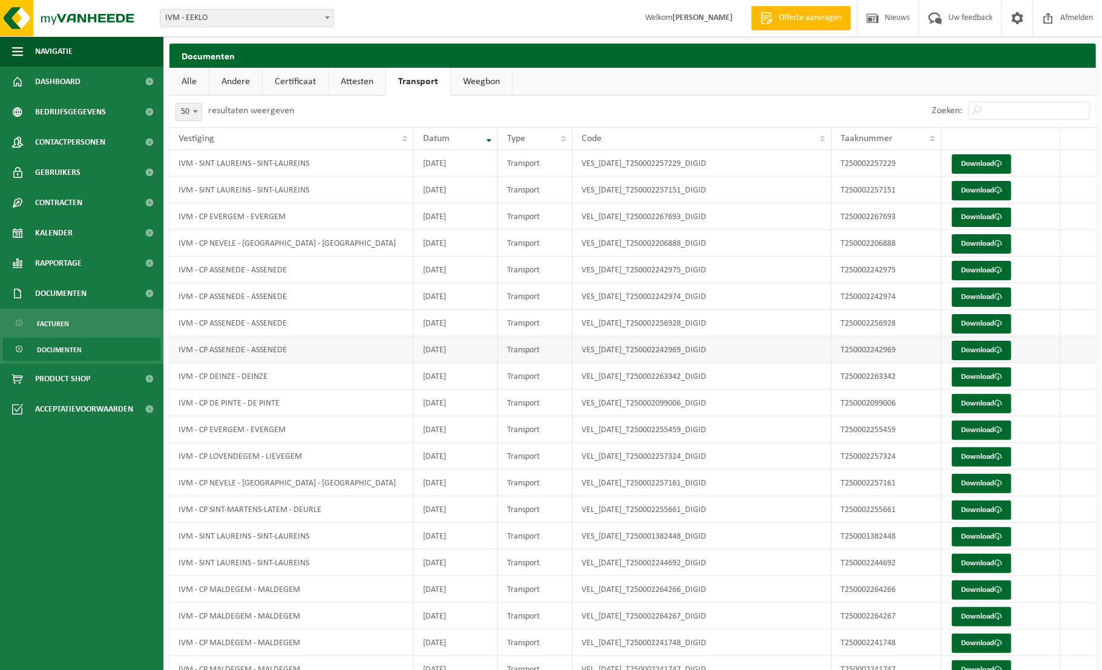
scroll to position [10, 0]
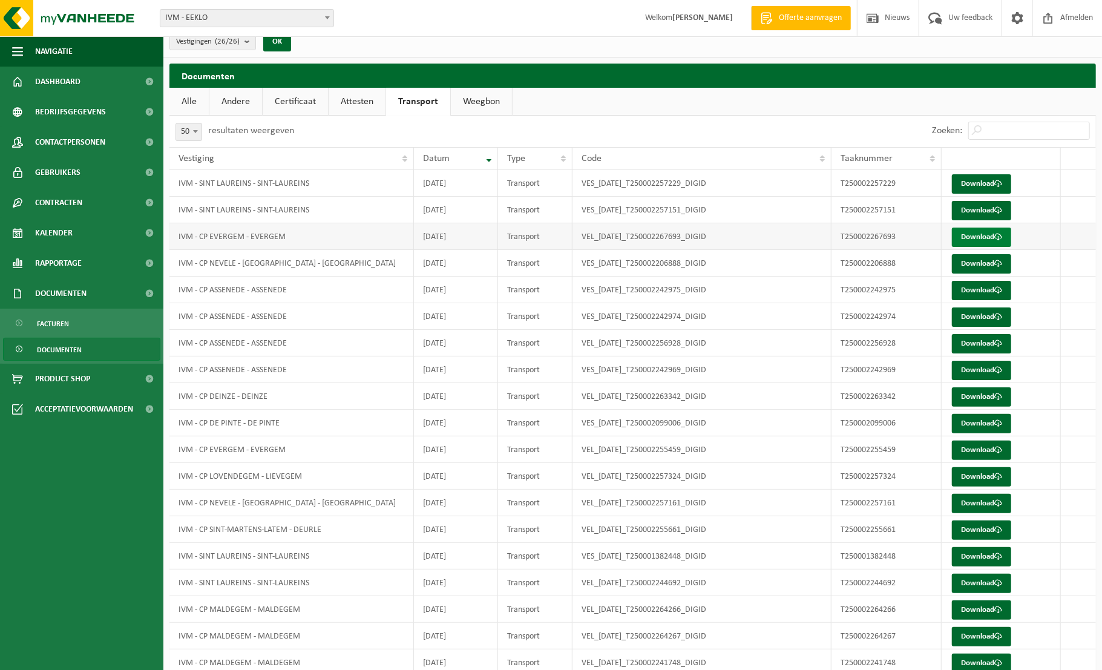
click at [980, 236] on link "Download" at bounding box center [981, 236] width 59 height 19
click at [45, 86] on span "Dashboard" at bounding box center [57, 82] width 45 height 30
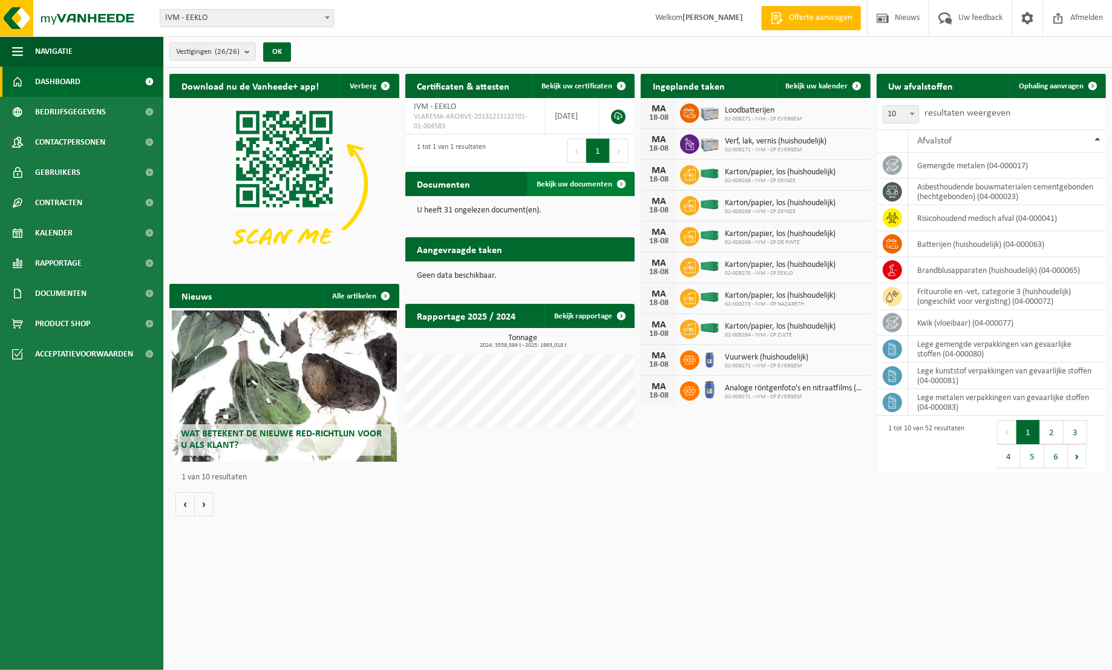
click at [567, 183] on span "Bekijk uw documenten" at bounding box center [575, 184] width 76 height 8
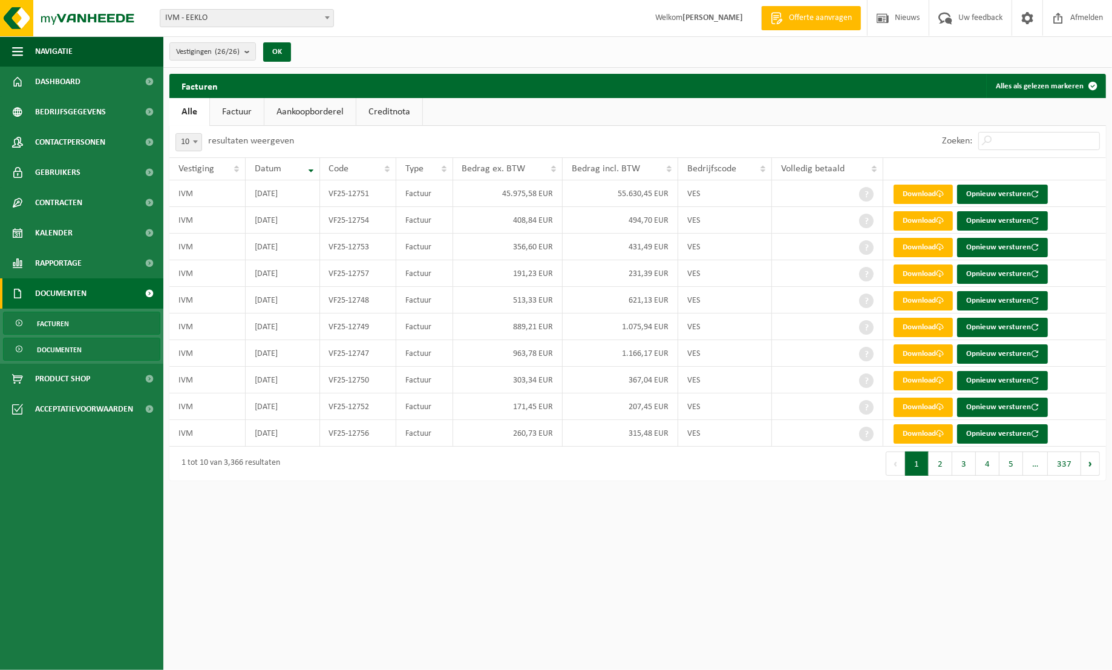
click at [76, 345] on span "Documenten" at bounding box center [59, 349] width 45 height 23
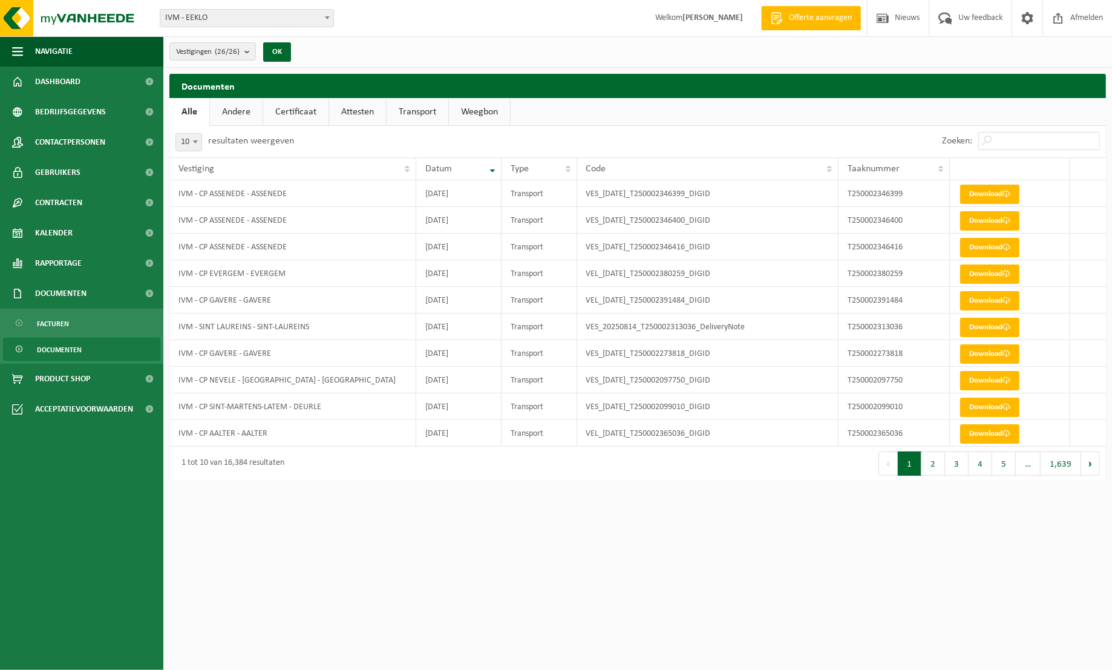
click at [414, 109] on link "Transport" at bounding box center [418, 112] width 62 height 28
click at [196, 137] on span at bounding box center [195, 142] width 12 height 16
select select "50"
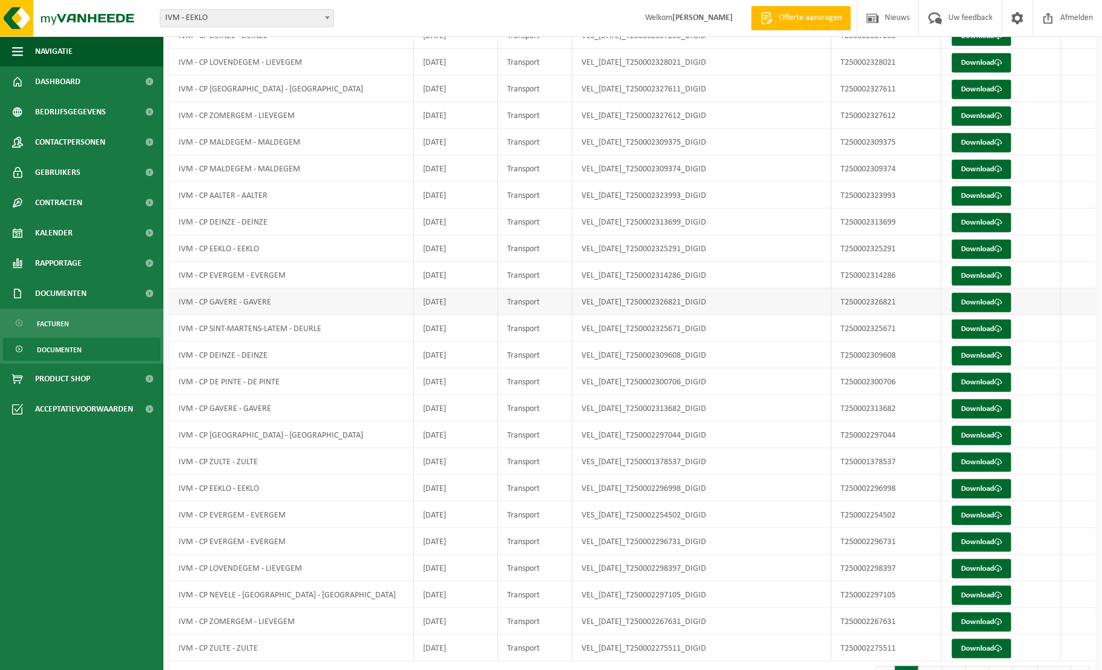
scroll to position [885, 0]
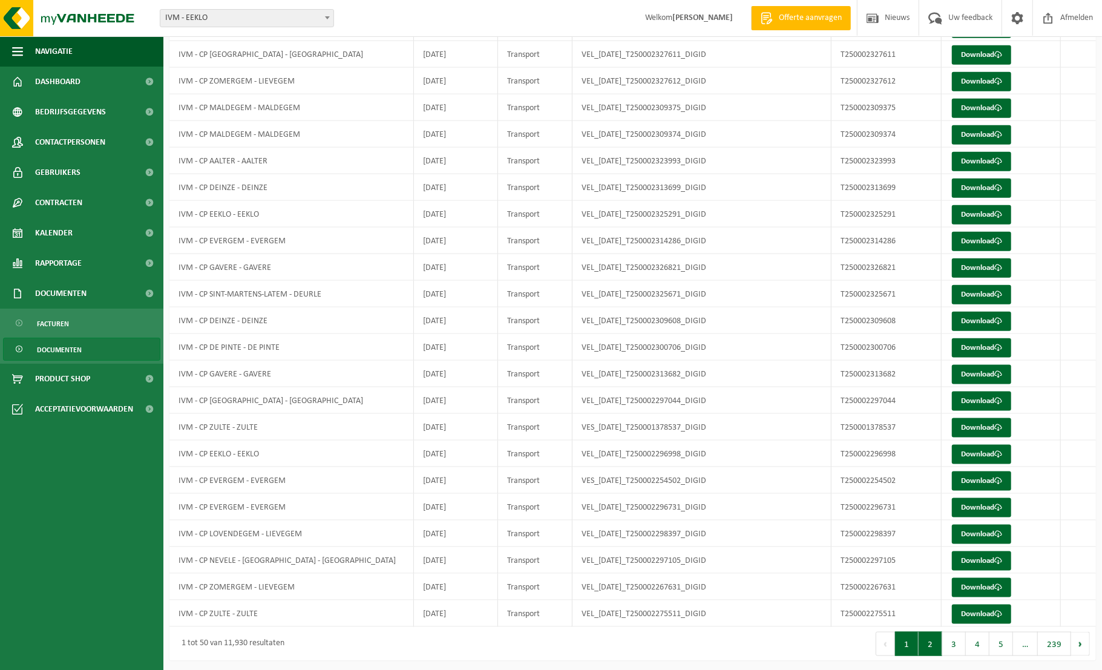
click at [934, 642] on button "2" at bounding box center [930, 644] width 24 height 24
click at [0, 0] on div at bounding box center [0, 0] width 0 height 0
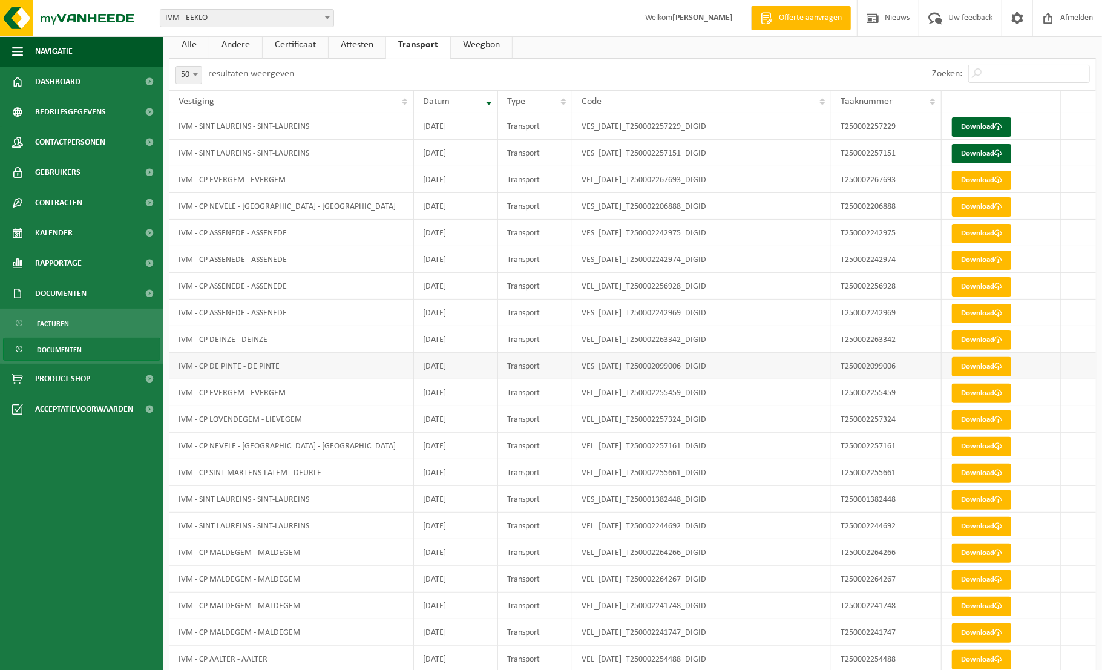
scroll to position [0, 0]
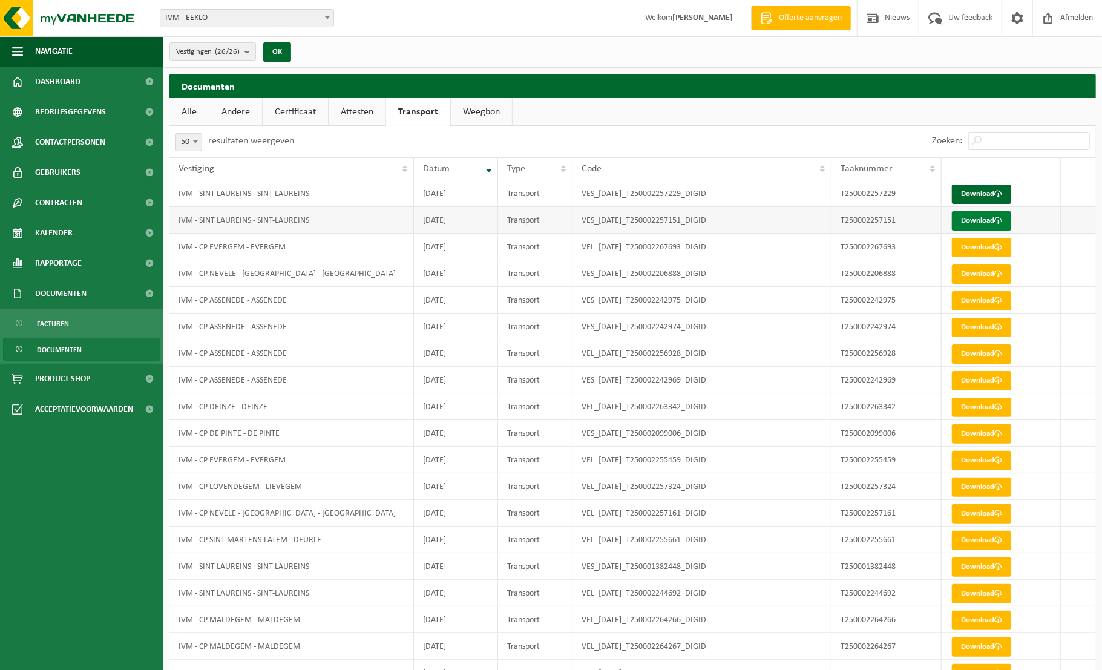
click at [972, 220] on link "Download" at bounding box center [981, 220] width 59 height 19
click at [987, 189] on link "Download" at bounding box center [981, 194] width 59 height 19
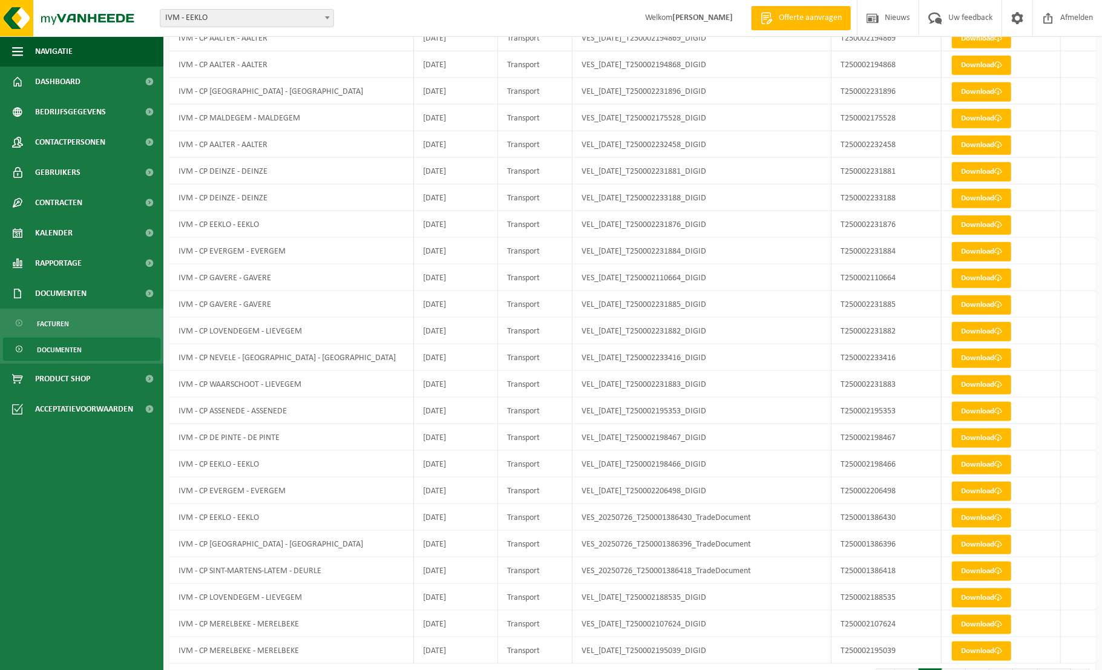
scroll to position [885, 0]
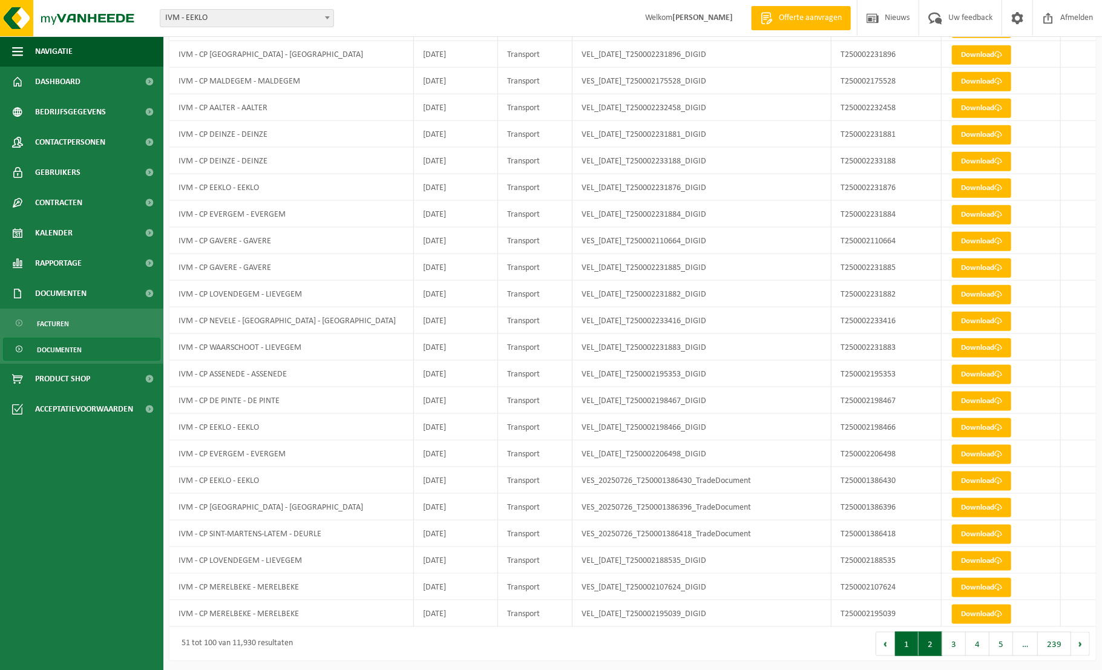
click at [914, 636] on button "1" at bounding box center [907, 644] width 24 height 24
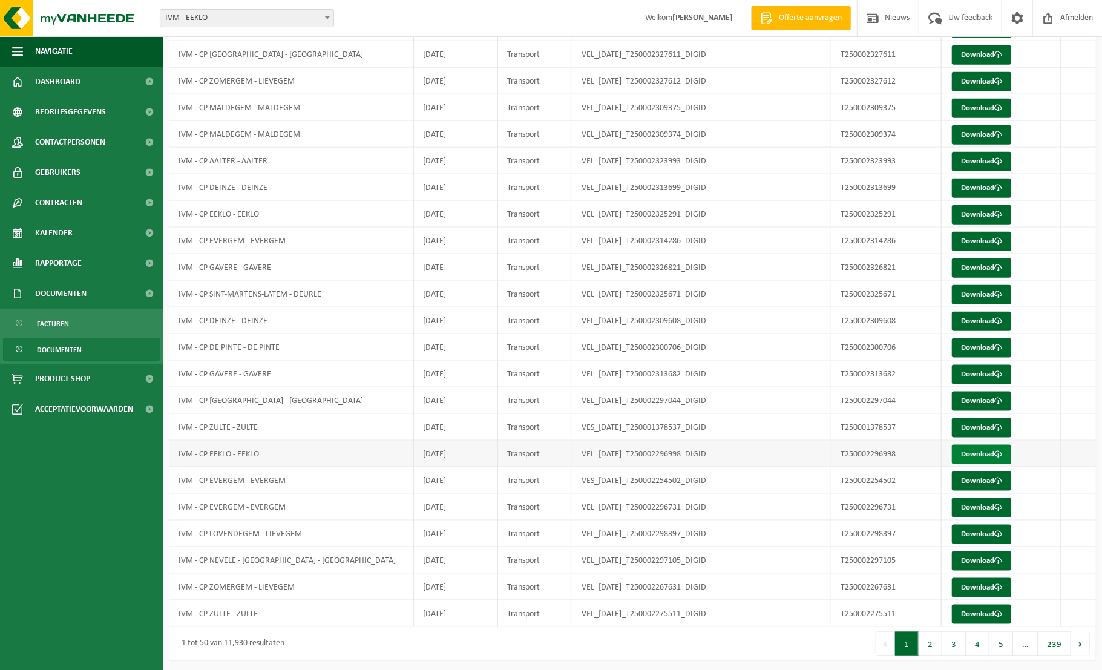
click at [987, 448] on link "Download" at bounding box center [981, 454] width 59 height 19
click at [984, 477] on link "Download" at bounding box center [981, 480] width 59 height 19
click at [987, 505] on link "Download" at bounding box center [981, 507] width 59 height 19
click at [983, 529] on link "Download" at bounding box center [981, 534] width 59 height 19
click at [983, 557] on link "Download" at bounding box center [981, 560] width 59 height 19
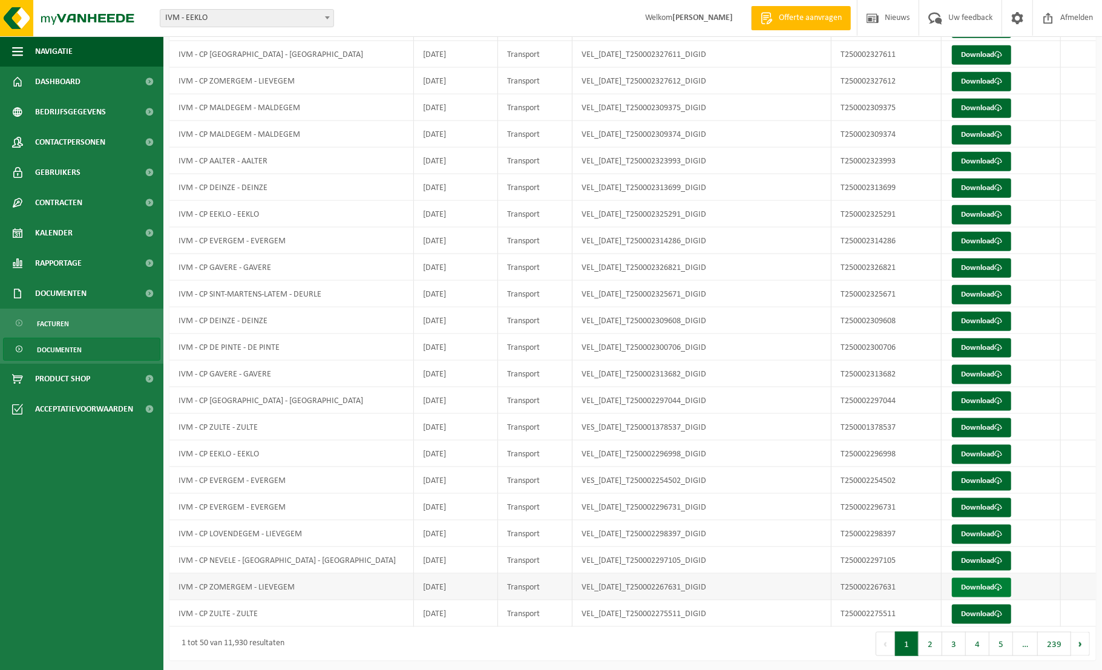
click at [987, 584] on link "Download" at bounding box center [981, 587] width 59 height 19
click at [989, 614] on link "Download" at bounding box center [981, 613] width 59 height 19
